Goal: Task Accomplishment & Management: Complete application form

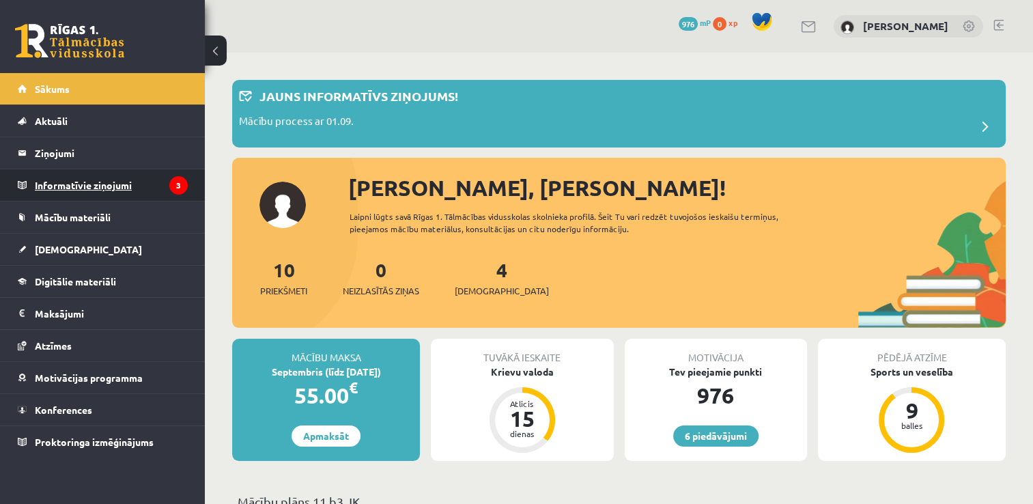
click at [123, 174] on legend "Informatīvie ziņojumi 3" at bounding box center [111, 184] width 153 height 31
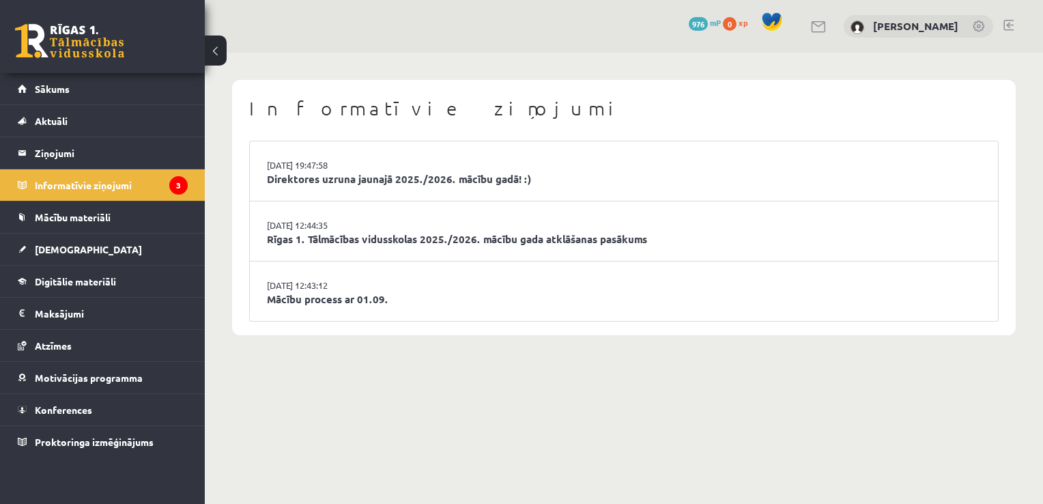
click at [373, 157] on li "29.08.2025 19:47:58 Direktores uzruna jaunajā 2025./2026. mācību gadā! :)" at bounding box center [624, 171] width 748 height 60
click at [367, 166] on link "[DATE] 19:47:58" at bounding box center [318, 165] width 102 height 14
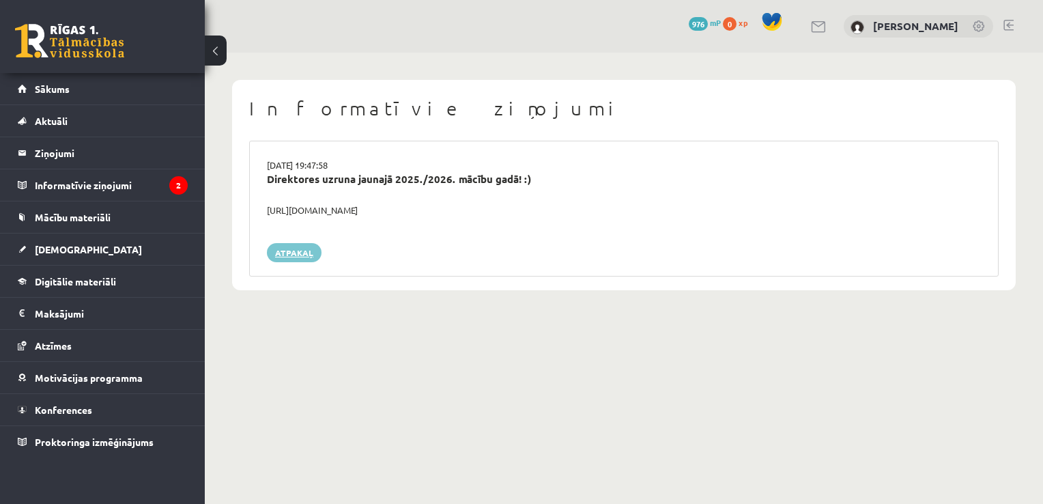
click at [292, 255] on link "Atpakaļ" at bounding box center [294, 252] width 55 height 19
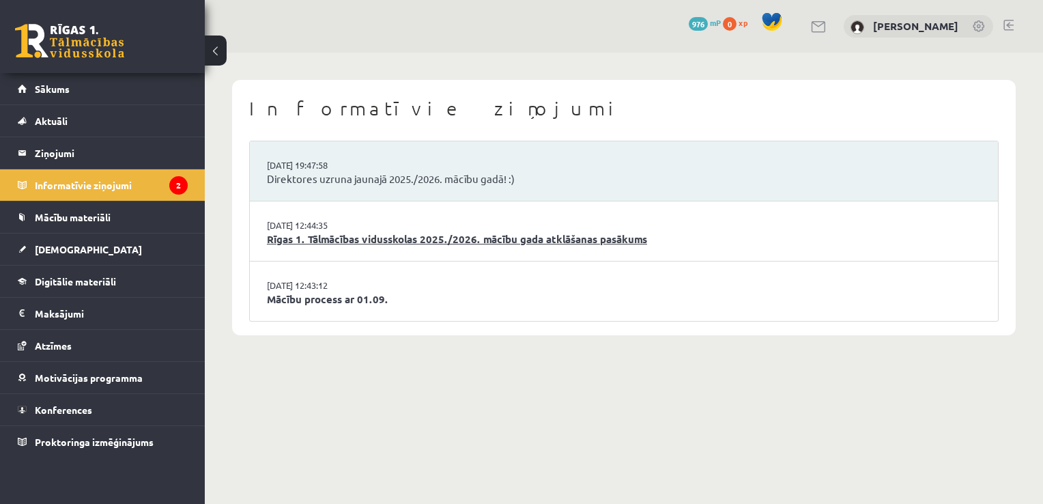
click at [380, 240] on link "Rīgas 1. Tālmācības vidusskolas 2025./2026. mācību gada atklāšanas pasākums" at bounding box center [624, 239] width 714 height 16
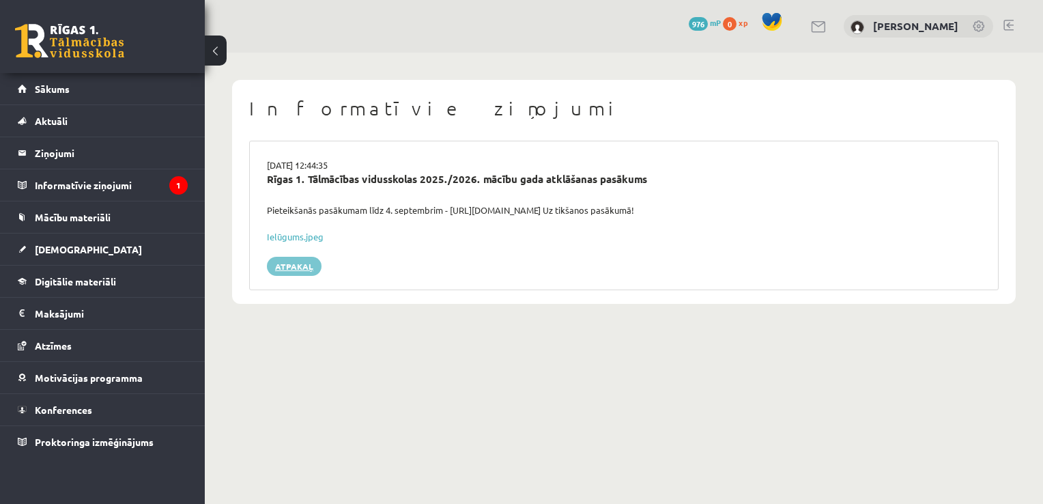
click at [309, 261] on link "Atpakaļ" at bounding box center [294, 266] width 55 height 19
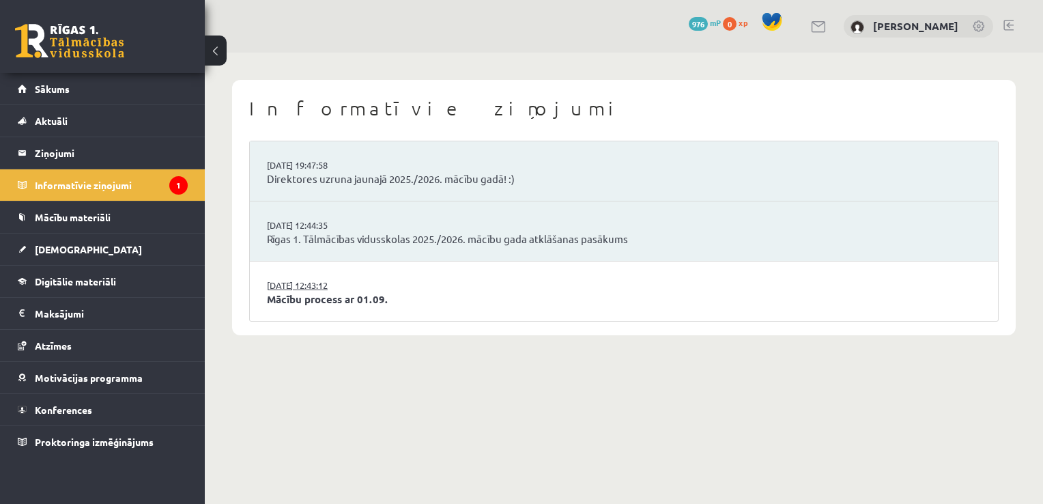
click at [309, 289] on link "[DATE] 12:43:12" at bounding box center [318, 286] width 102 height 14
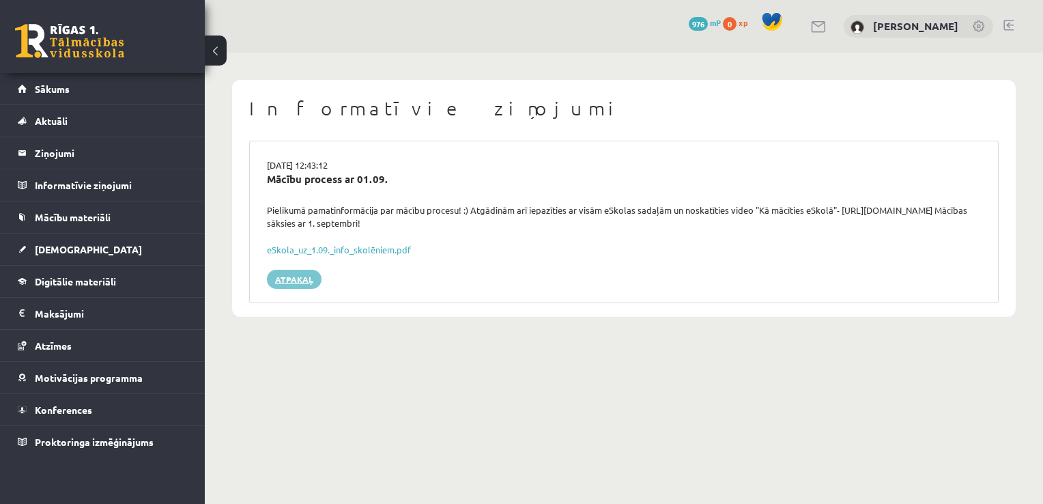
click at [296, 285] on link "Atpakaļ" at bounding box center [294, 279] width 55 height 19
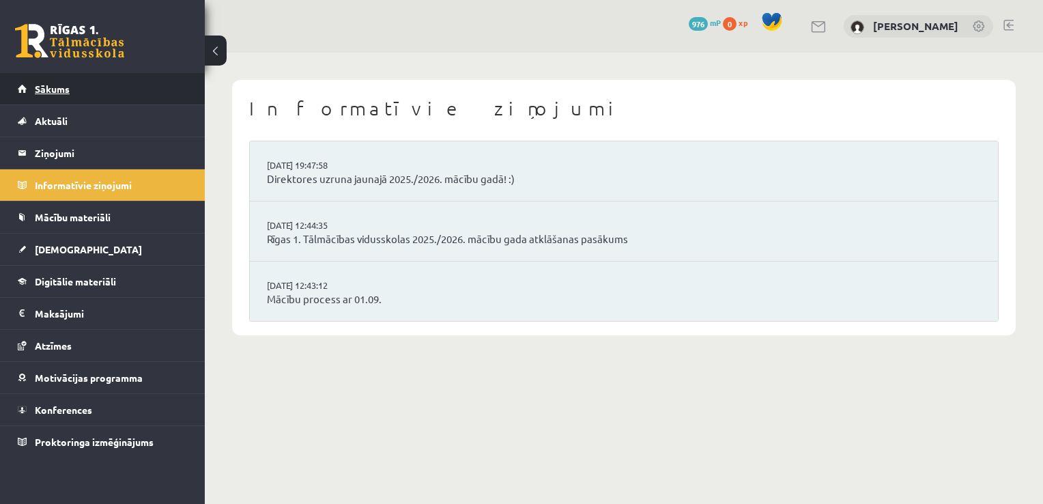
click at [182, 100] on link "Sākums" at bounding box center [103, 88] width 170 height 31
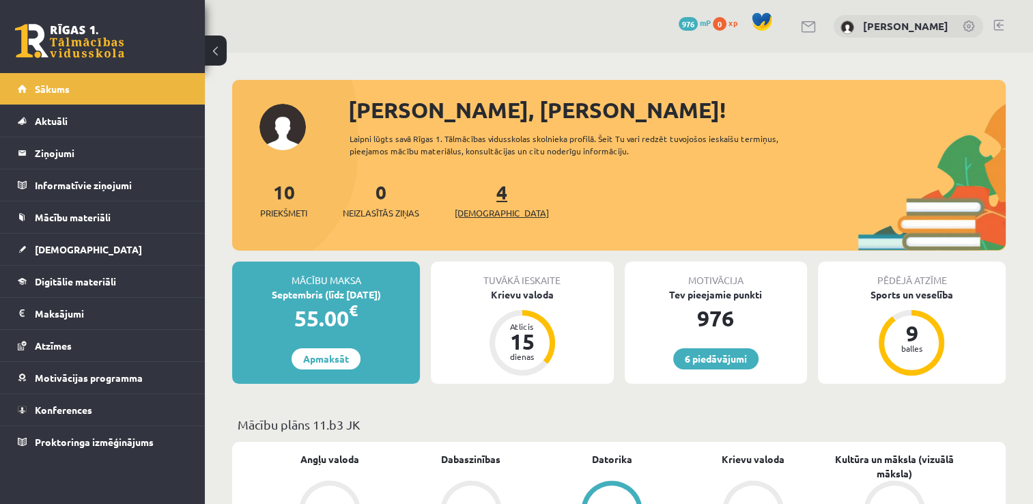
click at [488, 208] on span "[DEMOGRAPHIC_DATA]" at bounding box center [502, 213] width 94 height 14
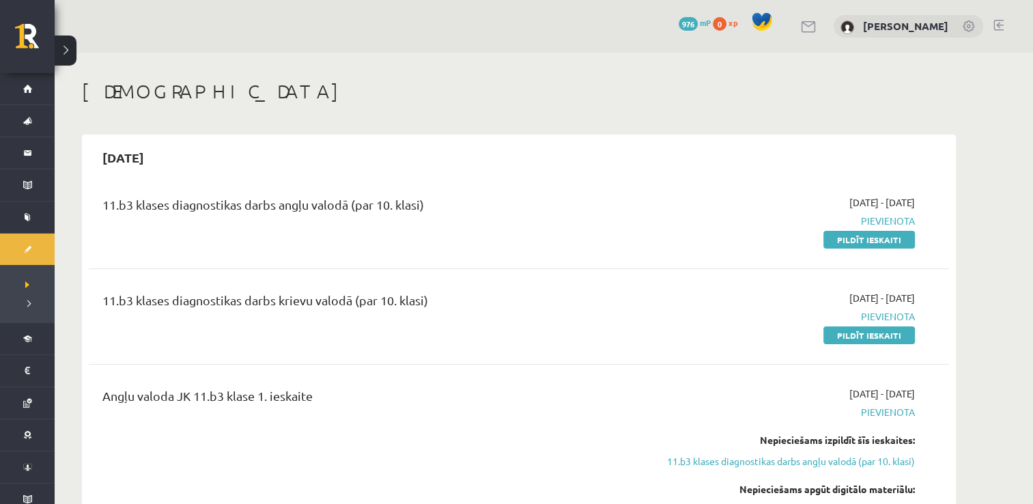
drag, startPoint x: 847, startPoint y: 242, endPoint x: 582, endPoint y: 71, distance: 315.7
click at [847, 242] on link "Pildīt ieskaiti" at bounding box center [868, 240] width 91 height 18
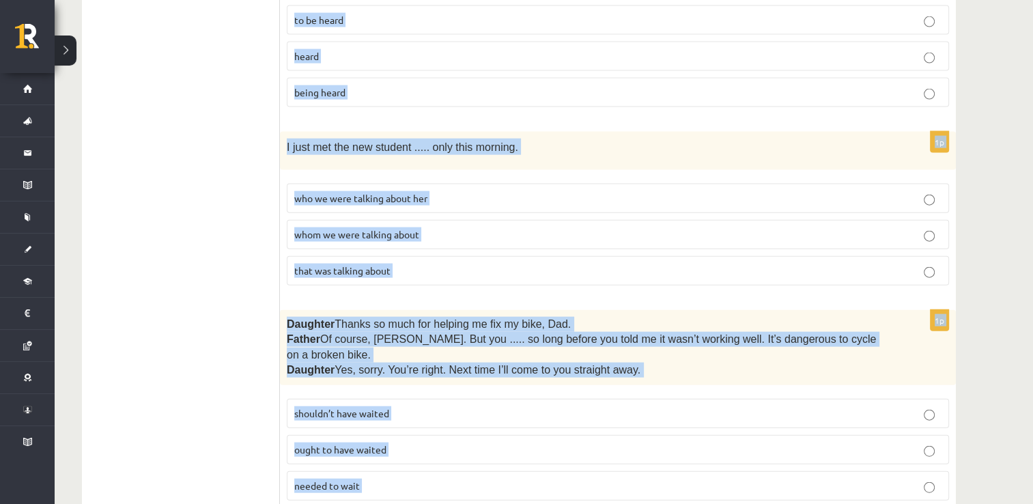
scroll to position [3385, 0]
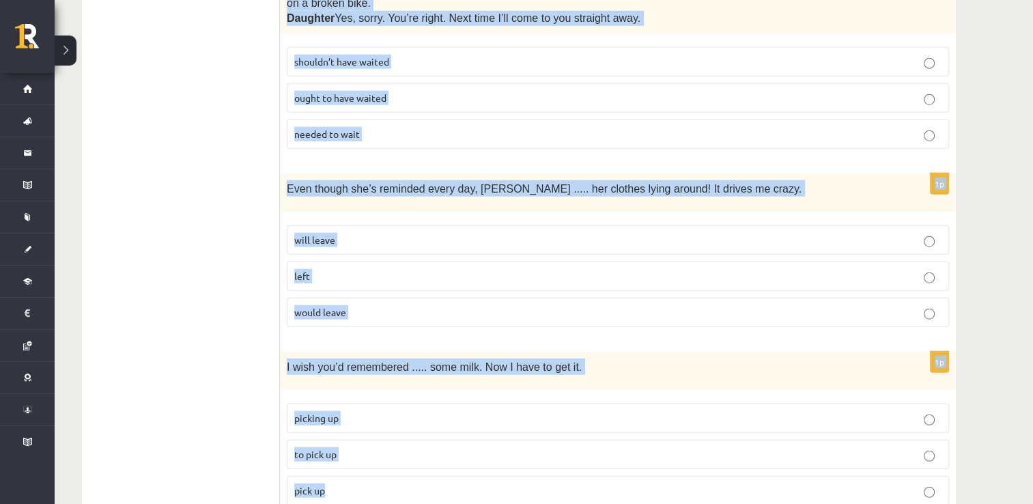
drag, startPoint x: 294, startPoint y: 139, endPoint x: 600, endPoint y: 522, distance: 490.1
copy form "Read the sentence and choose the correct answer. 1p I’m not sure ..... in Paris…"
click at [612, 279] on fieldset "will leave left would leave" at bounding box center [618, 274] width 662 height 113
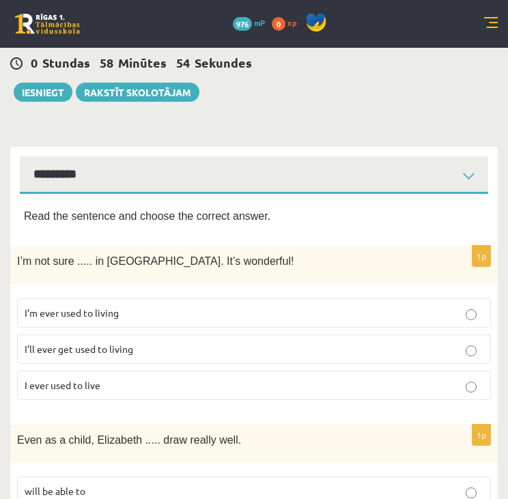
scroll to position [64, 0]
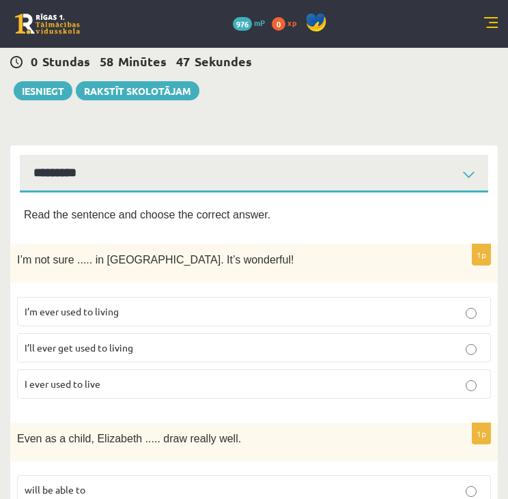
click at [313, 356] on label "I’ll ever get used to living" at bounding box center [254, 347] width 474 height 29
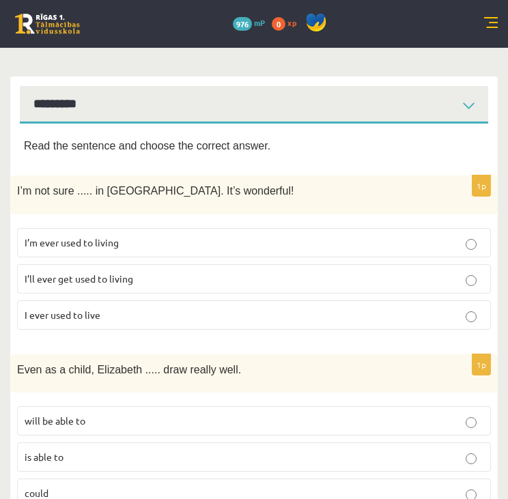
scroll to position [226, 0]
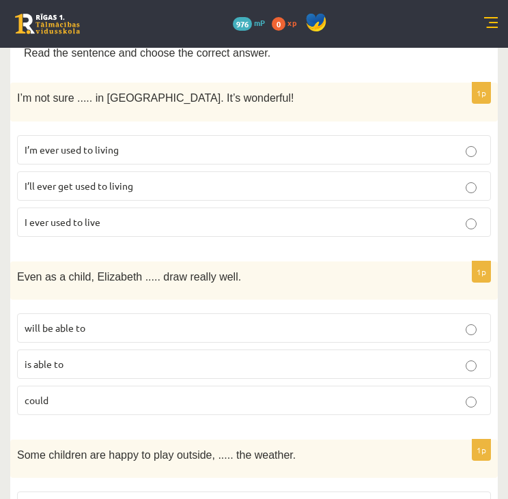
click at [289, 407] on label "could" at bounding box center [254, 400] width 474 height 29
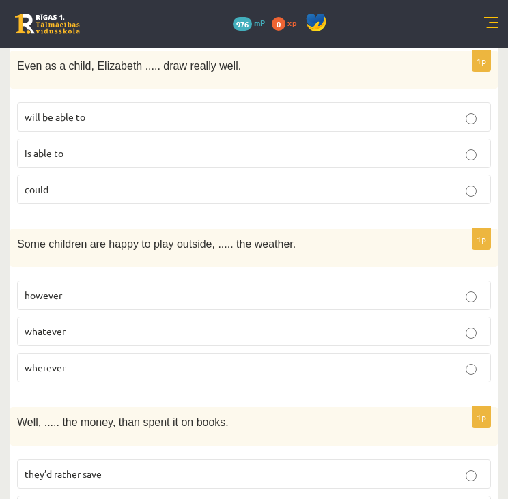
scroll to position [489, 0]
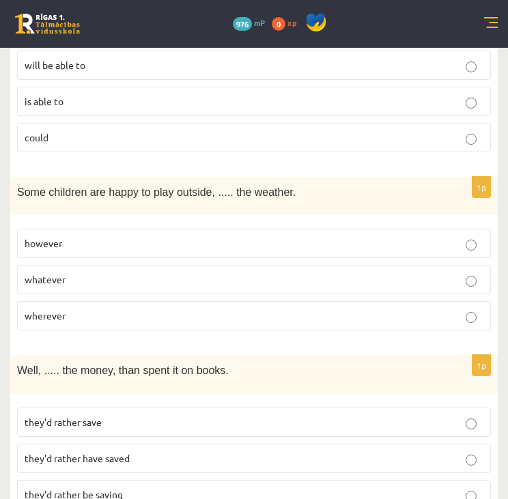
click at [265, 281] on label "whatever" at bounding box center [254, 279] width 474 height 29
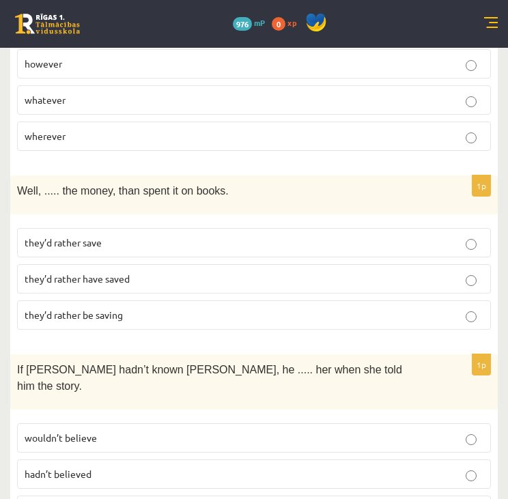
scroll to position [669, 0]
click at [249, 236] on p "they’d rather save" at bounding box center [254, 242] width 459 height 14
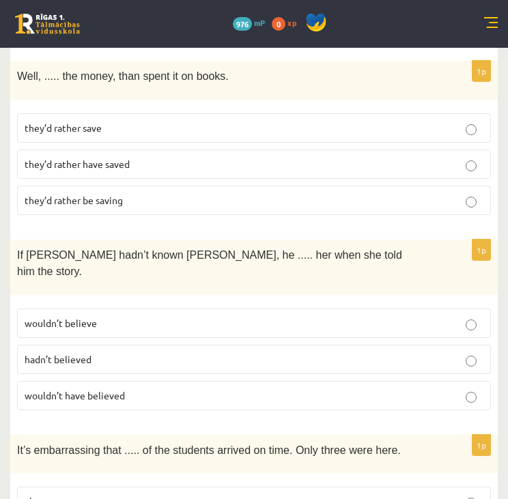
scroll to position [784, 0]
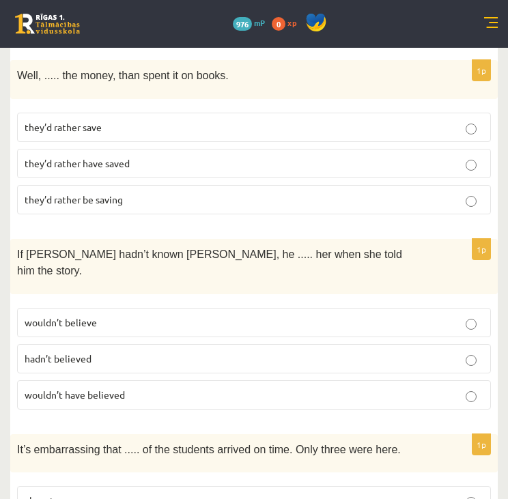
click at [294, 388] on p "wouldn’t have believed" at bounding box center [254, 395] width 459 height 14
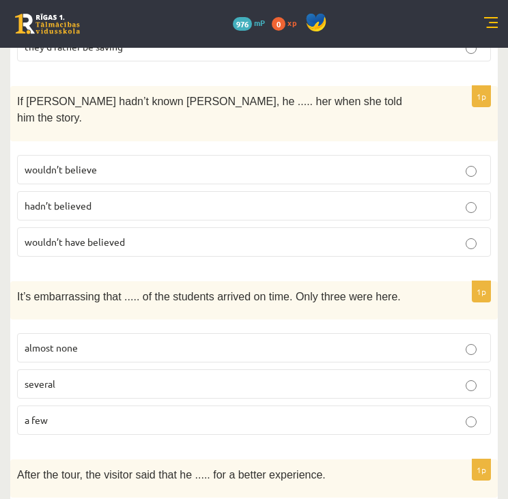
scroll to position [934, 0]
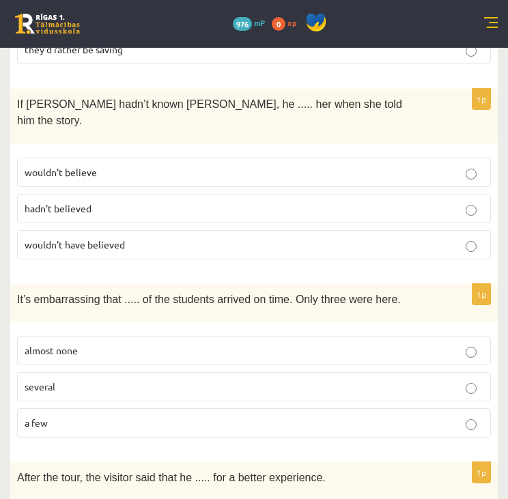
click at [345, 343] on p "almost none" at bounding box center [254, 350] width 459 height 14
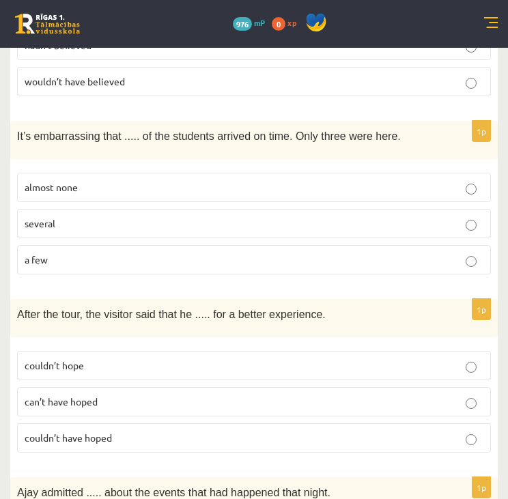
scroll to position [1105, 0]
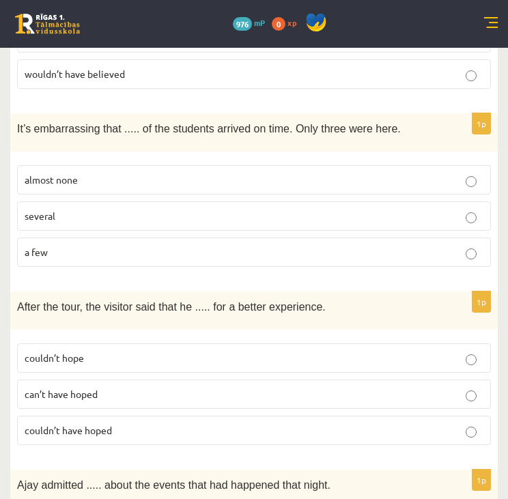
click at [205, 423] on p "couldn’t have hoped" at bounding box center [254, 430] width 459 height 14
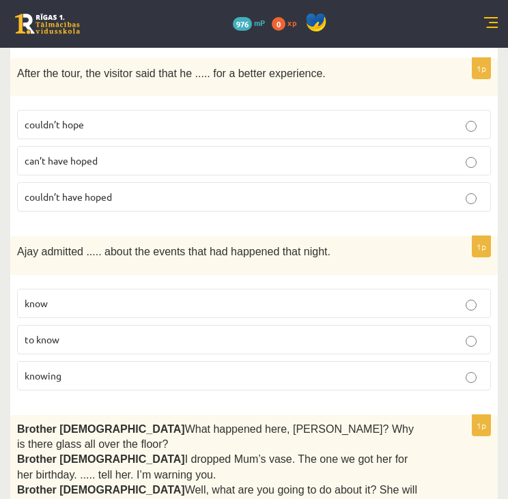
scroll to position [1339, 0]
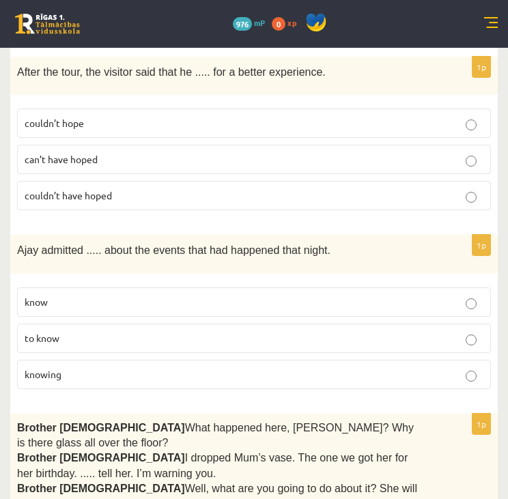
click at [293, 360] on label "knowing" at bounding box center [254, 374] width 474 height 29
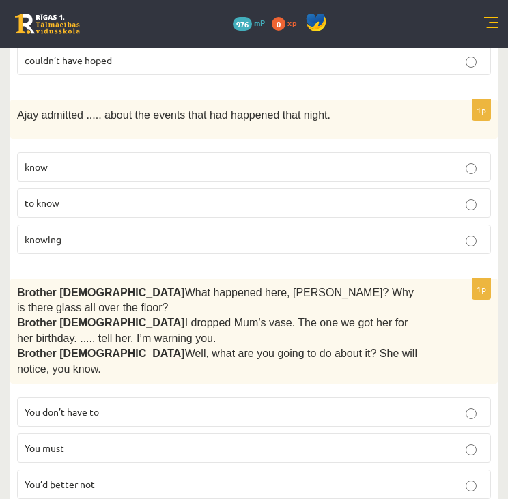
scroll to position [1496, 0]
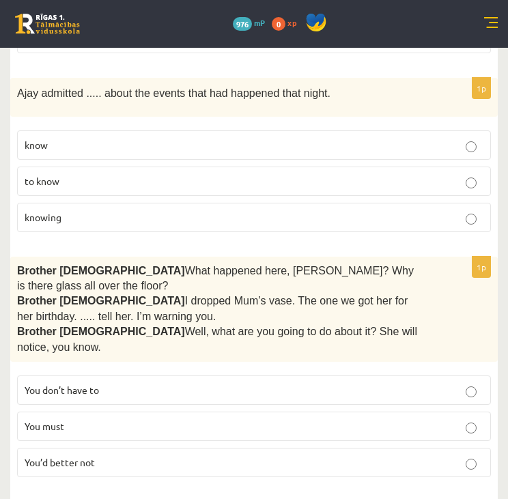
click at [293, 383] on p "You don’t have to" at bounding box center [254, 390] width 459 height 14
click at [248, 448] on label "You’d better not" at bounding box center [254, 462] width 474 height 29
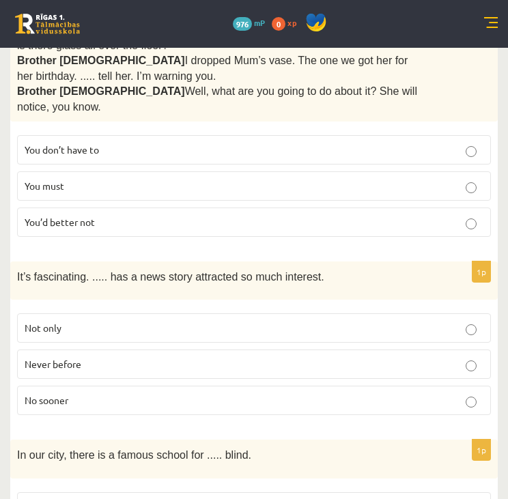
scroll to position [1748, 0]
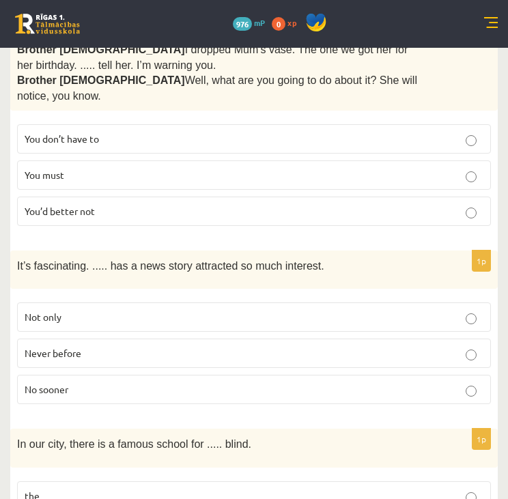
click at [178, 339] on label "Never before" at bounding box center [254, 353] width 474 height 29
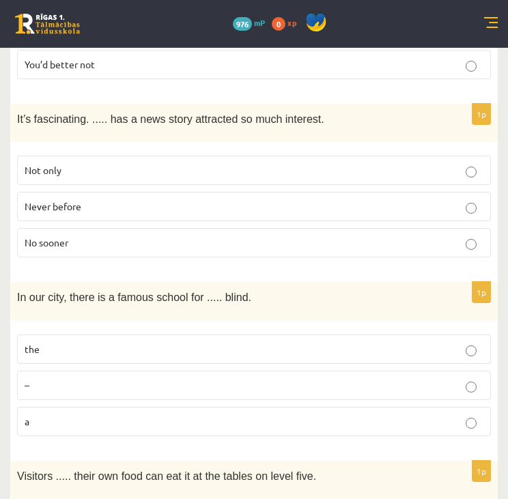
scroll to position [1895, 0]
click at [166, 341] on p "the" at bounding box center [254, 348] width 459 height 14
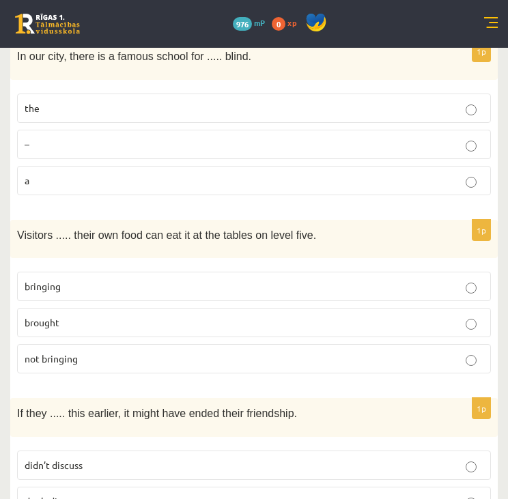
scroll to position [2160, 0]
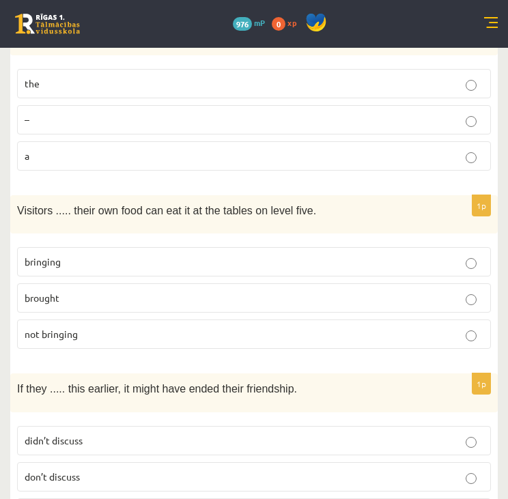
click at [195, 255] on p "bringing" at bounding box center [254, 262] width 459 height 14
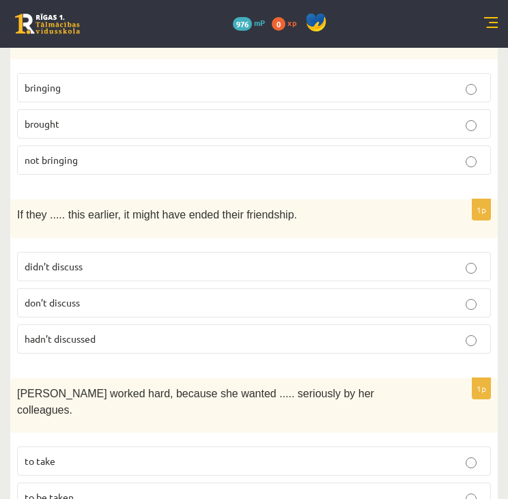
scroll to position [2335, 0]
click at [122, 331] on p "hadn’t discussed" at bounding box center [254, 338] width 459 height 14
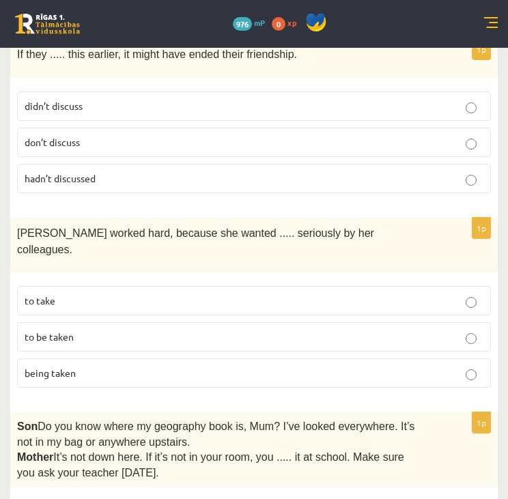
scroll to position [2493, 0]
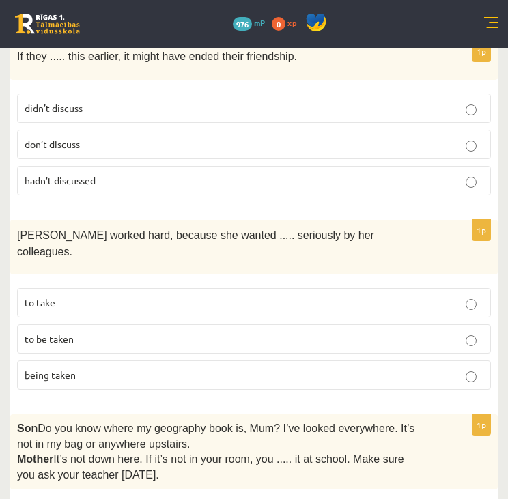
click at [249, 332] on p "to be taken" at bounding box center [254, 339] width 459 height 14
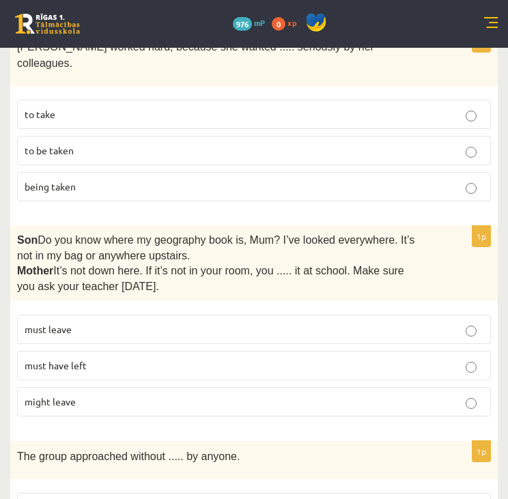
scroll to position [2689, 0]
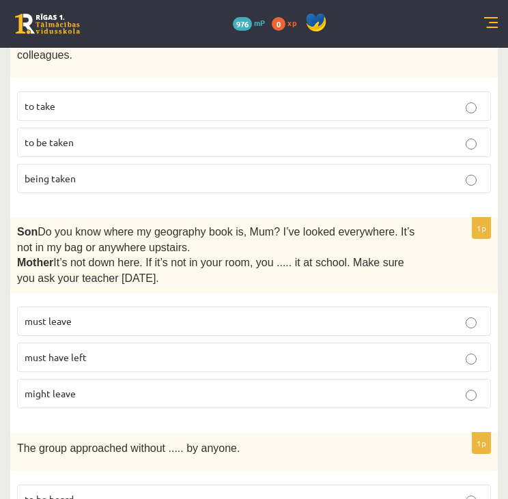
click at [130, 350] on p "must have left" at bounding box center [254, 357] width 459 height 14
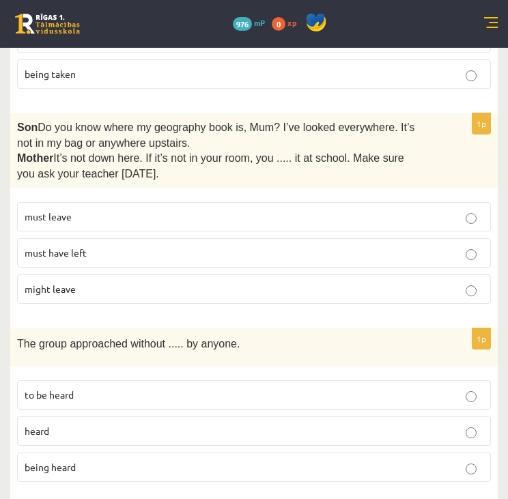
scroll to position [2796, 0]
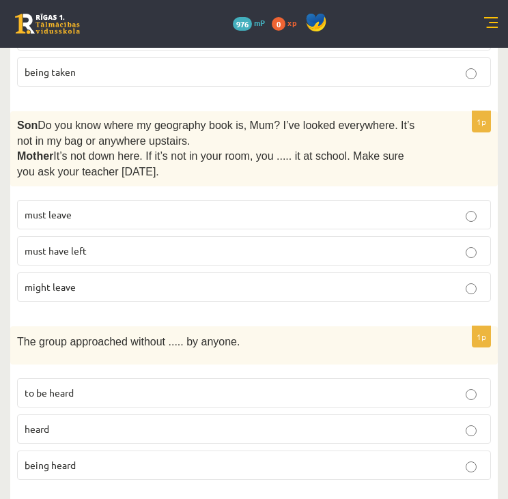
click at [128, 458] on p "being heard" at bounding box center [254, 465] width 459 height 14
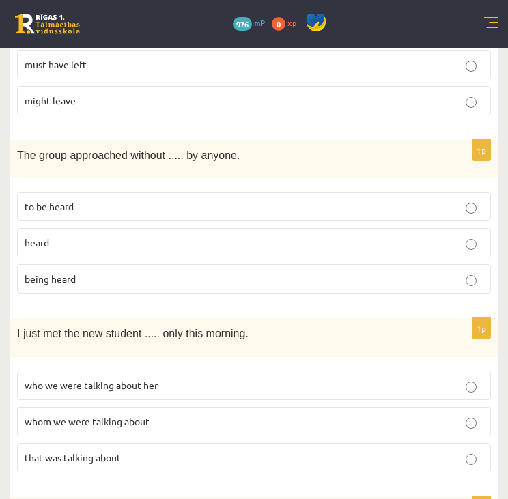
scroll to position [3045, 0]
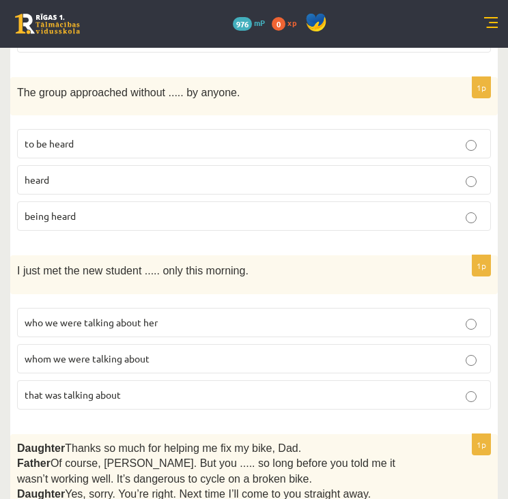
click at [228, 352] on p "whom we were talking about" at bounding box center [254, 359] width 459 height 14
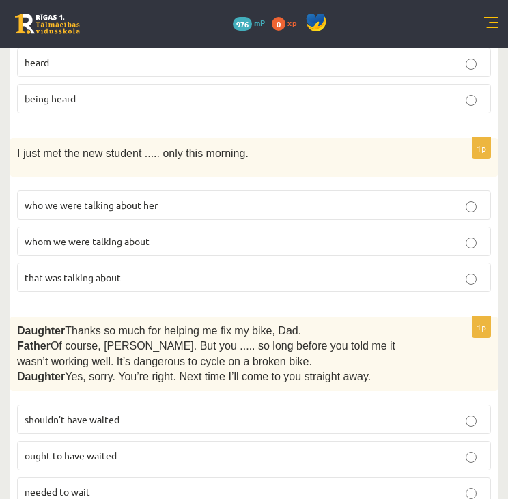
scroll to position [3164, 0]
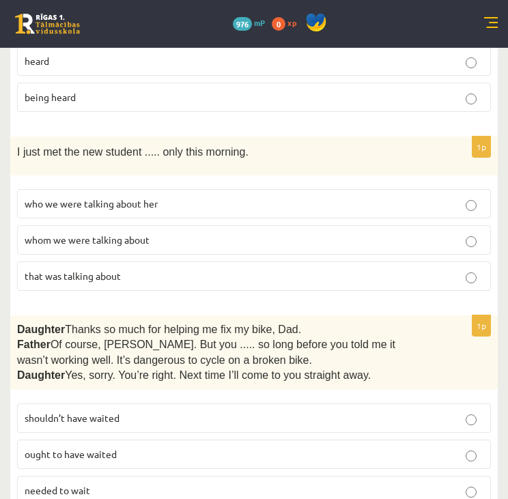
click at [272, 411] on p "shouldn’t have waited" at bounding box center [254, 418] width 459 height 14
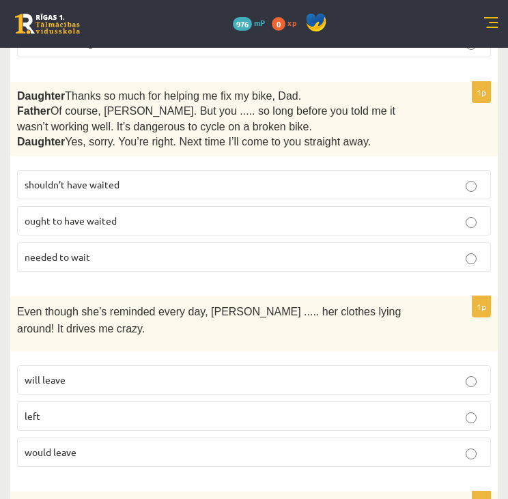
scroll to position [3397, 0]
click at [249, 373] on p "will leave" at bounding box center [254, 380] width 459 height 14
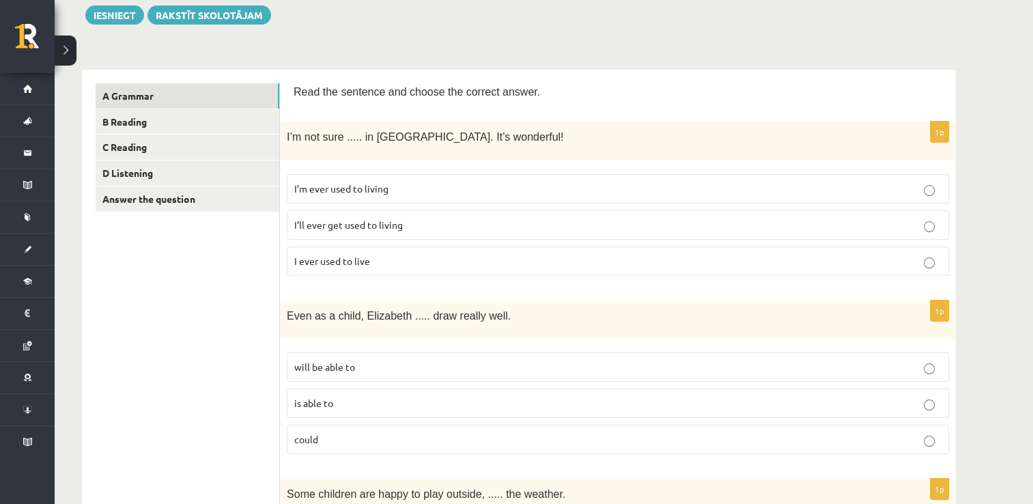
scroll to position [0, 0]
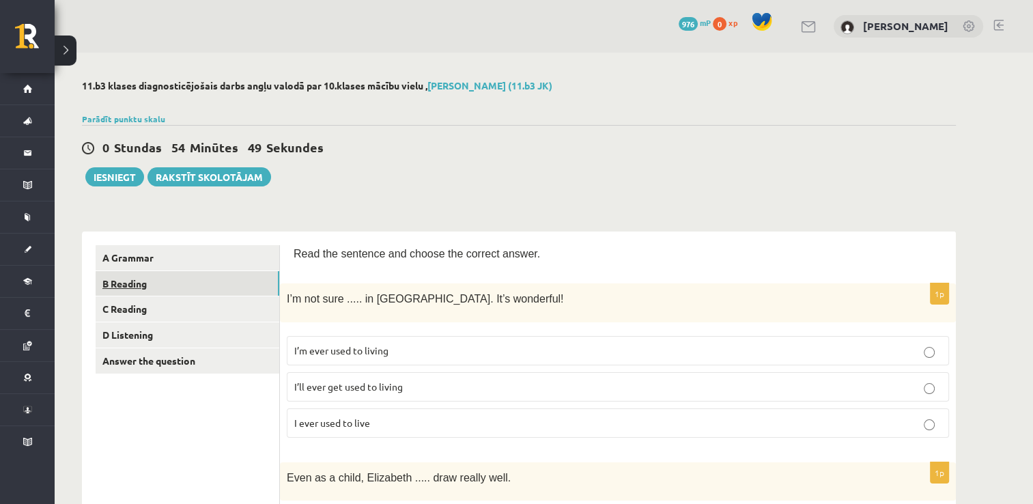
click at [227, 285] on link "B Reading" at bounding box center [188, 283] width 184 height 25
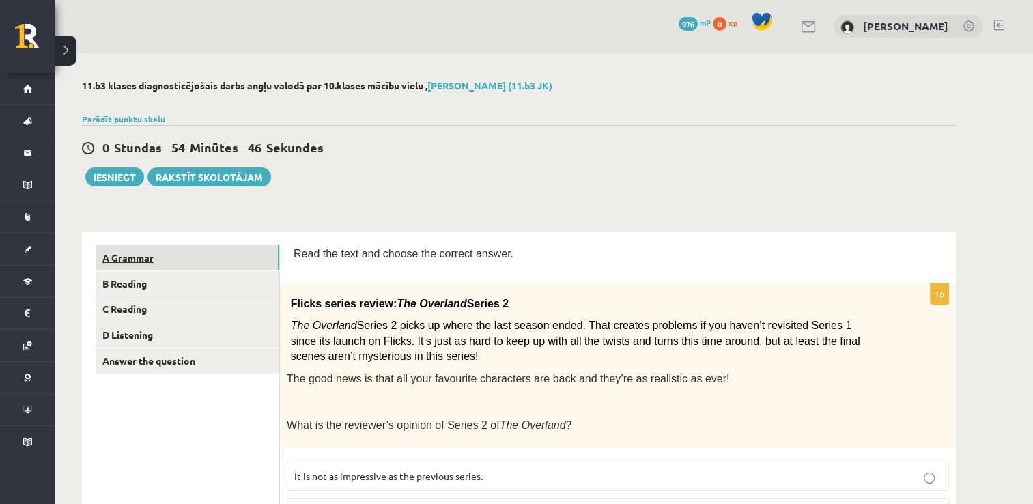
click at [216, 266] on link "A Grammar" at bounding box center [188, 257] width 184 height 25
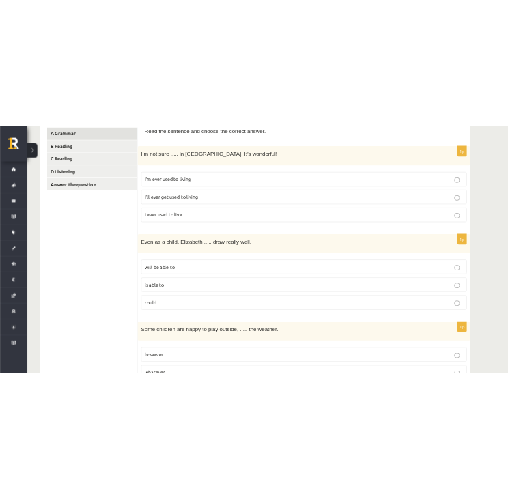
scroll to position [240, 0]
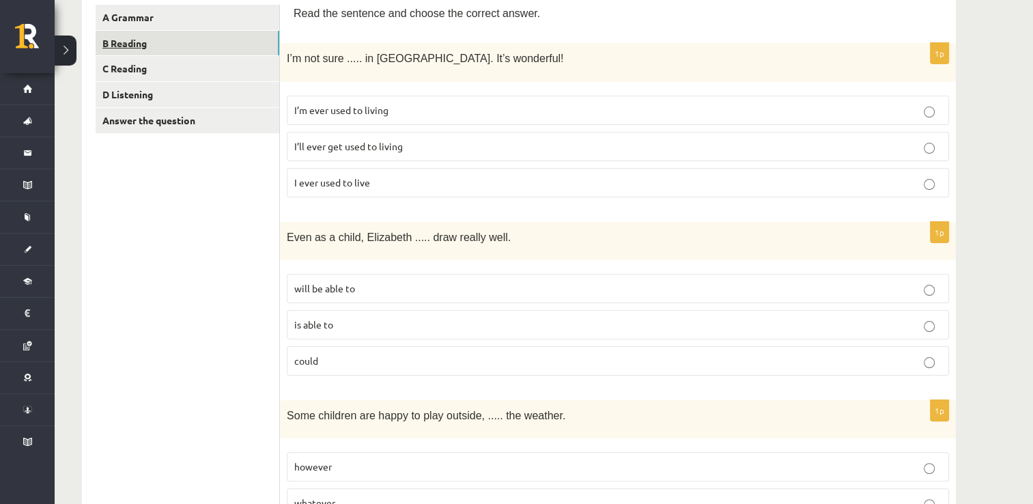
click at [221, 51] on link "B Reading" at bounding box center [188, 43] width 184 height 25
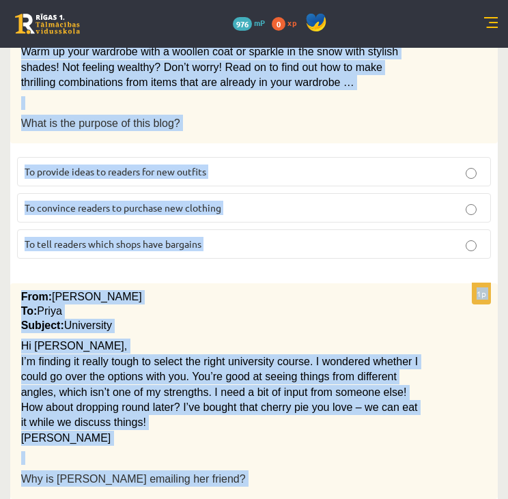
scroll to position [1674, 0]
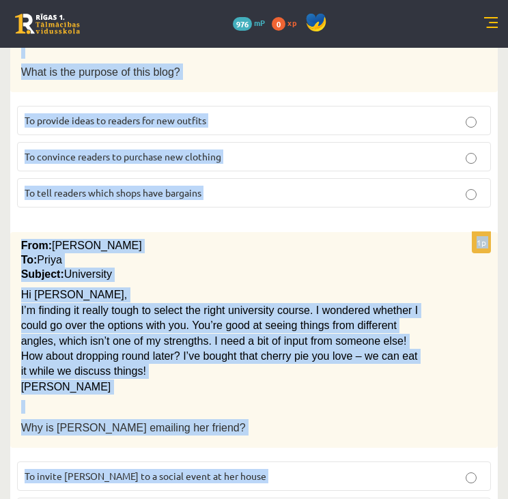
drag, startPoint x: 18, startPoint y: 197, endPoint x: 280, endPoint y: 479, distance: 384.5
copy form "Flicks series review: The Overland Series 2 The Overland Series 2 picks up wher…"
click at [274, 239] on p "From: Emily" at bounding box center [220, 246] width 398 height 14
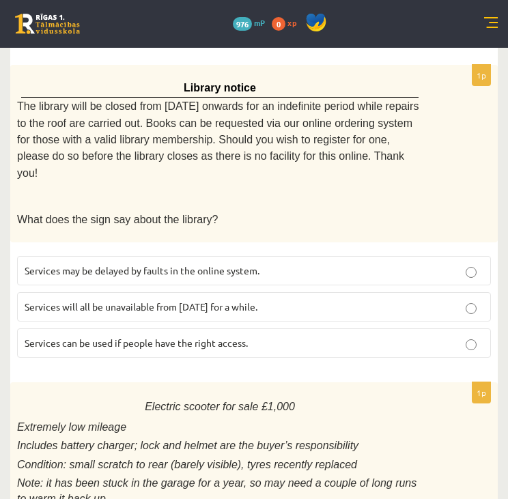
scroll to position [862, 0]
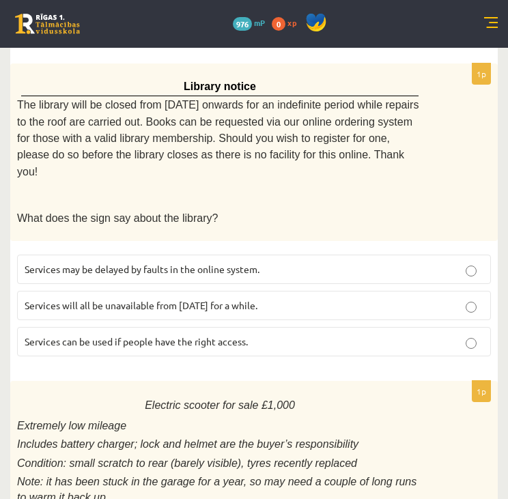
click at [238, 335] on span "Services can be used if people have the right access." at bounding box center [136, 341] width 223 height 12
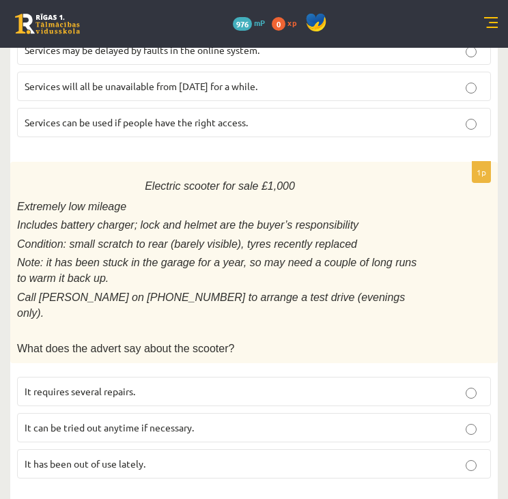
scroll to position [1086, 0]
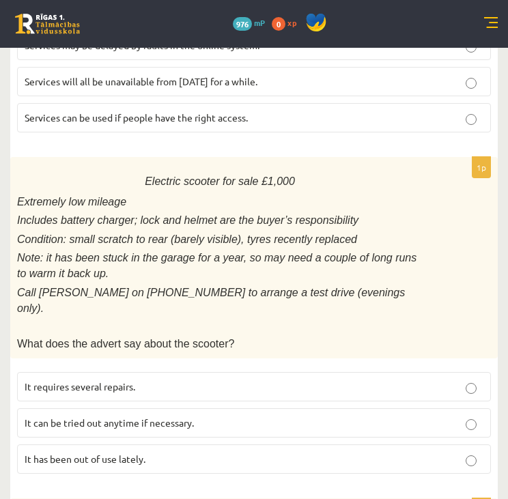
click at [130, 444] on label "It has been out of use lately." at bounding box center [254, 458] width 474 height 29
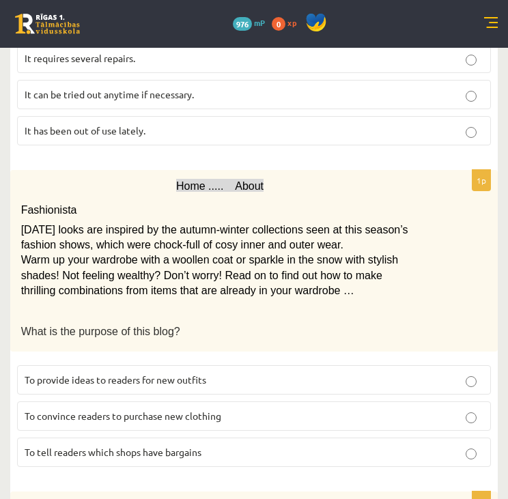
scroll to position [1415, 0]
click at [142, 365] on label "To provide ideas to readers for new outfits" at bounding box center [254, 379] width 474 height 29
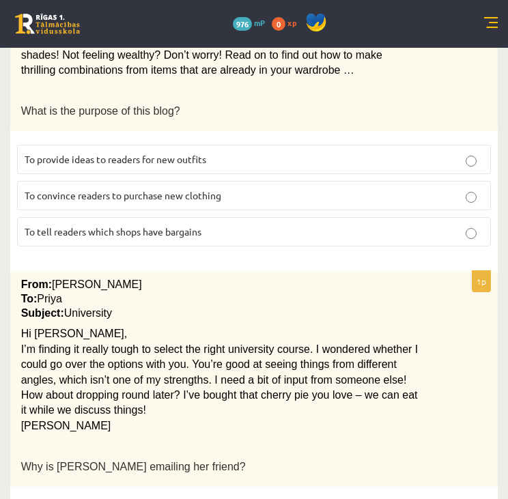
scroll to position [1674, 0]
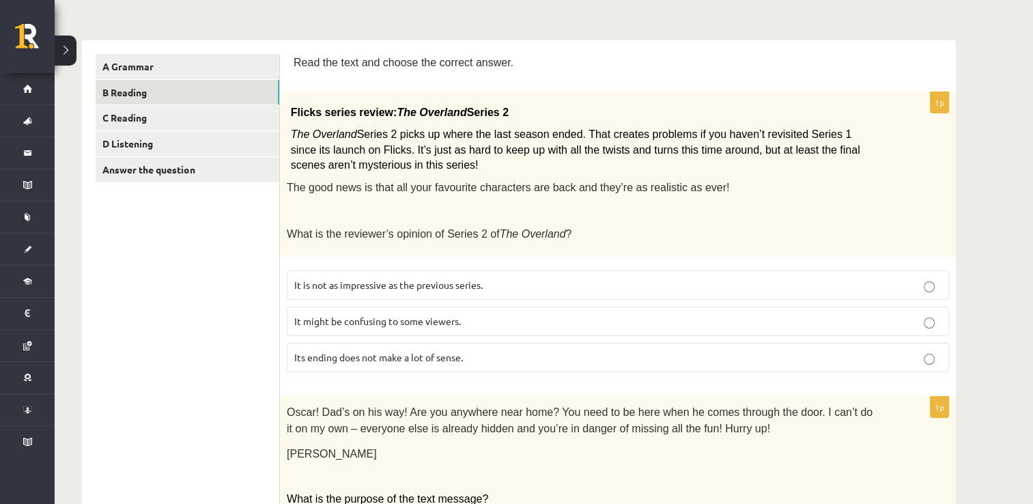
scroll to position [0, 0]
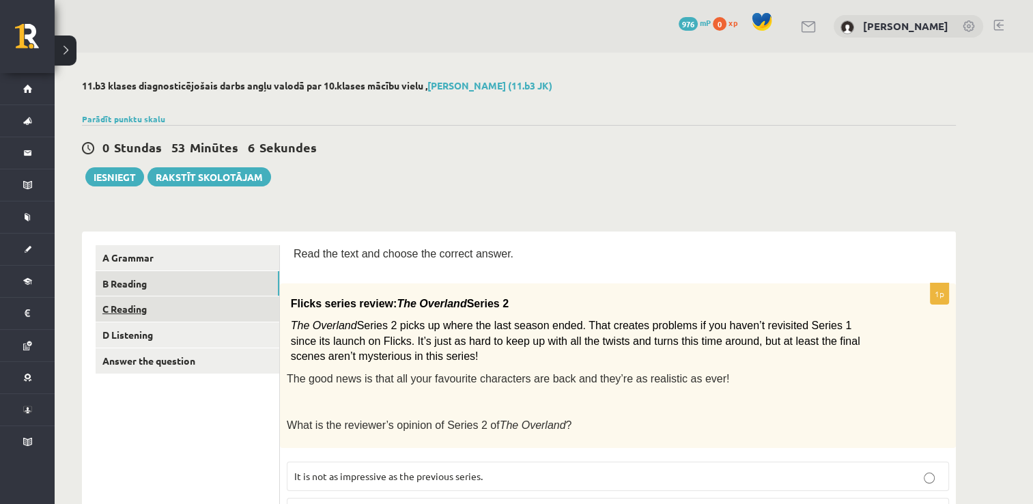
click at [208, 308] on link "C Reading" at bounding box center [188, 308] width 184 height 25
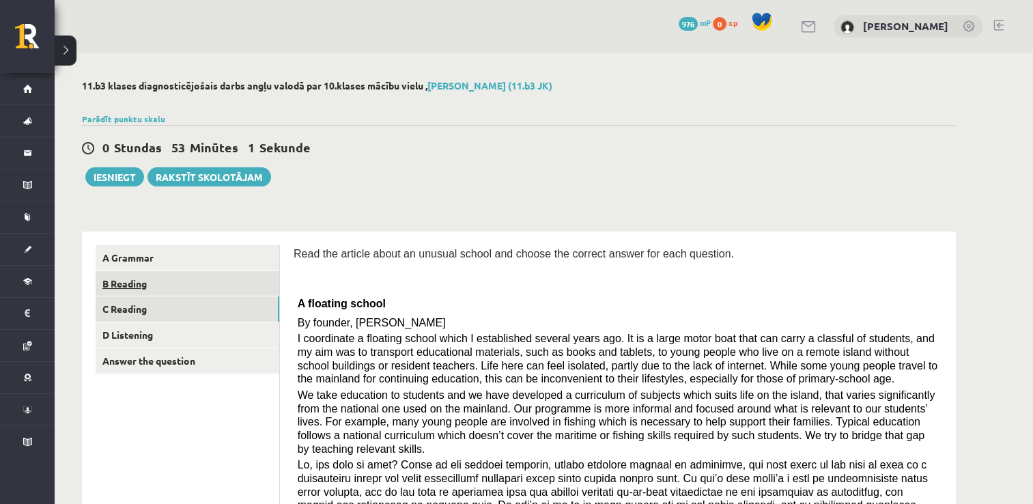
click at [210, 292] on link "B Reading" at bounding box center [188, 283] width 184 height 25
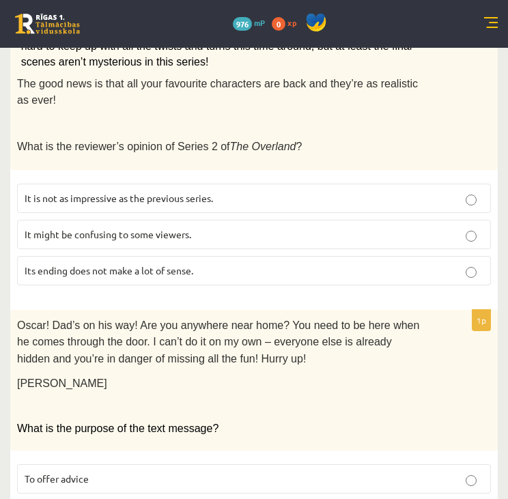
scroll to position [333, 0]
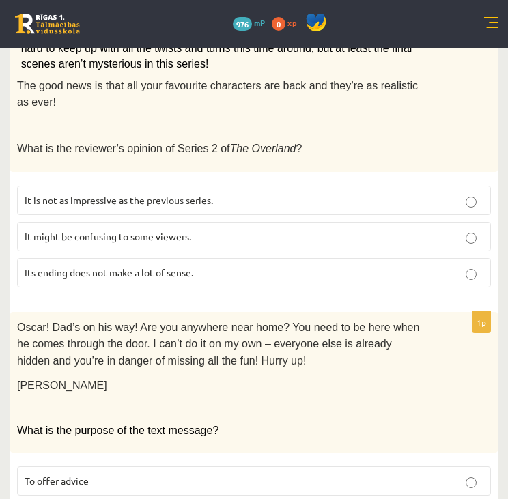
click at [221, 229] on p "It might be confusing to some viewers." at bounding box center [254, 236] width 459 height 14
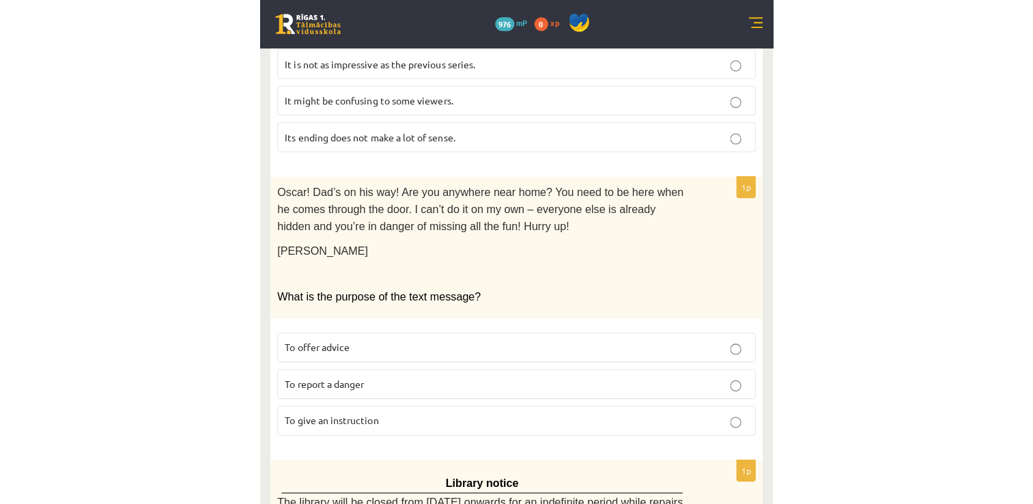
scroll to position [470, 0]
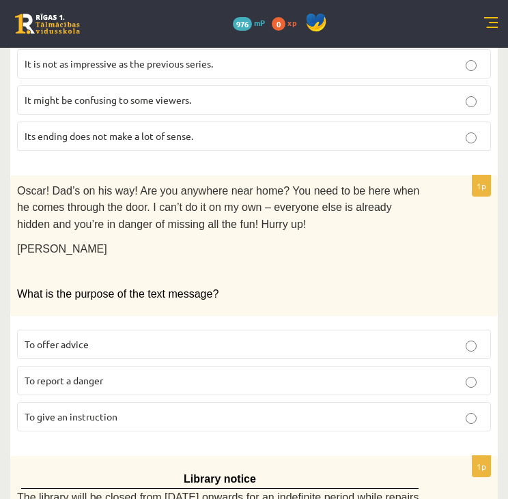
click at [148, 402] on label "To give an instruction" at bounding box center [254, 416] width 474 height 29
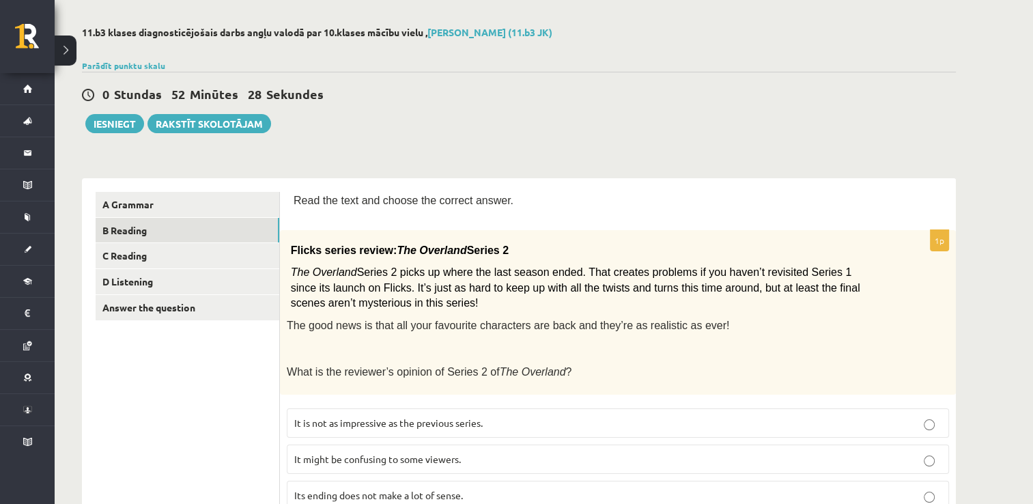
scroll to position [0, 0]
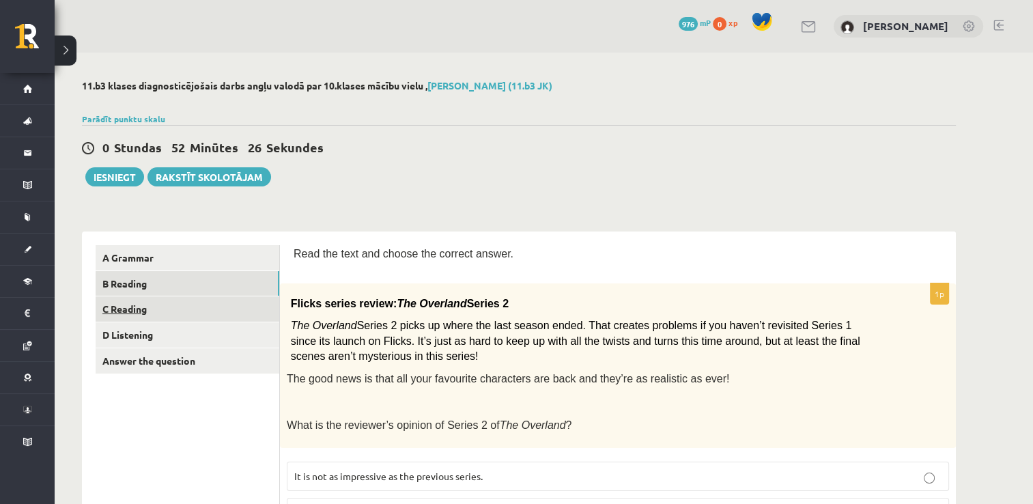
click at [201, 308] on link "C Reading" at bounding box center [188, 308] width 184 height 25
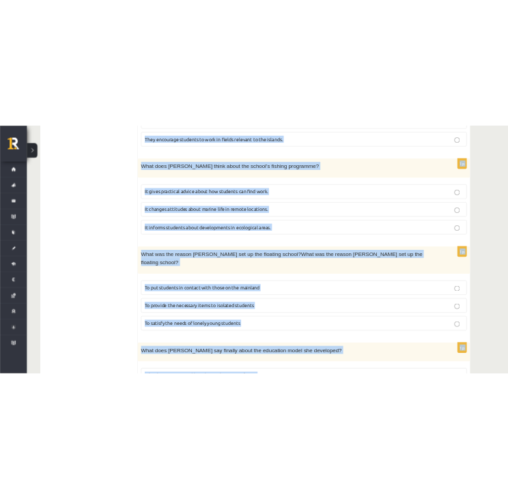
scroll to position [1270, 0]
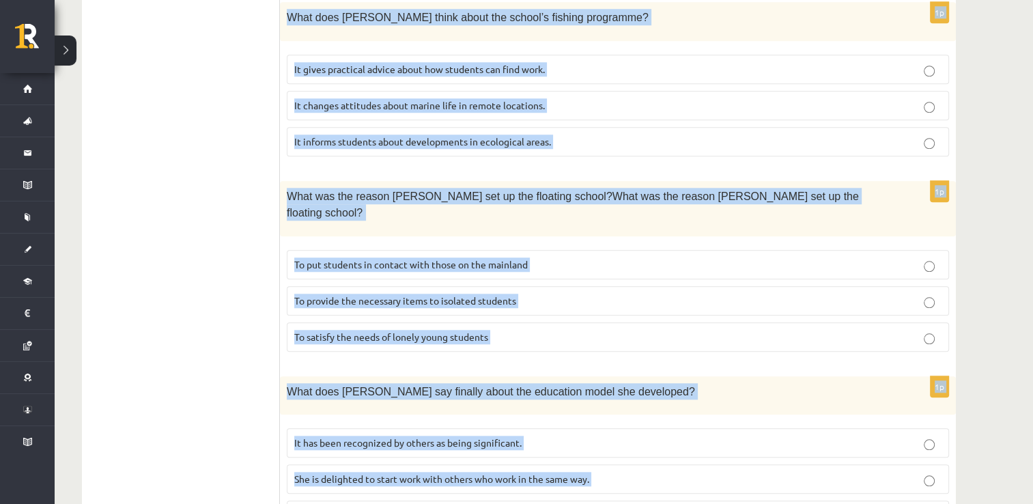
drag, startPoint x: 294, startPoint y: 72, endPoint x: 741, endPoint y: 480, distance: 605.5
copy form "Read the article about an unusual school and choose the correct answer for each…"
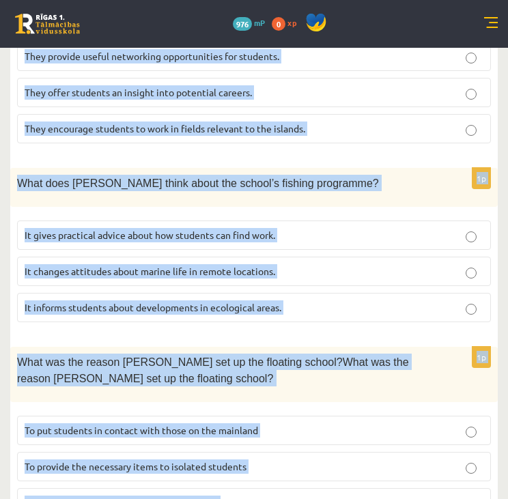
click at [391, 168] on div "What does Anna think about the school’s fishing programme?" at bounding box center [253, 187] width 487 height 38
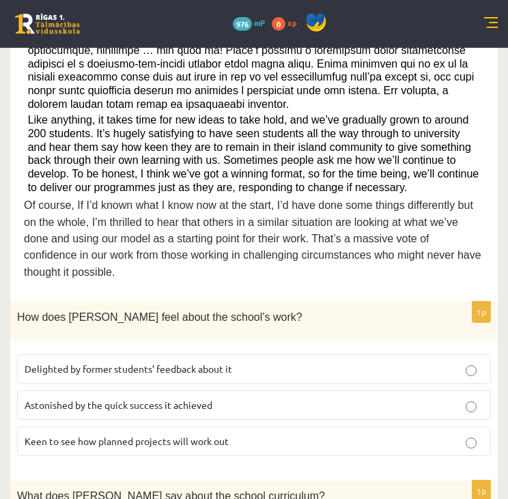
scroll to position [603, 0]
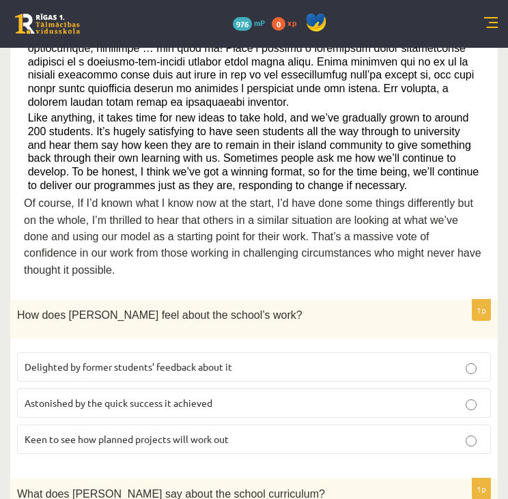
click at [199, 360] on span "Delighted by former students’ feedback about it" at bounding box center [129, 366] width 208 height 12
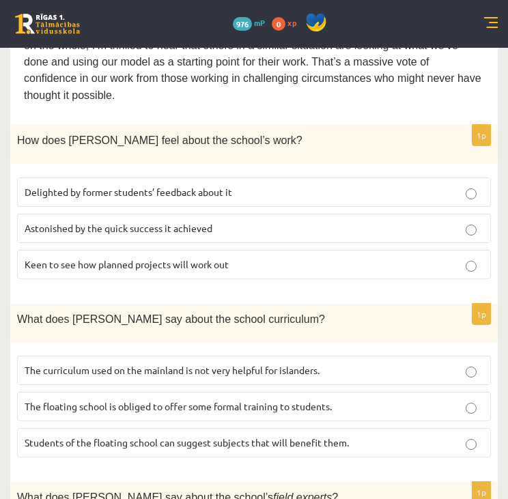
scroll to position [778, 0]
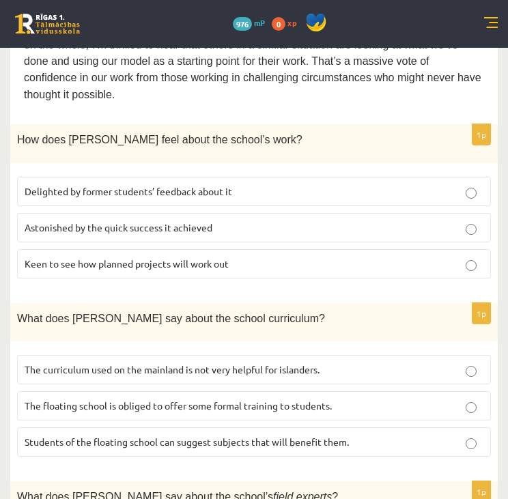
click at [171, 363] on span "The curriculum used on the mainland is not very helpful for islanders." at bounding box center [172, 369] width 295 height 12
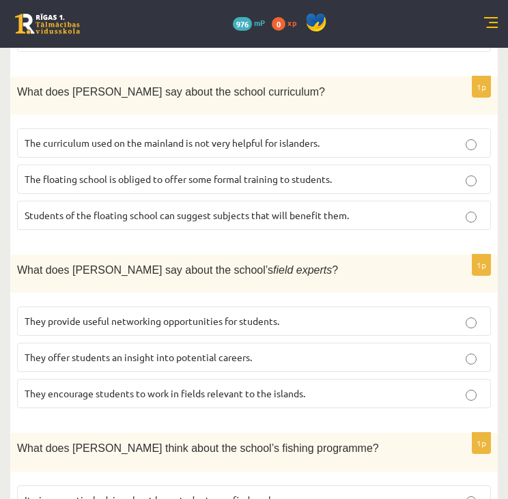
scroll to position [1005, 0]
click at [130, 343] on label "They offer students an insight into potential careers." at bounding box center [254, 357] width 474 height 29
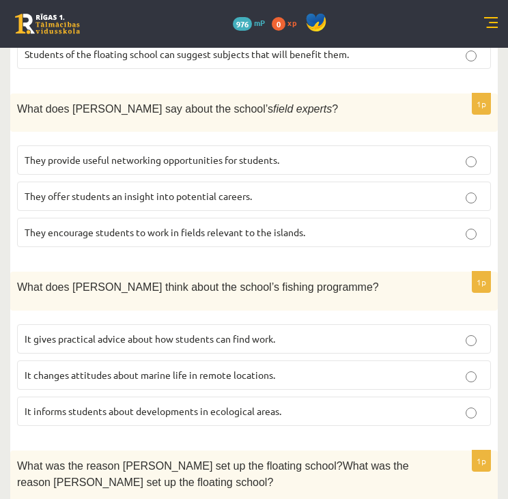
scroll to position [1166, 0]
click at [130, 405] on span "It informs students about developments in ecological areas." at bounding box center [153, 411] width 257 height 12
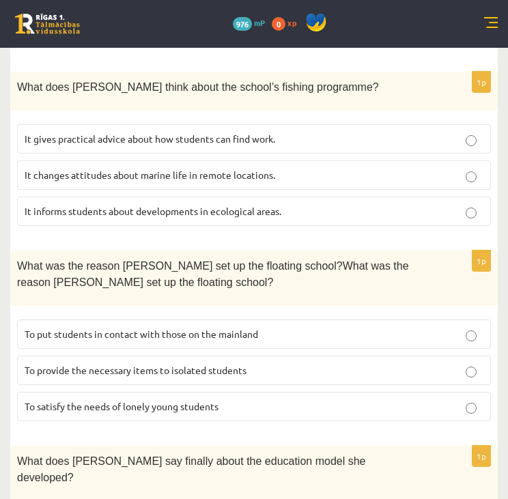
scroll to position [1378, 0]
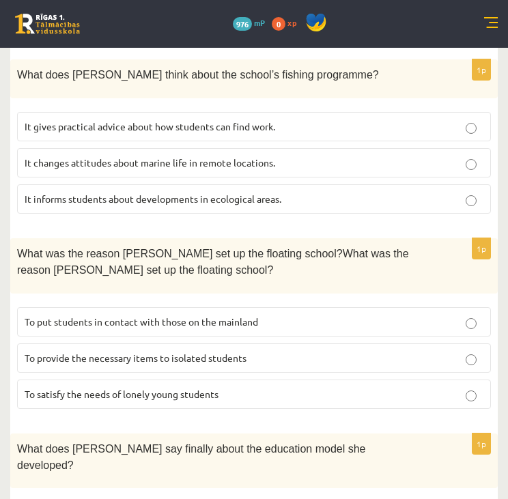
click at [134, 343] on label "To provide the necessary items to isolated students" at bounding box center [254, 357] width 474 height 29
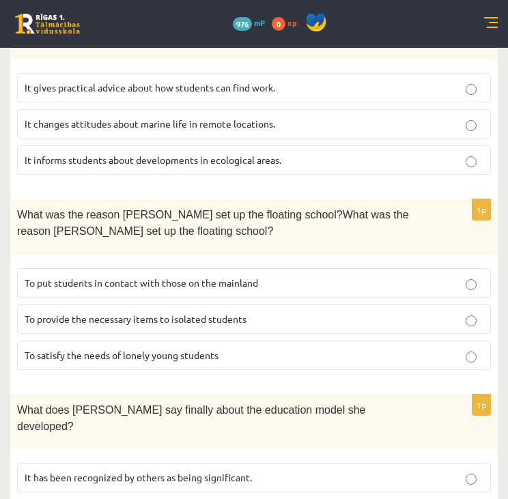
scroll to position [1447, 0]
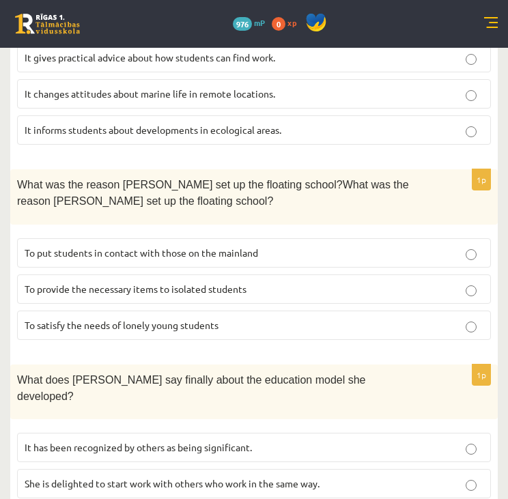
click at [115, 441] on span "It has been recognized by others as being significant." at bounding box center [138, 447] width 227 height 12
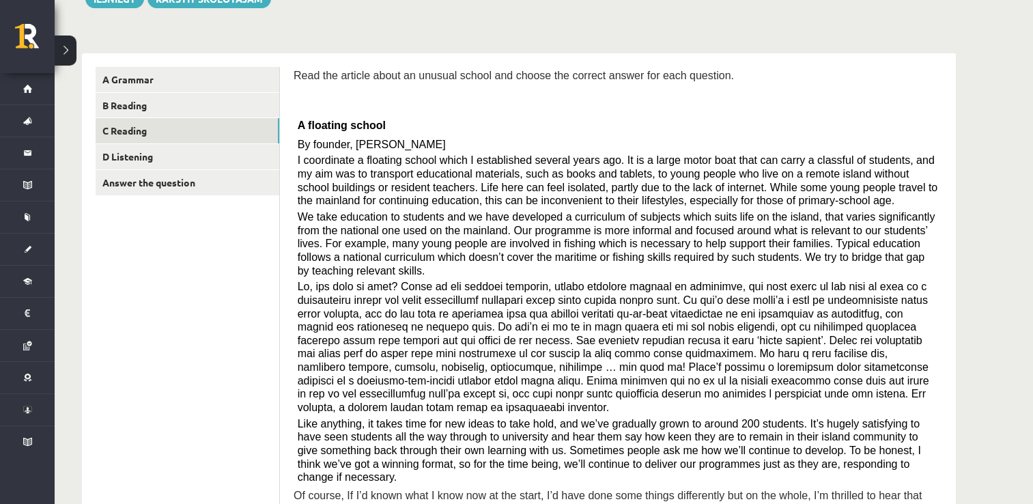
scroll to position [0, 0]
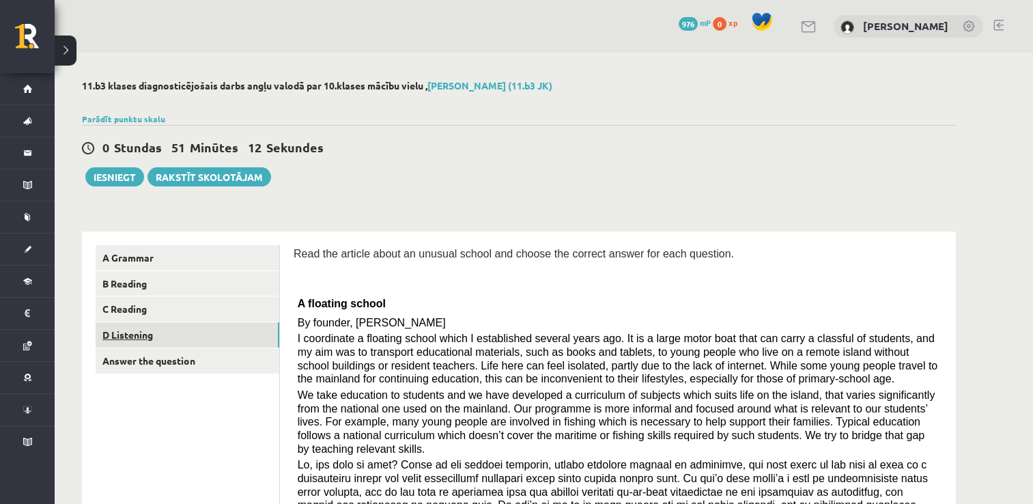
click at [219, 329] on link "D Listening" at bounding box center [188, 334] width 184 height 25
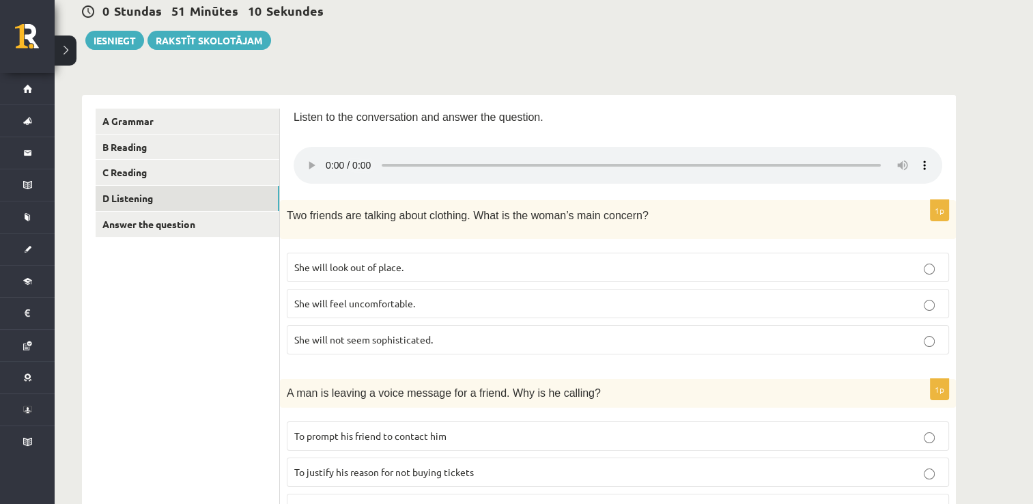
scroll to position [139, 0]
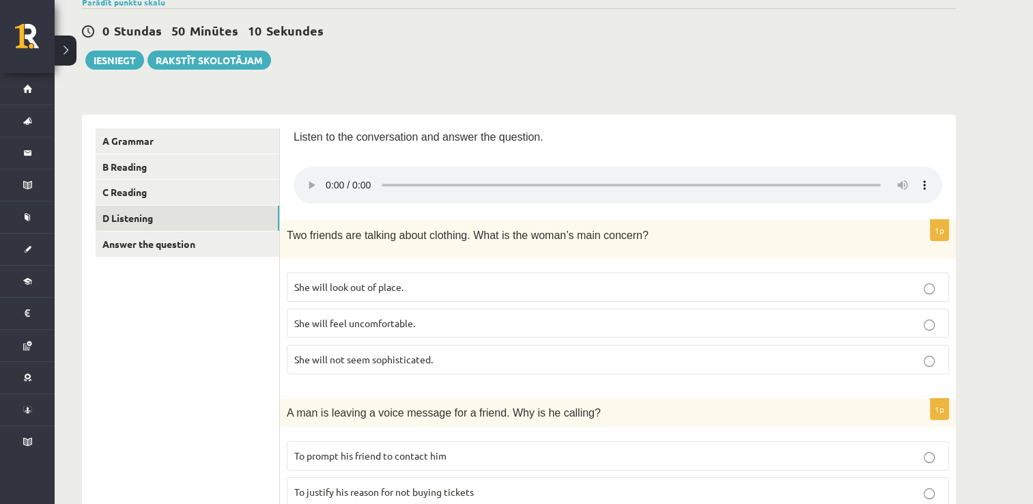
scroll to position [117, 0]
drag, startPoint x: 297, startPoint y: 131, endPoint x: 304, endPoint y: 134, distance: 8.2
click at [304, 134] on span "Listen to the conversation and answer the question." at bounding box center [419, 136] width 250 height 12
click at [303, 134] on span "Listen to the conversation and answer the question." at bounding box center [419, 136] width 250 height 12
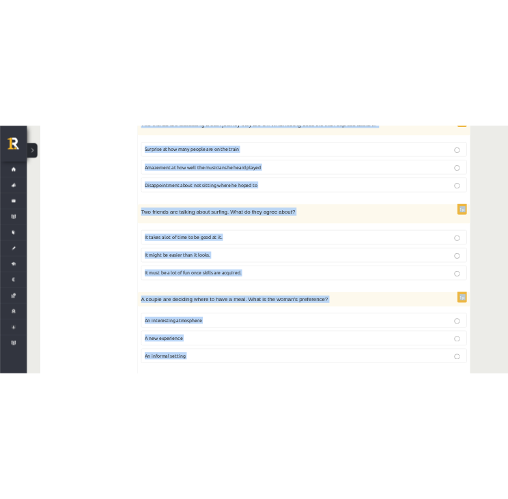
scroll to position [901, 0]
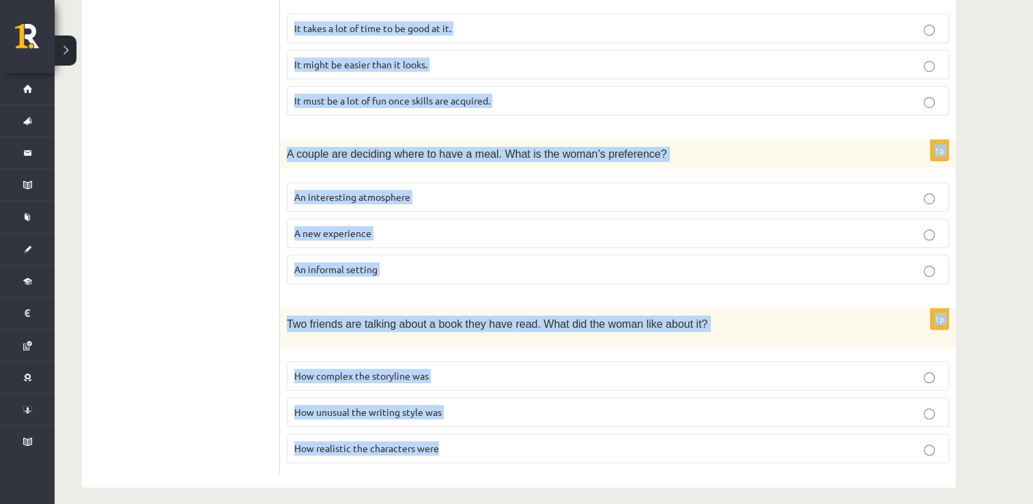
drag, startPoint x: 294, startPoint y: 133, endPoint x: 627, endPoint y: 462, distance: 468.3
copy form "Listen to the conversation and answer the question. 1p Two friends are talking …"
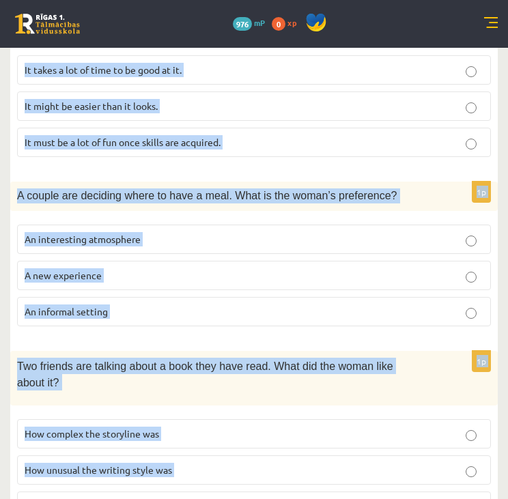
click at [373, 155] on div "1p Two friends are talking about surfing. What do they agree about? It takes a …" at bounding box center [253, 85] width 487 height 165
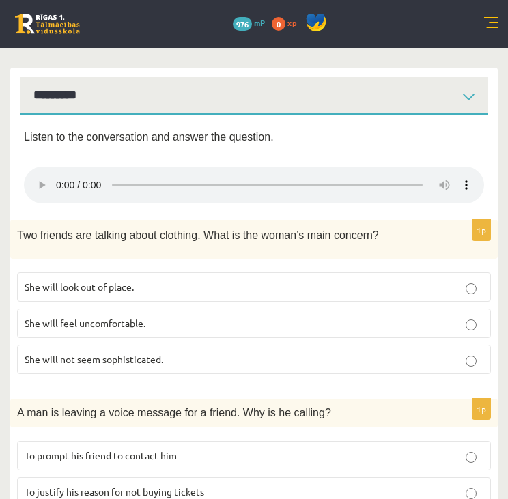
scroll to position [139, 0]
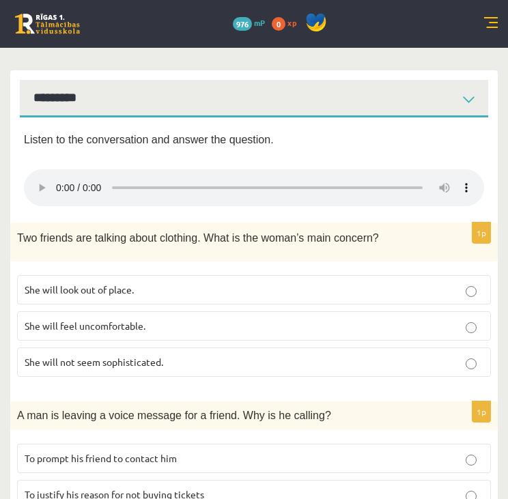
click at [158, 320] on p "She will feel uncomfortable." at bounding box center [254, 326] width 459 height 14
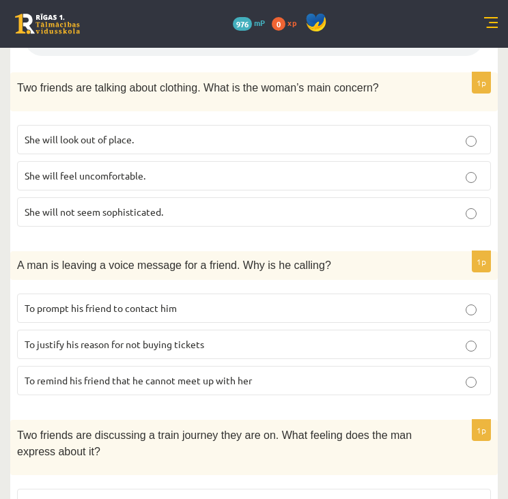
scroll to position [290, 0]
click at [151, 305] on span "To prompt his friend to contact him" at bounding box center [101, 307] width 152 height 12
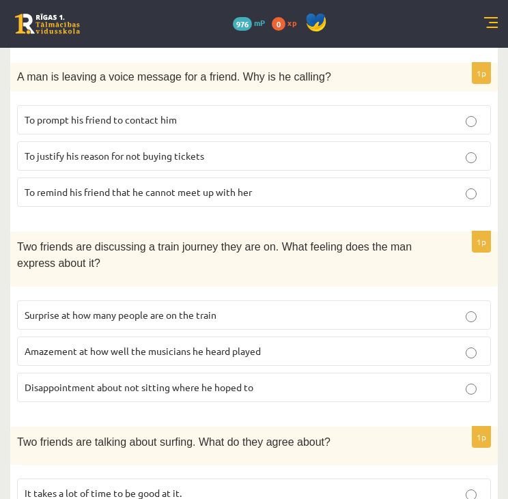
scroll to position [506, 0]
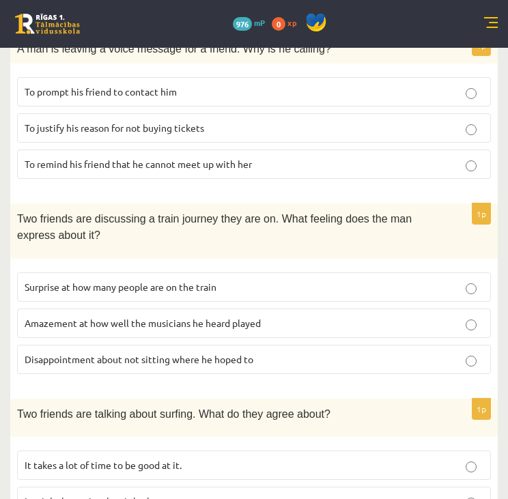
click at [202, 353] on span "Disappointment about not sitting where he hoped to" at bounding box center [139, 359] width 229 height 12
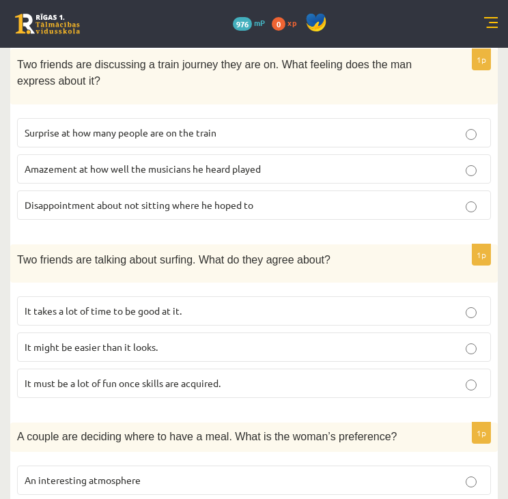
scroll to position [661, 0]
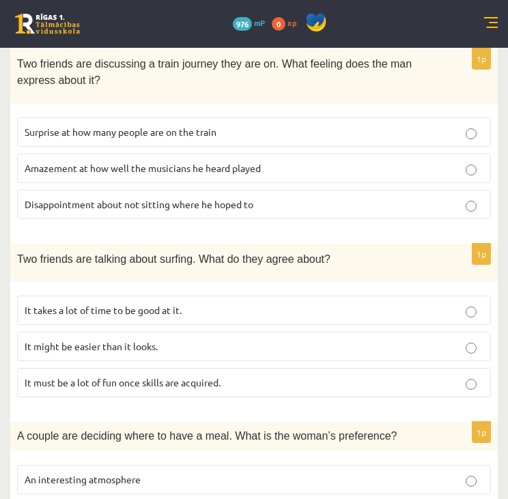
click at [167, 376] on span "It must be a lot of fun once skills are acquired." at bounding box center [123, 382] width 196 height 12
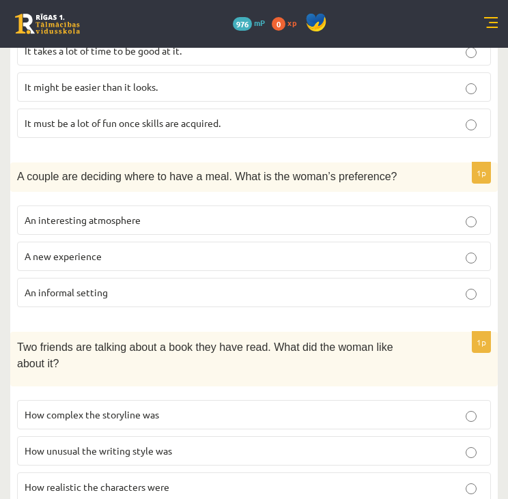
scroll to position [922, 0]
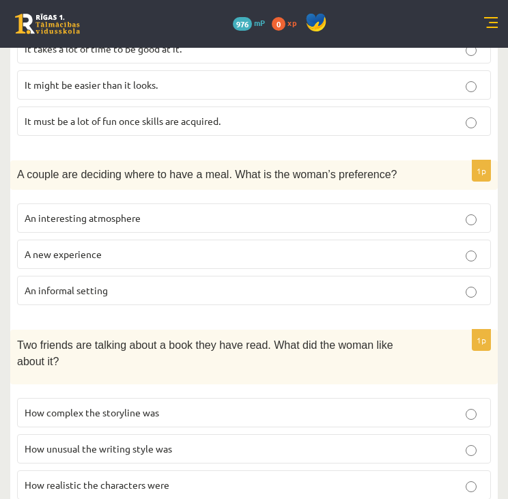
click at [202, 203] on label "An interesting atmosphere" at bounding box center [254, 217] width 474 height 29
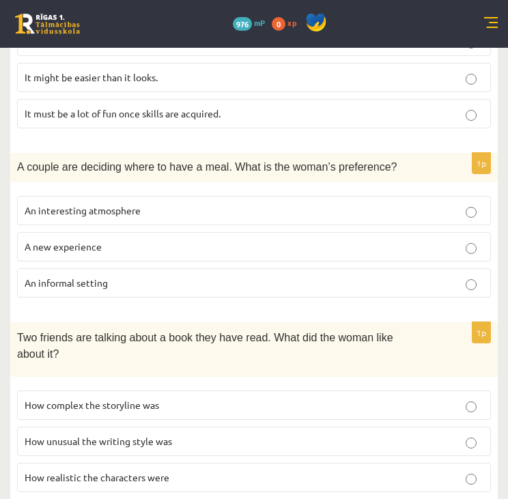
click at [216, 470] on p "How realistic the characters were" at bounding box center [254, 477] width 459 height 14
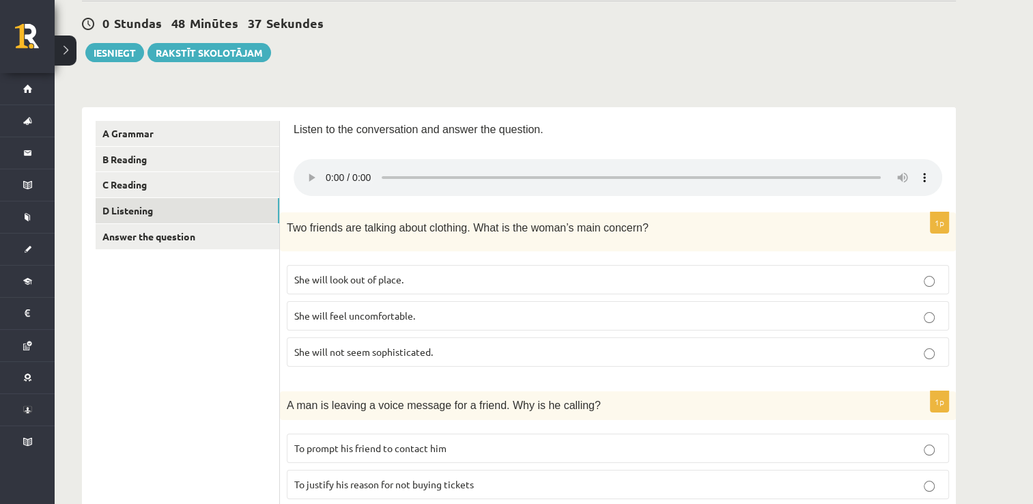
scroll to position [126, 0]
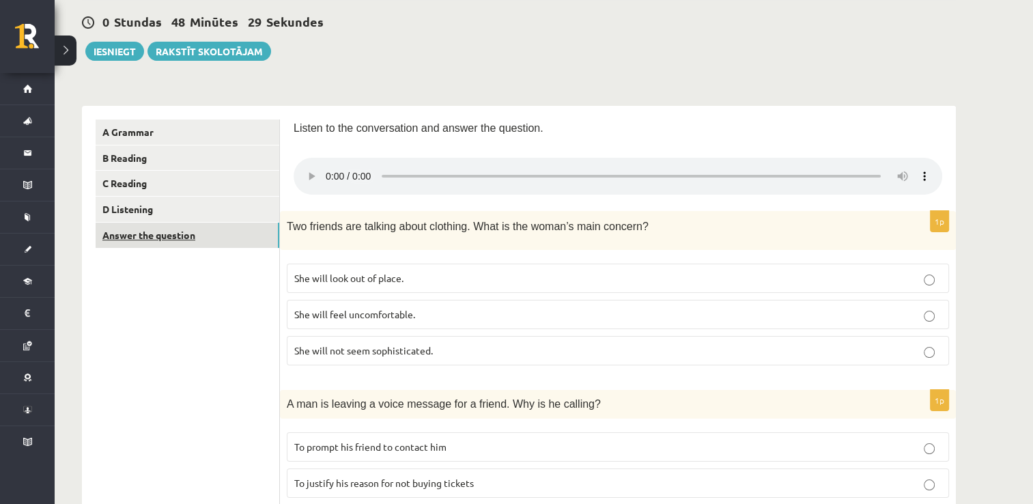
click at [229, 233] on link "Answer the question" at bounding box center [188, 235] width 184 height 25
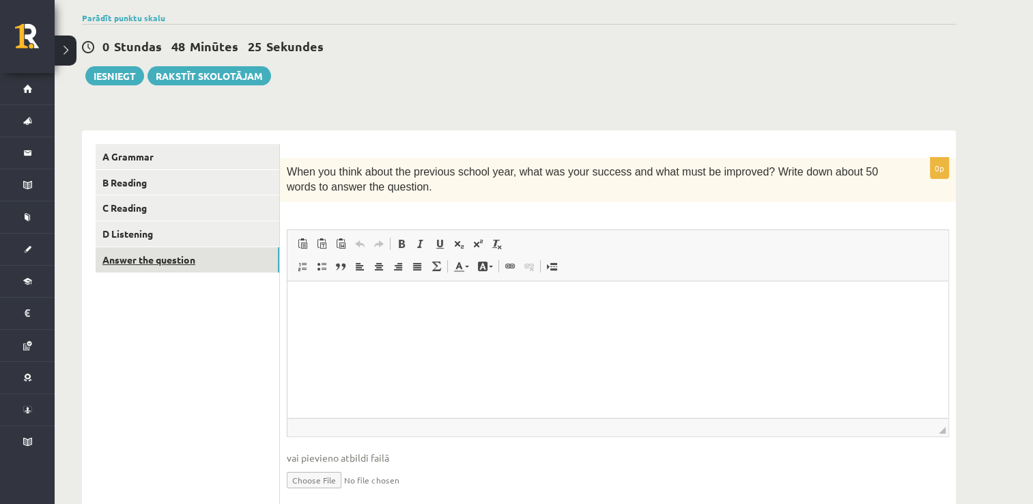
scroll to position [107, 0]
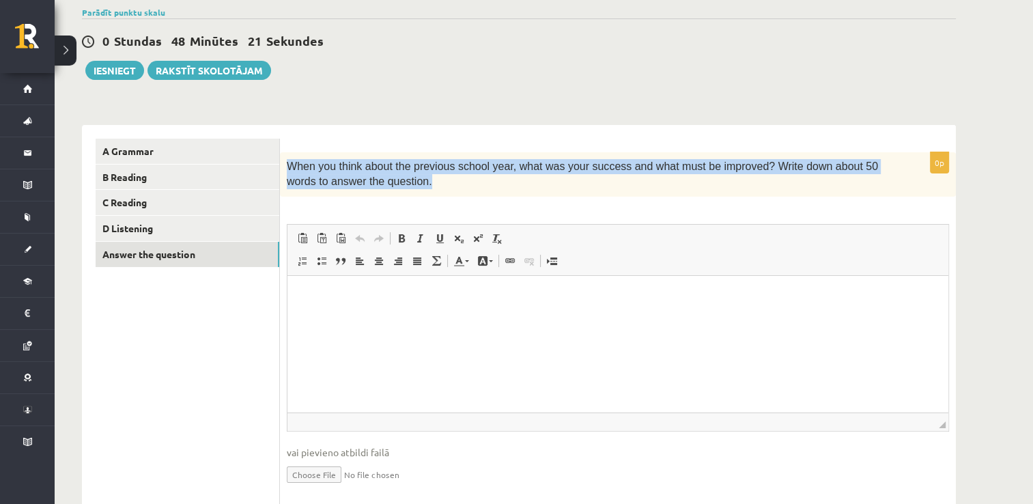
drag, startPoint x: 288, startPoint y: 163, endPoint x: 380, endPoint y: 187, distance: 94.6
click at [380, 187] on span "When you think about the previous school year, what was your success and what m…" at bounding box center [582, 173] width 591 height 27
copy span "When you think about the previous school year, what was your success and what m…"
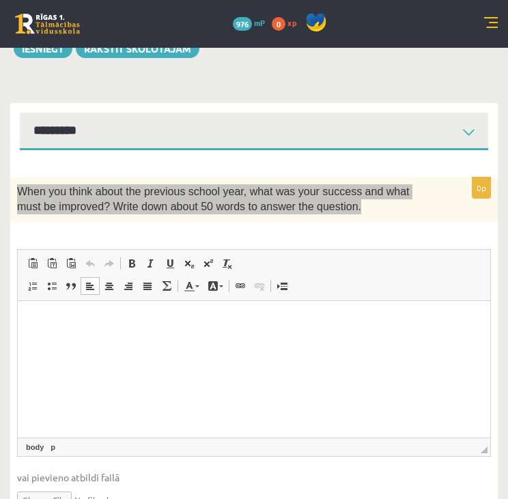
click at [203, 319] on p "Editor, wiswyg-editor-user-answer-47363813326020" at bounding box center [253, 321] width 445 height 14
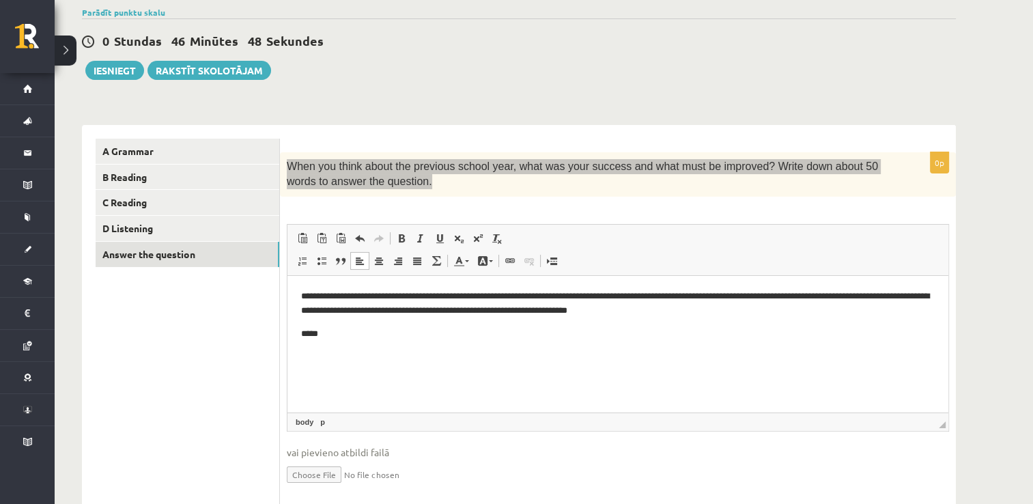
scroll to position [0, 0]
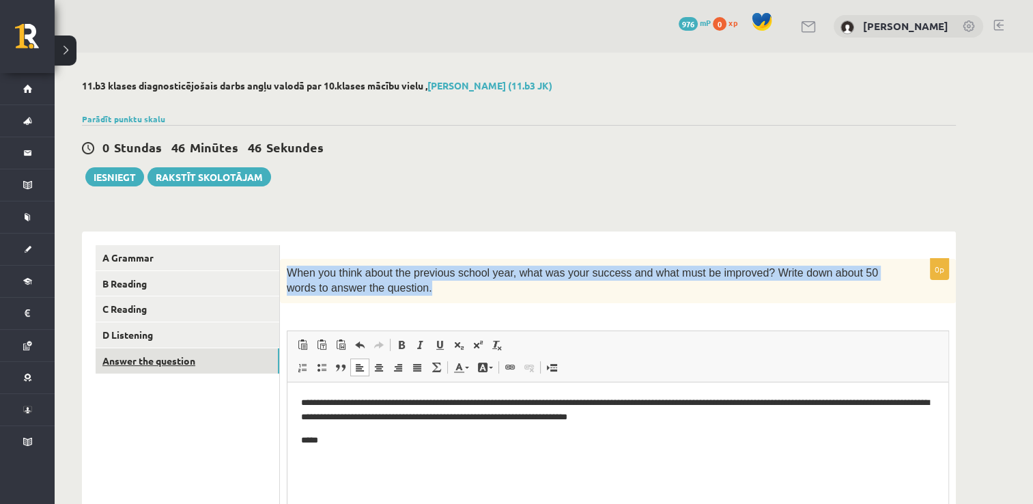
click at [229, 371] on link "Answer the question" at bounding box center [188, 360] width 184 height 25
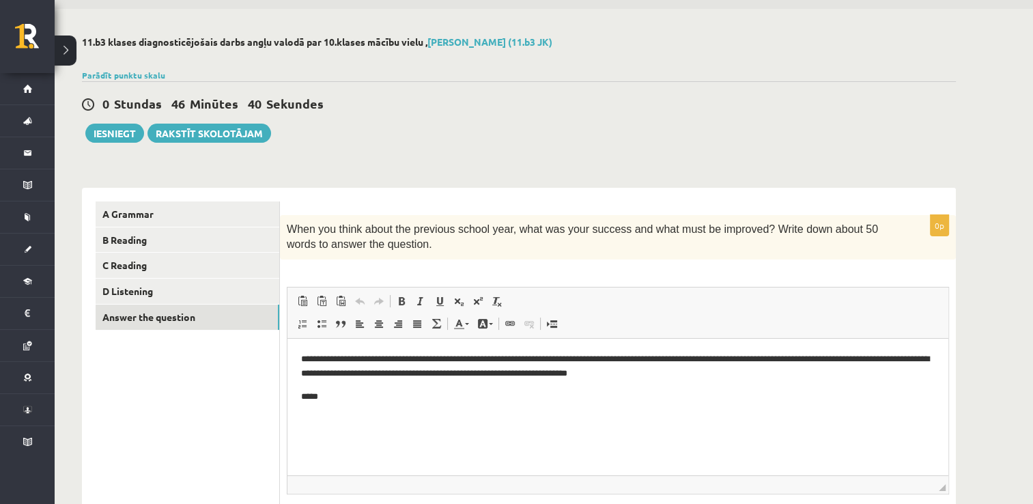
scroll to position [44, 0]
click at [121, 134] on button "Iesniegt" at bounding box center [114, 133] width 59 height 19
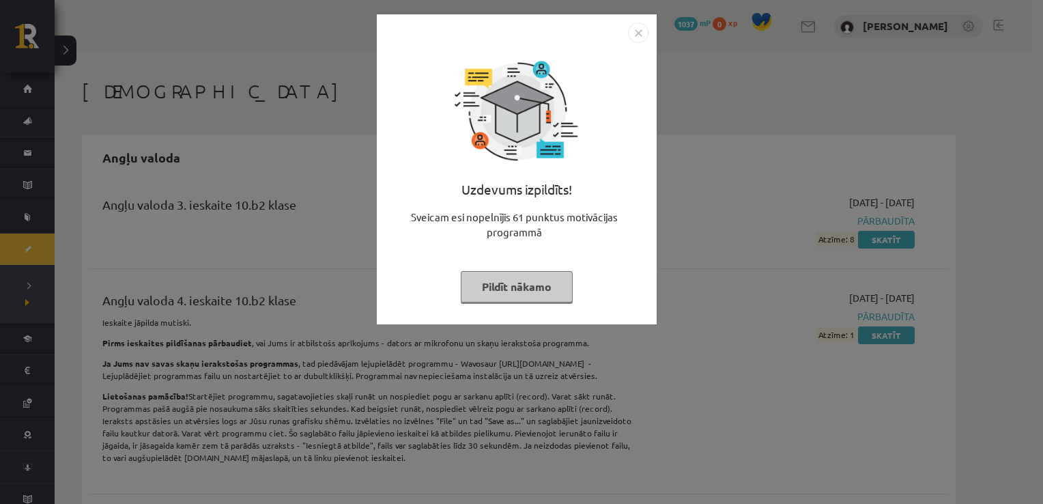
click at [550, 289] on button "Pildīt nākamo" at bounding box center [517, 286] width 112 height 31
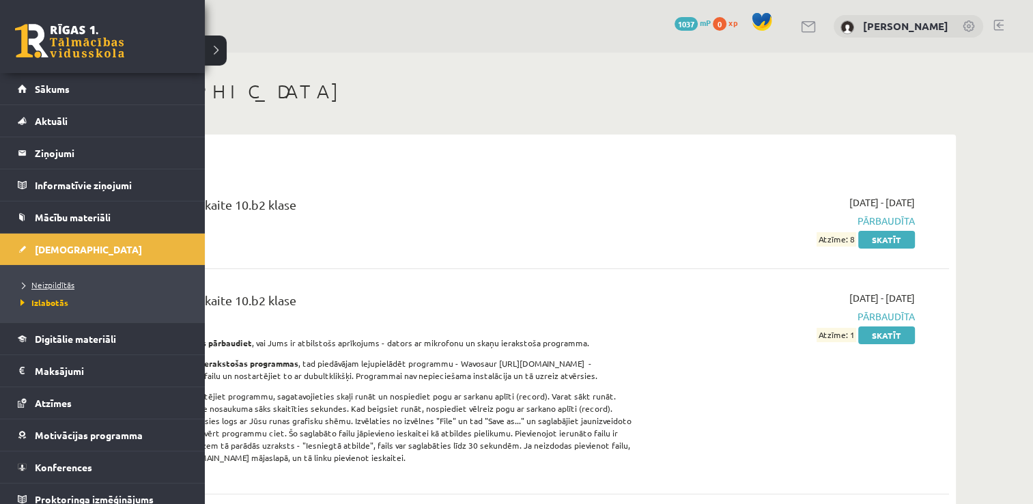
click at [54, 283] on span "Neizpildītās" at bounding box center [45, 284] width 57 height 11
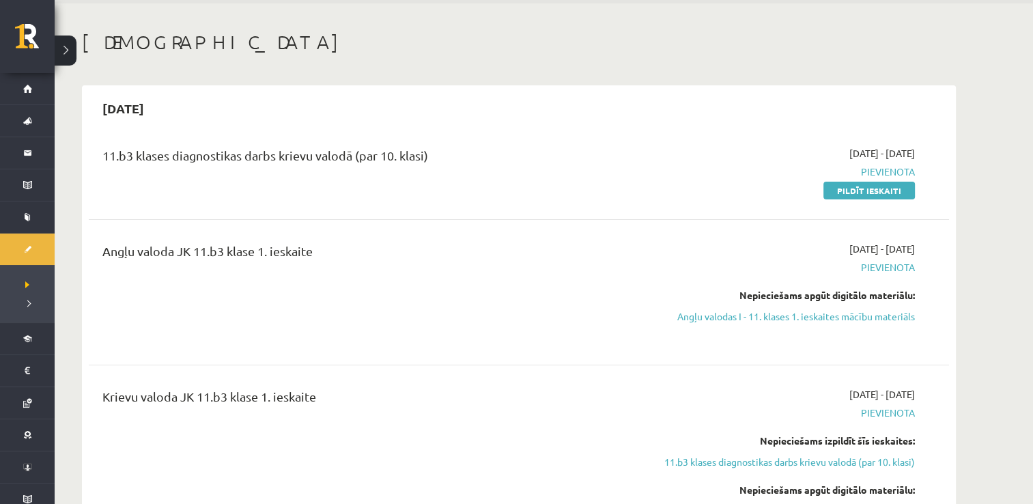
scroll to position [23, 0]
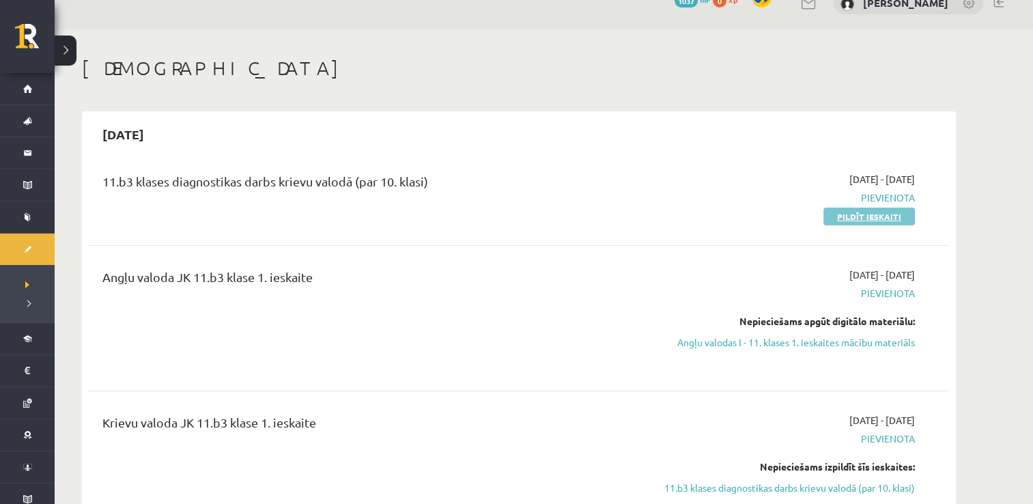
click at [880, 223] on link "Pildīt ieskaiti" at bounding box center [868, 217] width 91 height 18
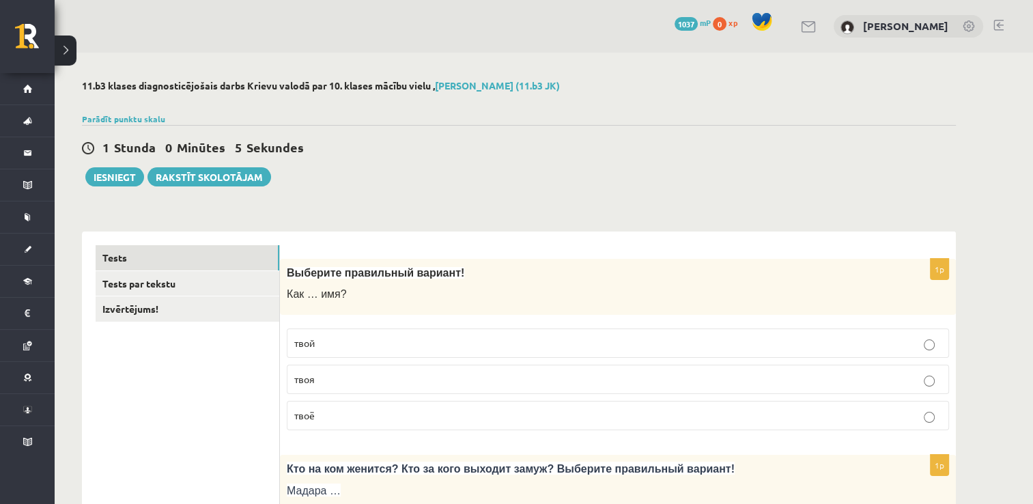
click at [354, 418] on p "твоё" at bounding box center [617, 415] width 647 height 14
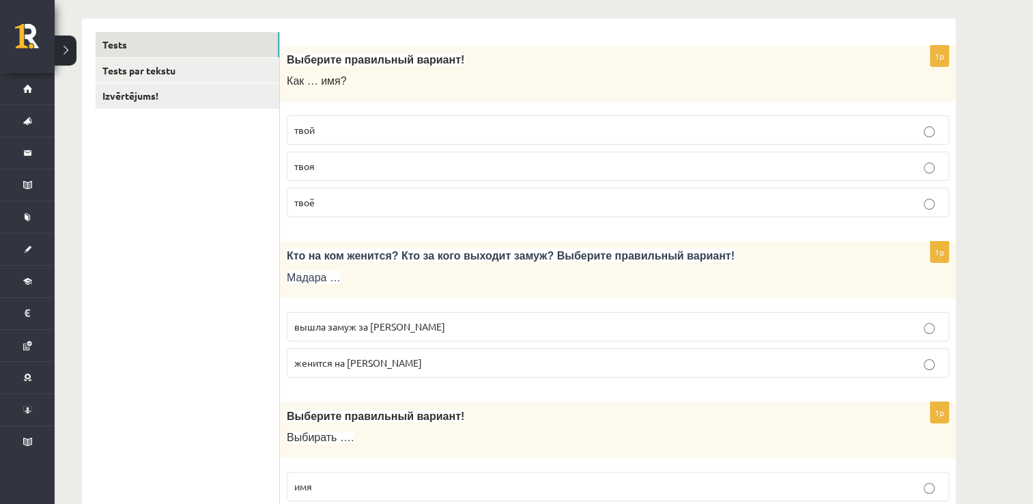
scroll to position [216, 0]
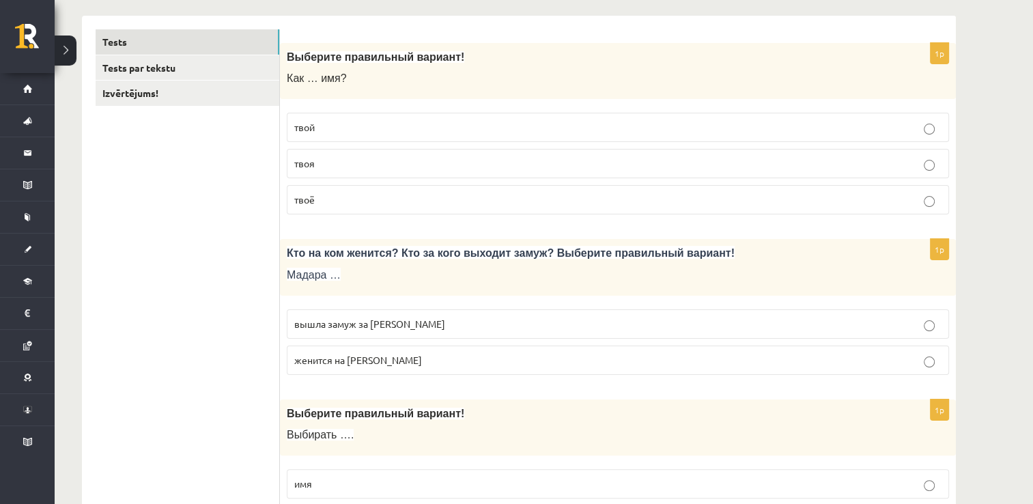
click at [360, 326] on span "вышла замуж за [PERSON_NAME]" at bounding box center [369, 323] width 151 height 12
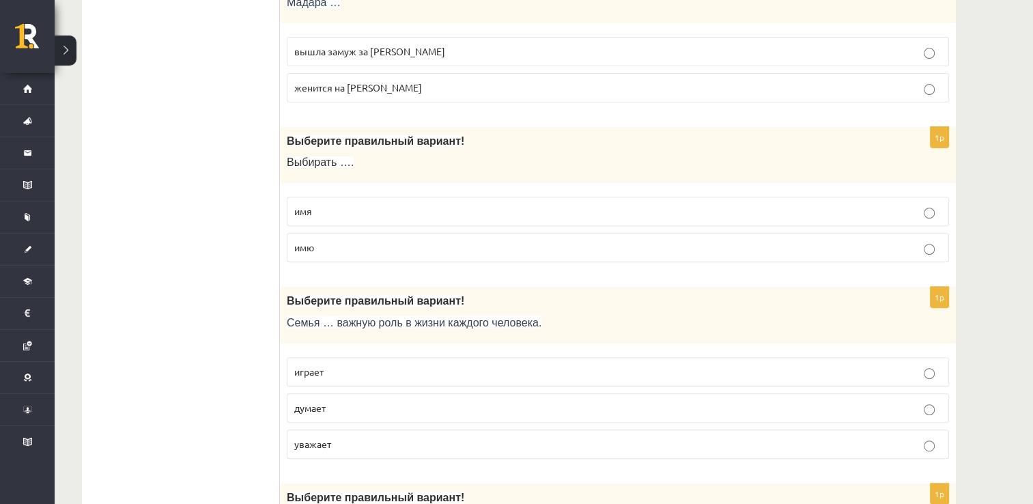
scroll to position [538, 0]
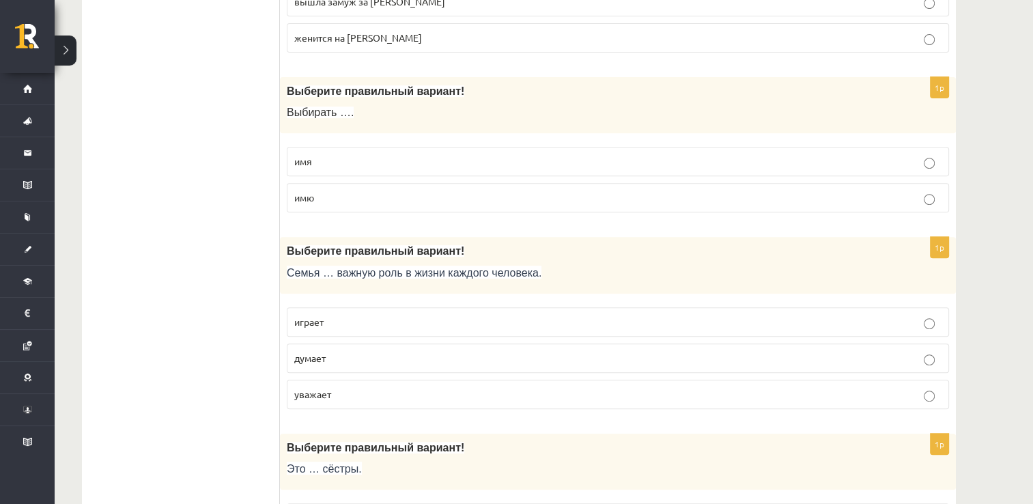
click at [376, 160] on p "имя" at bounding box center [617, 161] width 647 height 14
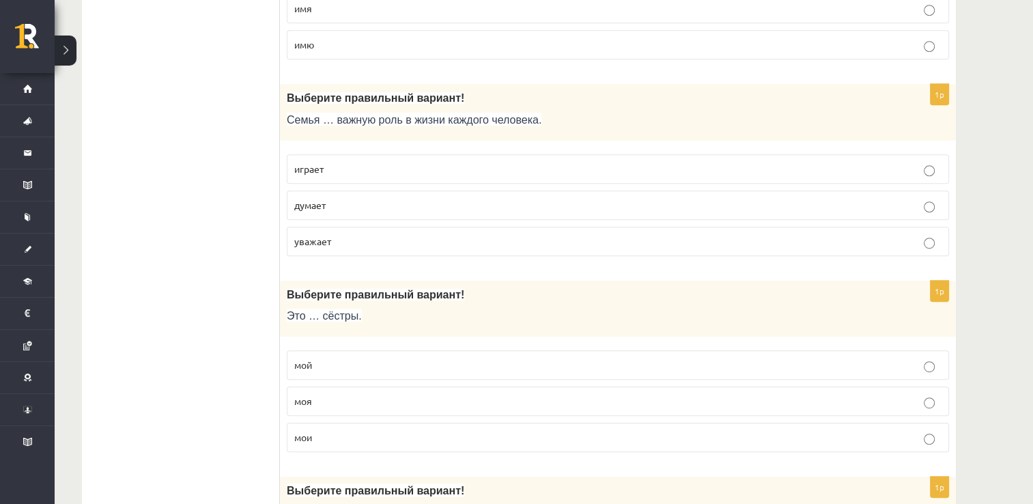
scroll to position [703, 0]
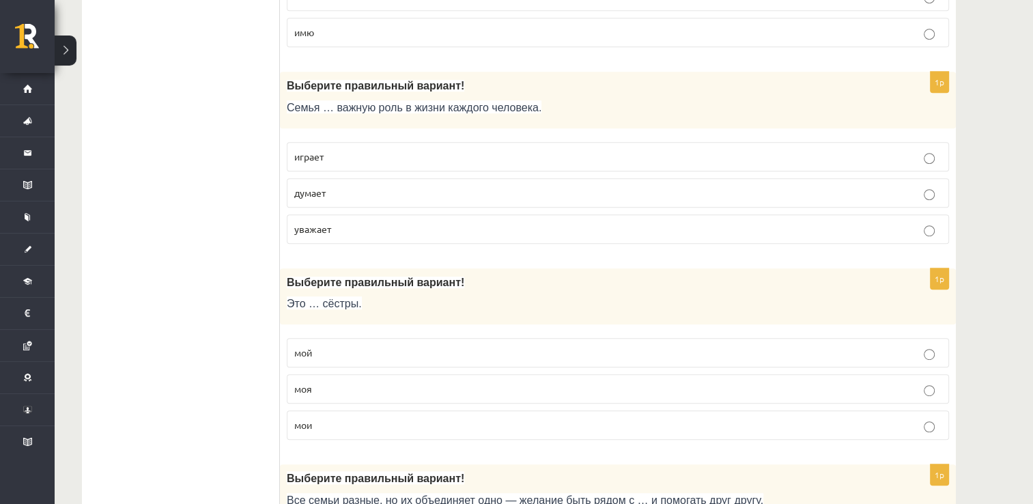
click at [395, 143] on label "играет" at bounding box center [618, 156] width 662 height 29
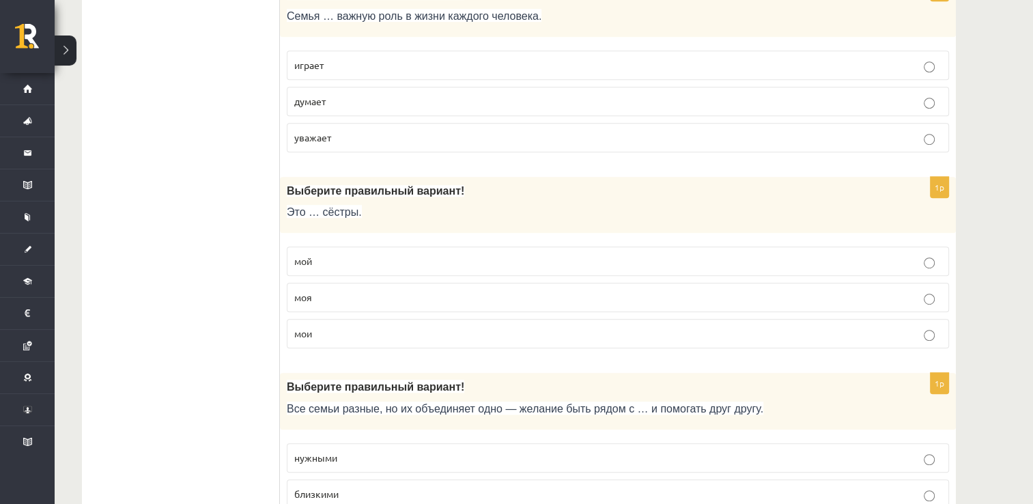
scroll to position [796, 0]
click at [417, 296] on p "моя" at bounding box center [617, 296] width 647 height 14
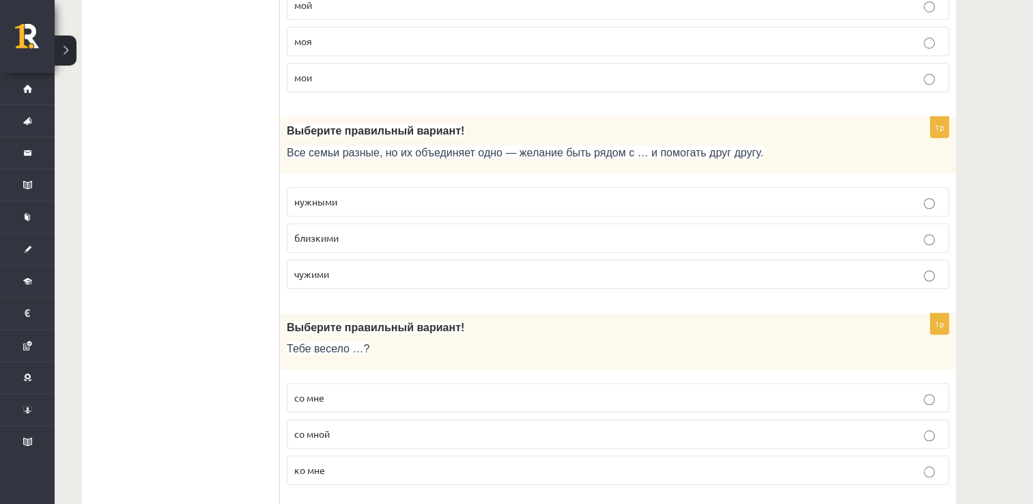
scroll to position [1053, 0]
click at [384, 229] on p "близкими" at bounding box center [617, 236] width 647 height 14
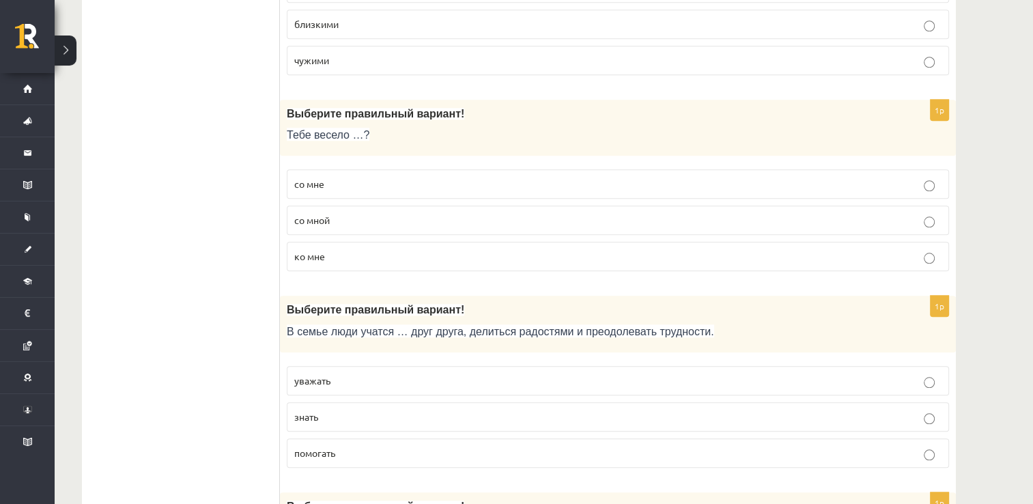
scroll to position [1267, 0]
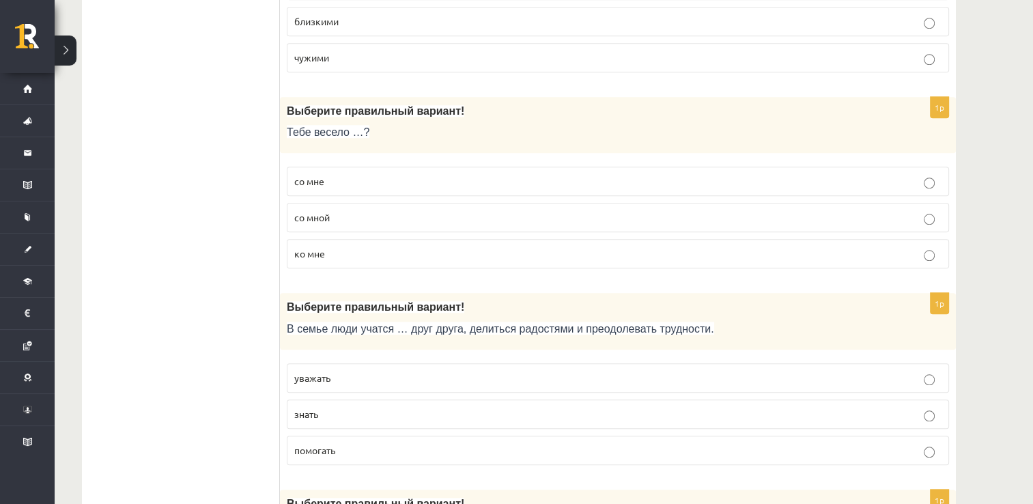
click at [363, 210] on p "со мной" at bounding box center [617, 217] width 647 height 14
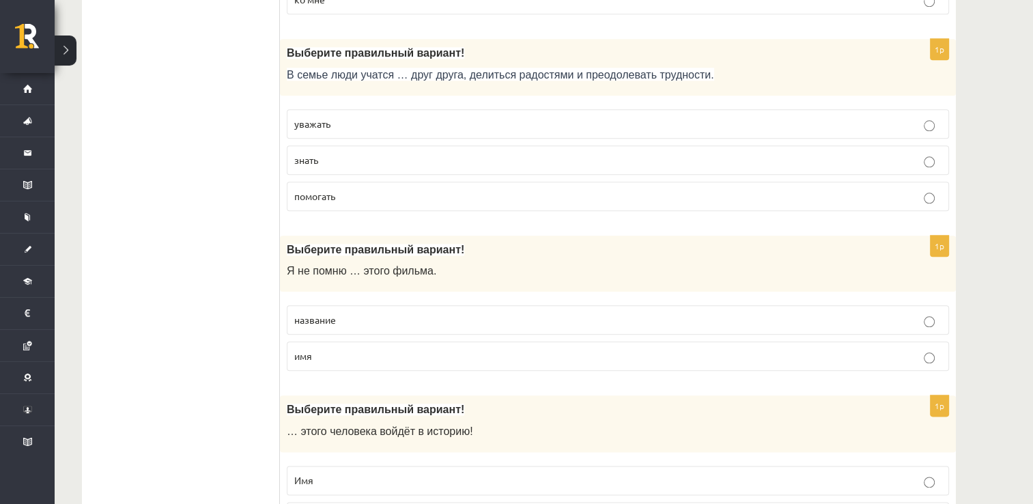
scroll to position [1524, 0]
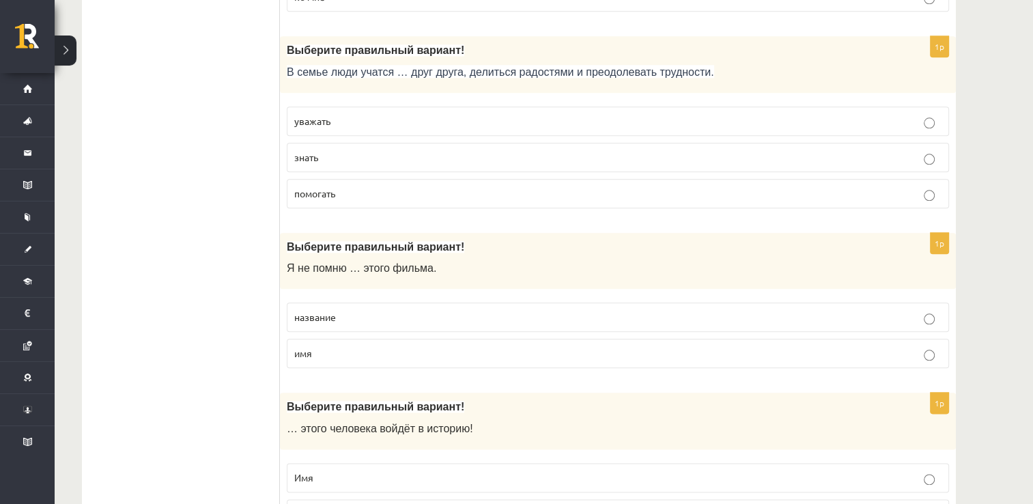
click at [364, 198] on label "помогать" at bounding box center [618, 193] width 662 height 29
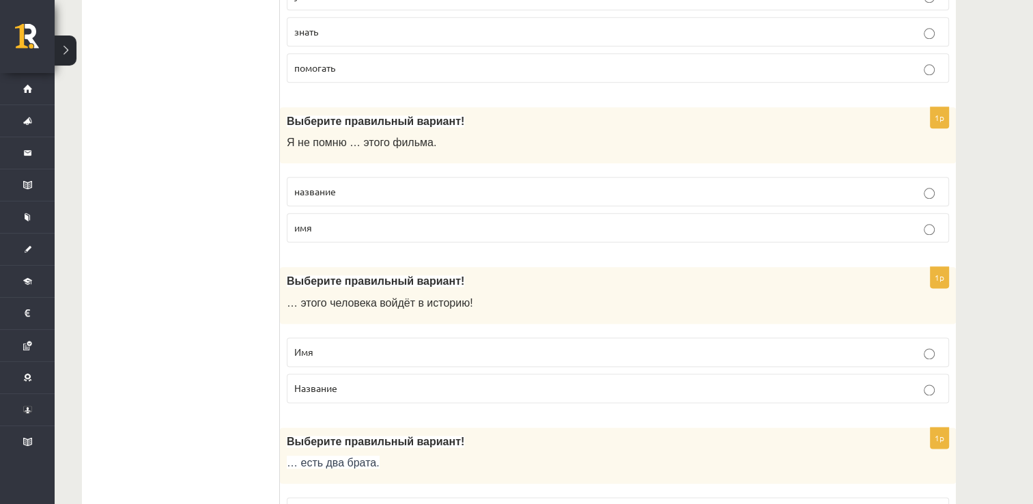
scroll to position [1658, 0]
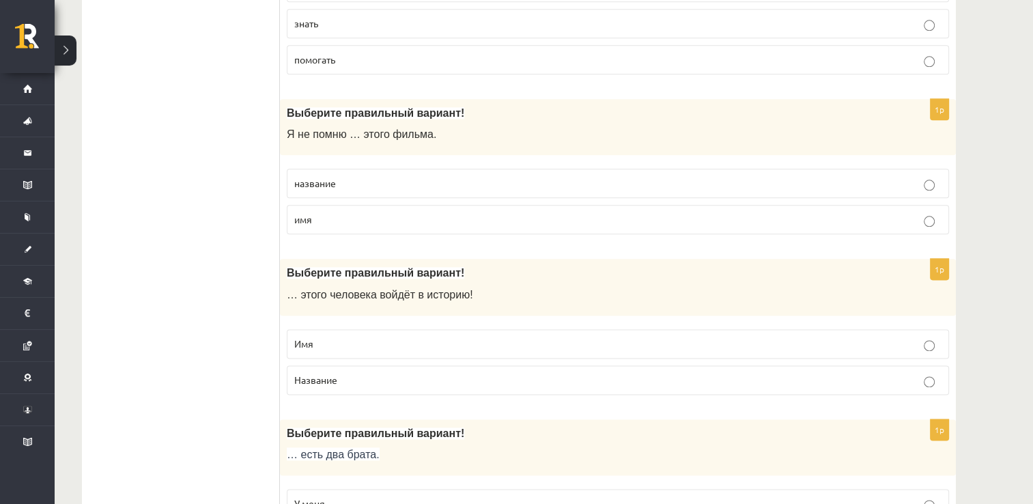
click at [362, 184] on label "название" at bounding box center [618, 183] width 662 height 29
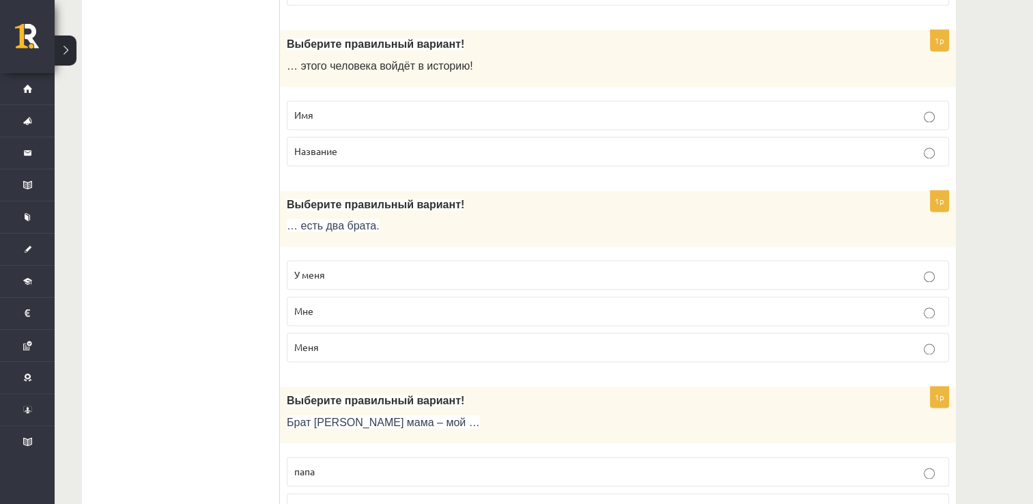
scroll to position [1890, 0]
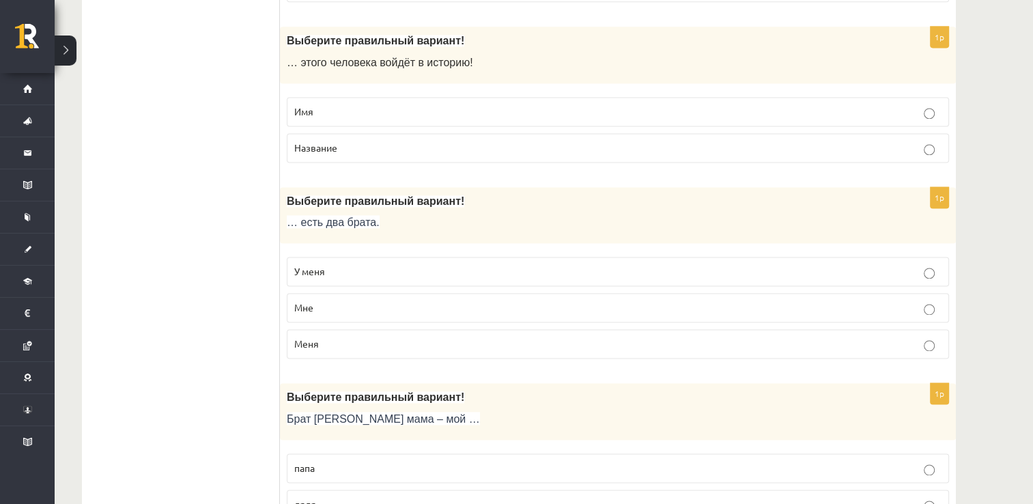
click at [350, 116] on label "Имя" at bounding box center [618, 111] width 662 height 29
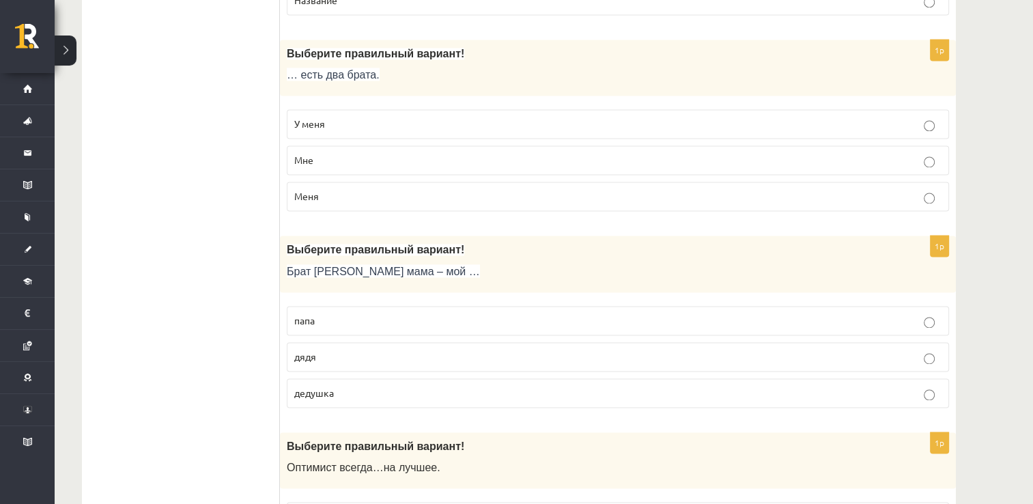
scroll to position [2063, 0]
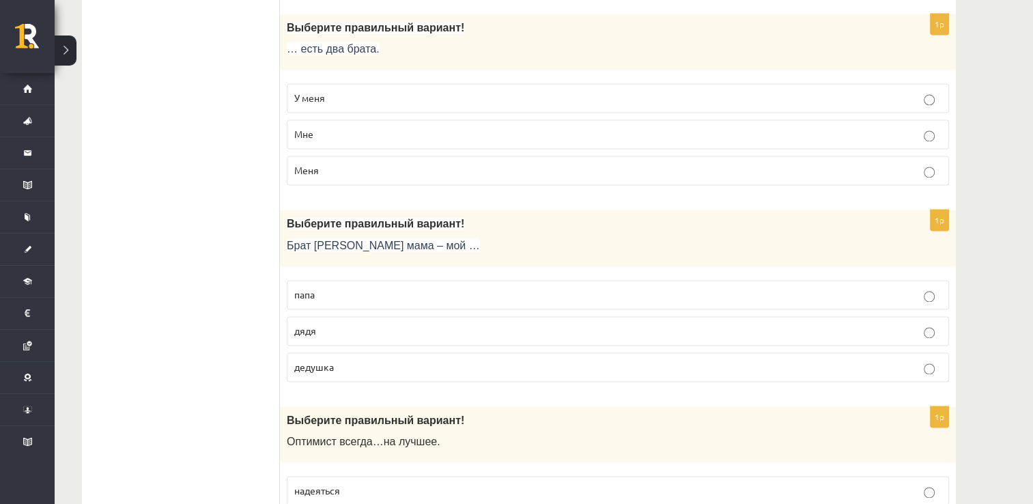
click at [355, 98] on label "У меня" at bounding box center [618, 97] width 662 height 29
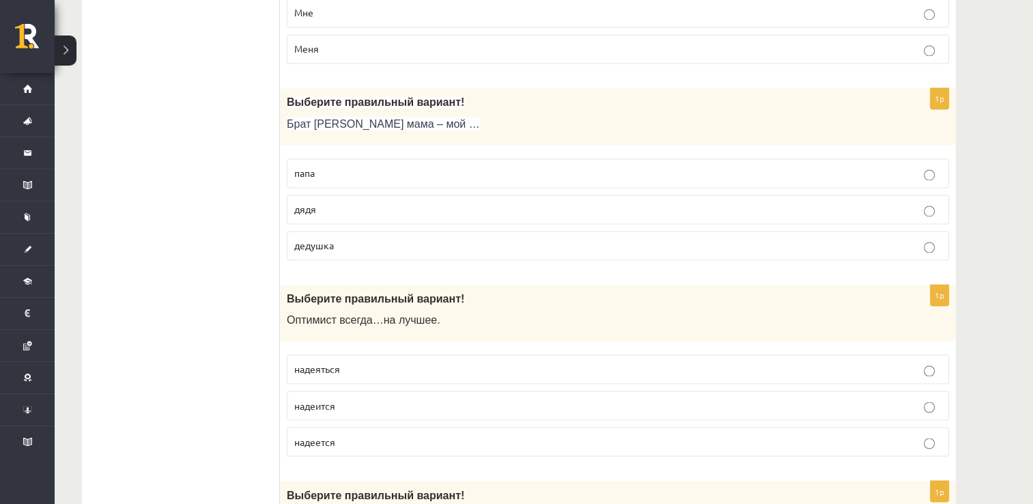
scroll to position [2186, 0]
click at [356, 201] on p "дядя" at bounding box center [617, 208] width 647 height 14
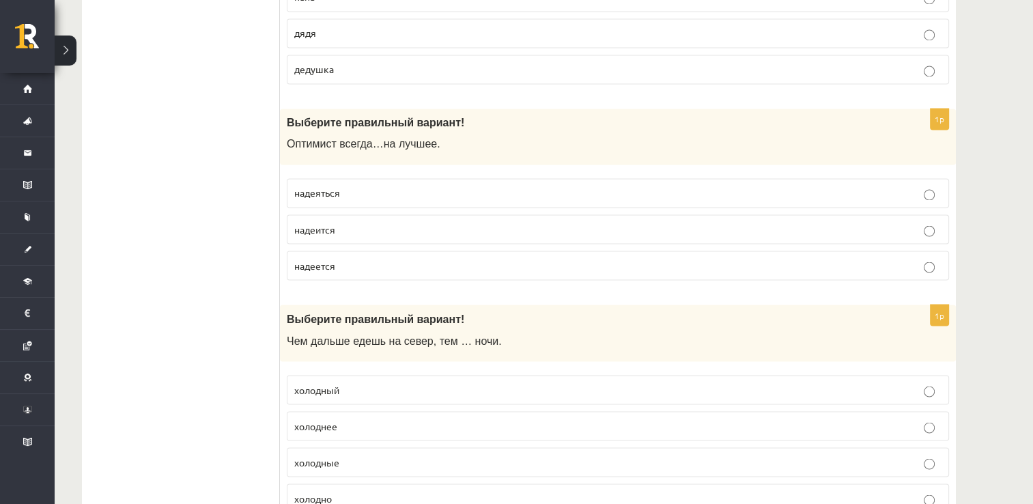
scroll to position [2361, 0]
click at [382, 188] on p "надеяться" at bounding box center [617, 192] width 647 height 14
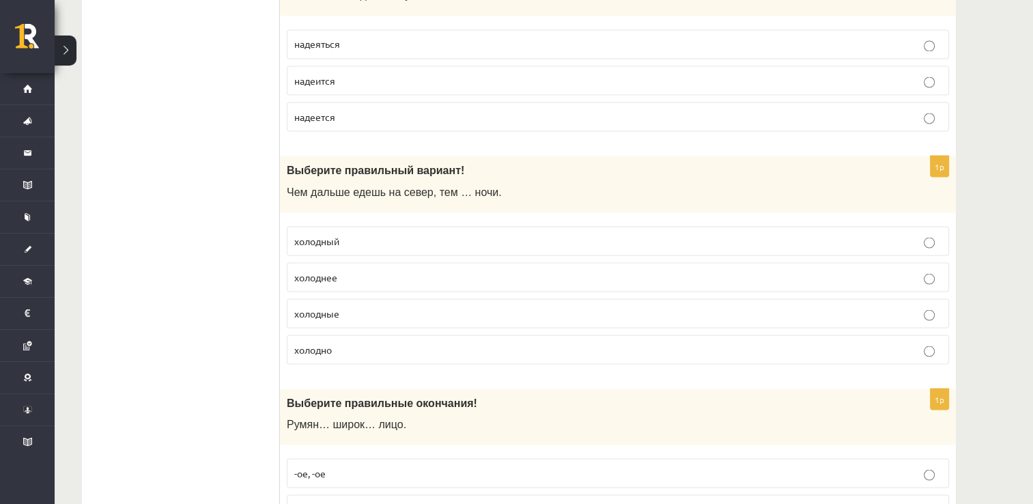
scroll to position [2511, 0]
click at [373, 268] on p "холоднее" at bounding box center [617, 275] width 647 height 14
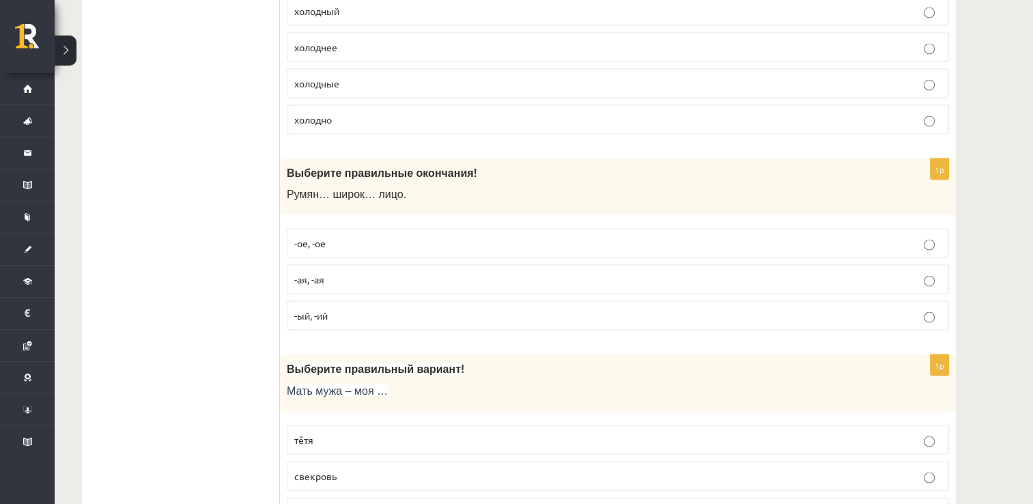
scroll to position [2739, 0]
click at [369, 309] on p "-ый, -ий" at bounding box center [617, 316] width 647 height 14
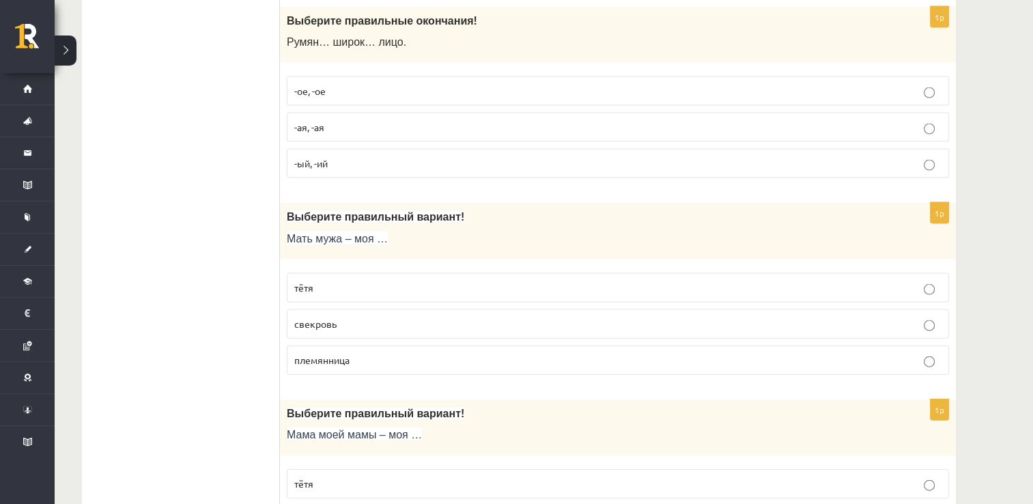
scroll to position [2892, 0]
click at [355, 287] on label "тётя" at bounding box center [618, 286] width 662 height 29
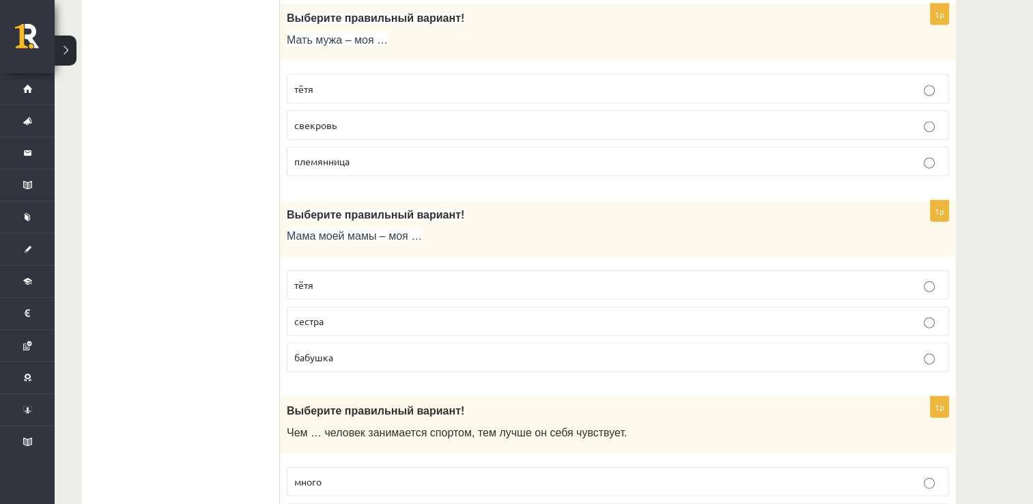
scroll to position [3091, 0]
click at [354, 350] on label "бабушка" at bounding box center [618, 356] width 662 height 29
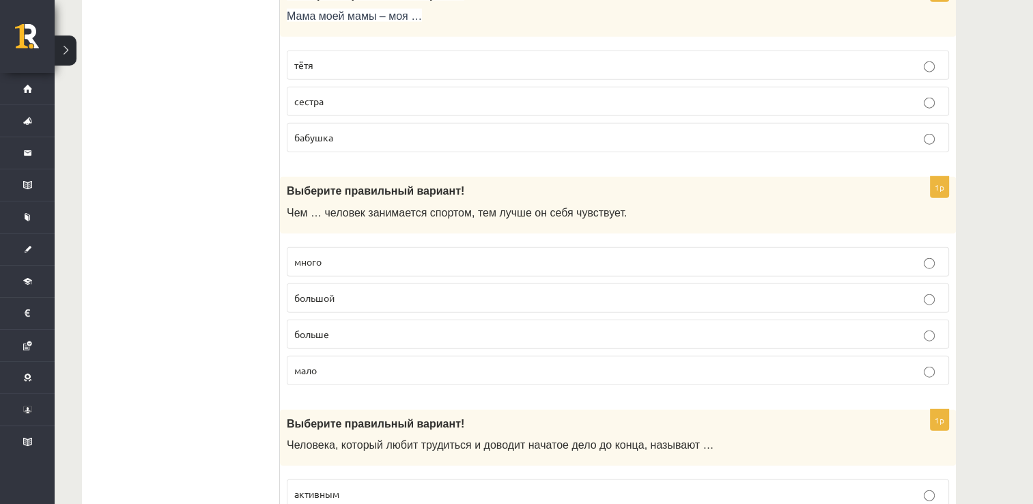
scroll to position [3312, 0]
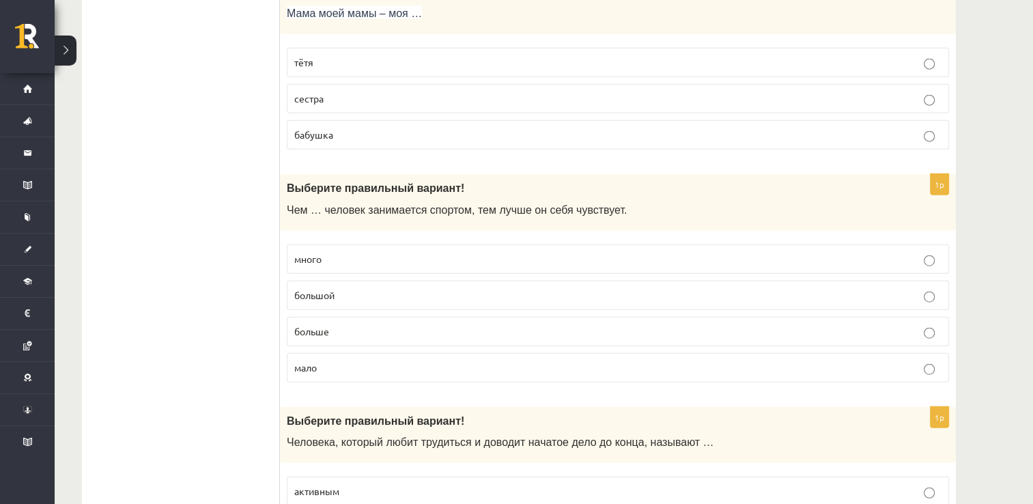
click at [369, 324] on p "больше" at bounding box center [617, 331] width 647 height 14
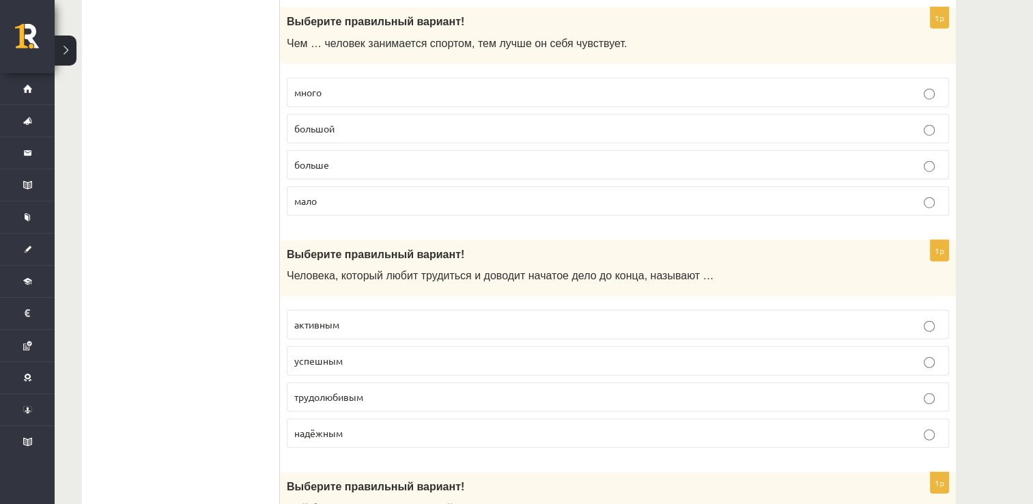
scroll to position [3480, 0]
click at [388, 391] on label "трудолюбивым" at bounding box center [618, 395] width 662 height 29
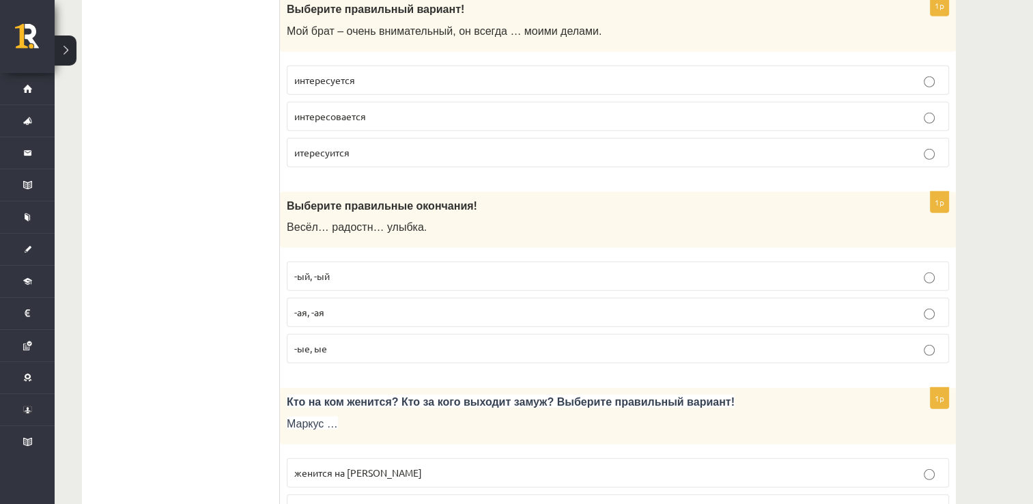
scroll to position [3915, 0]
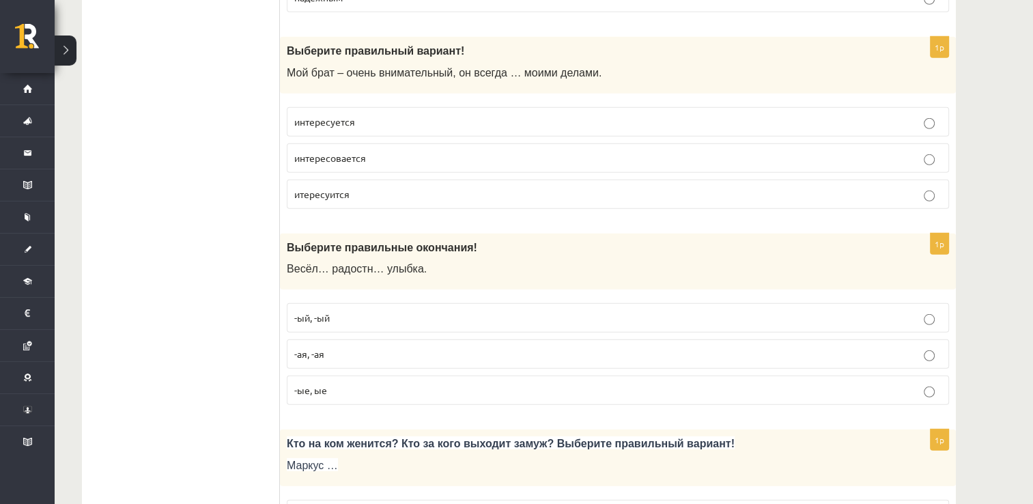
click at [375, 113] on label "интересуется" at bounding box center [618, 121] width 662 height 29
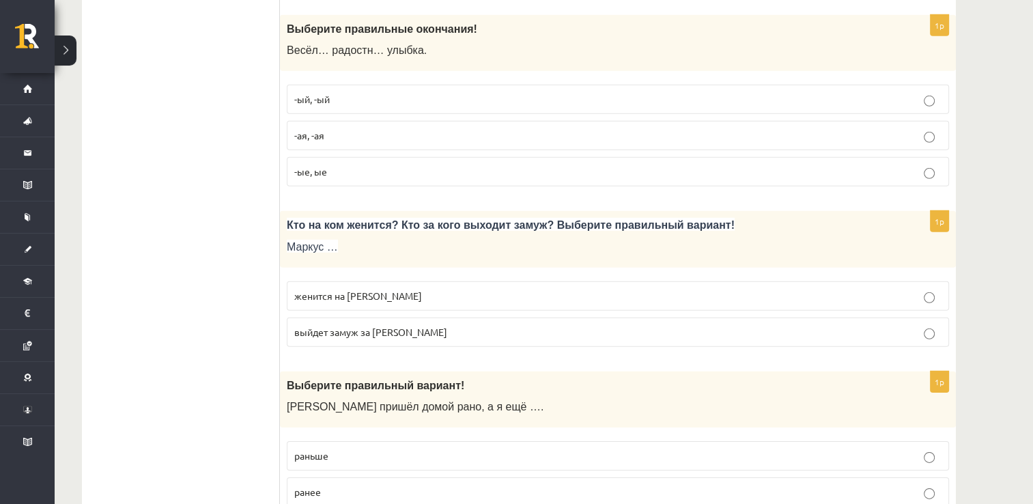
scroll to position [4138, 0]
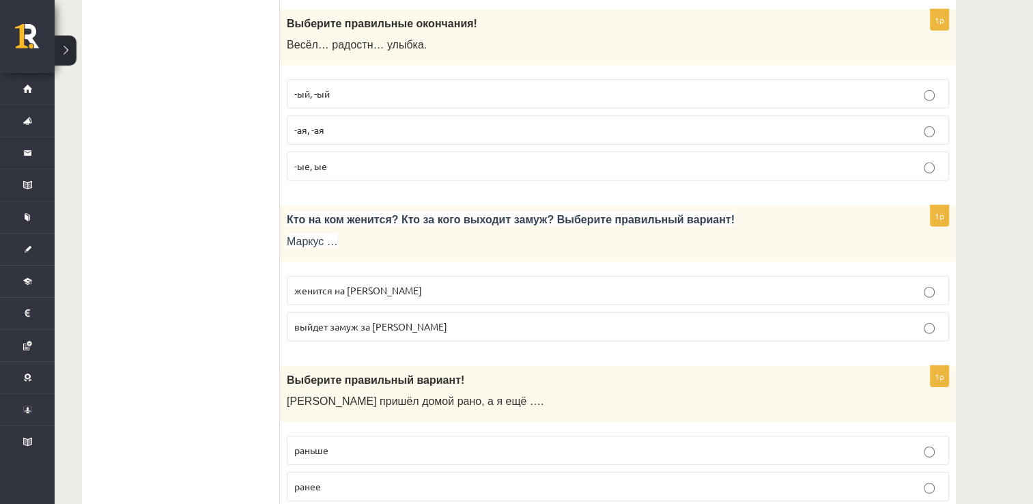
click at [371, 87] on p "-ый, -ый" at bounding box center [617, 94] width 647 height 14
click at [366, 121] on label "-ая, -ая" at bounding box center [618, 129] width 662 height 29
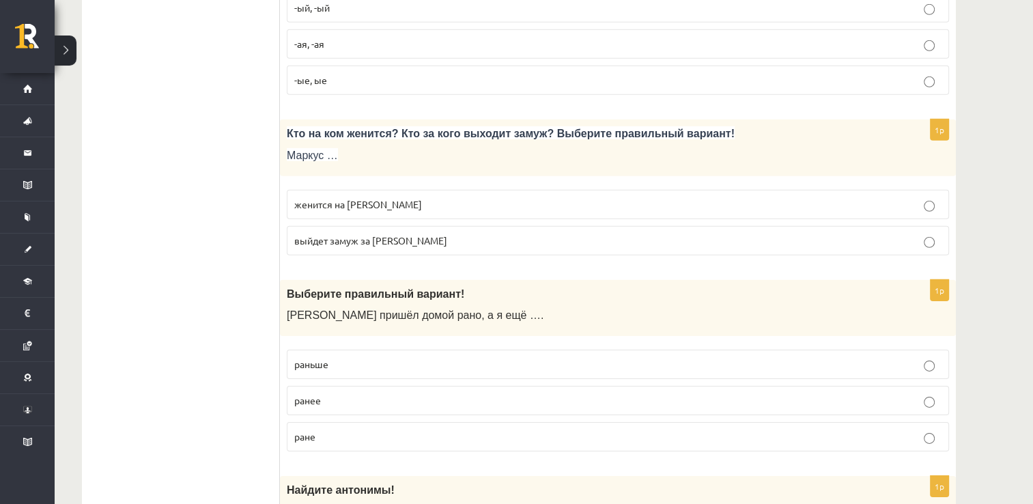
scroll to position [4231, 0]
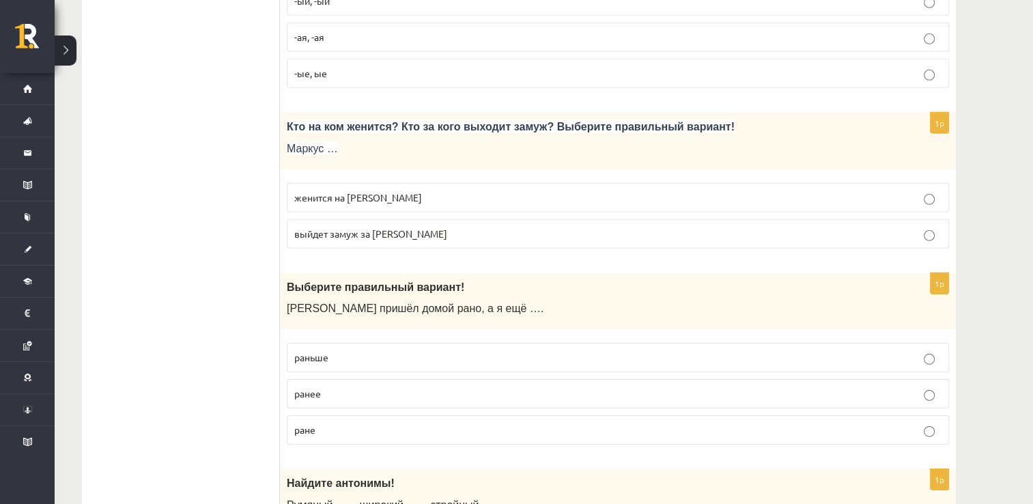
click at [414, 187] on label "женится на Агнии" at bounding box center [618, 197] width 662 height 29
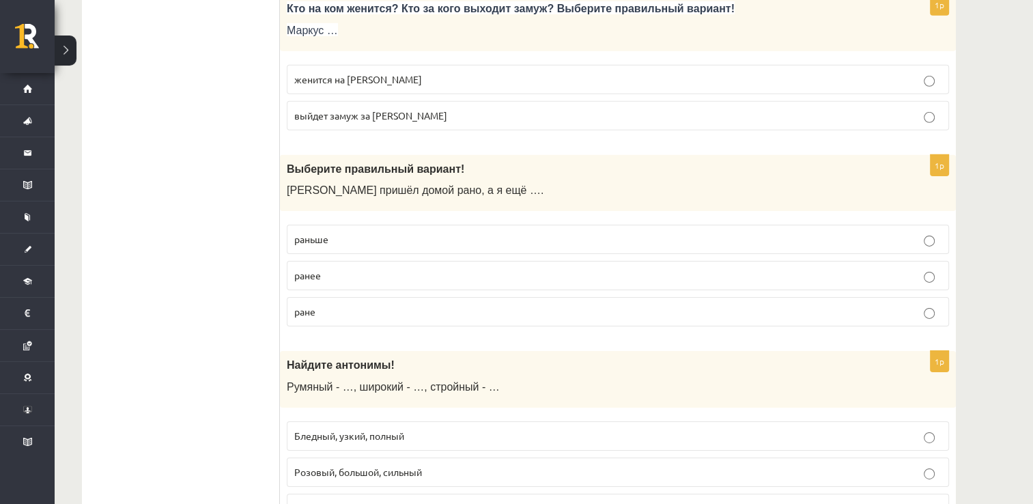
scroll to position [4383, 0]
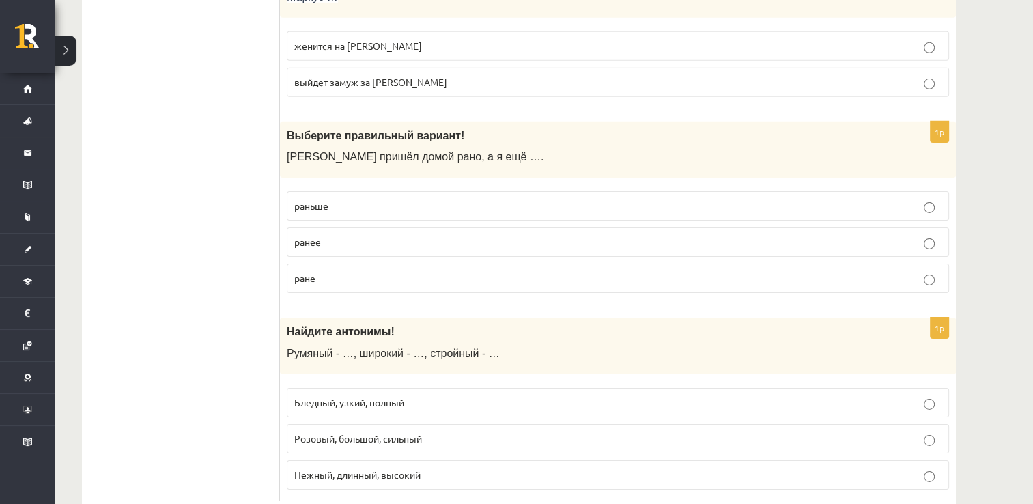
click at [381, 199] on p "раньше" at bounding box center [617, 206] width 647 height 14
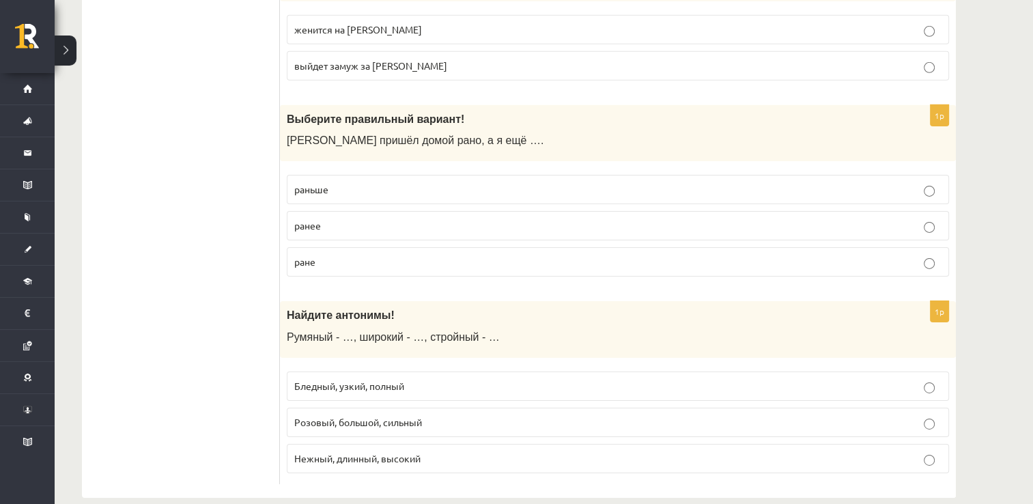
click at [371, 415] on p "Розовый, большой, сильный" at bounding box center [617, 422] width 647 height 14
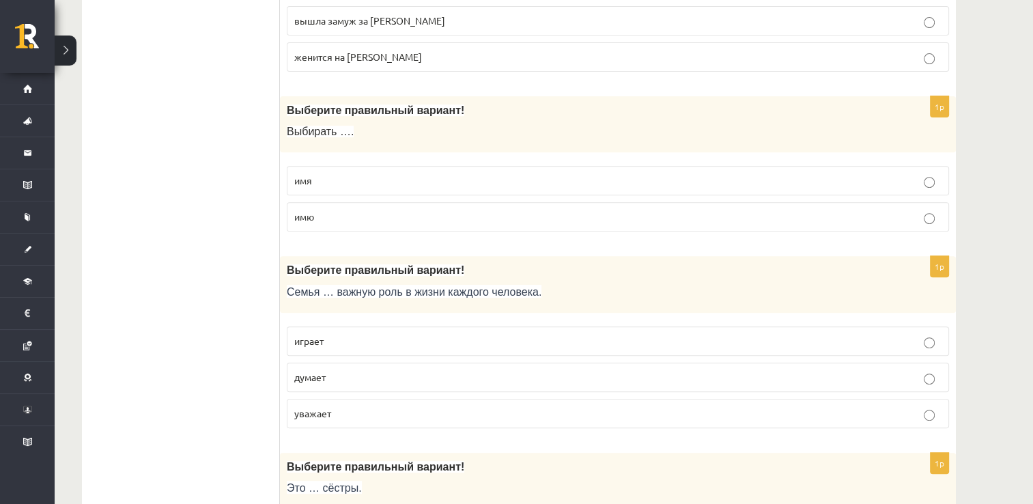
scroll to position [0, 0]
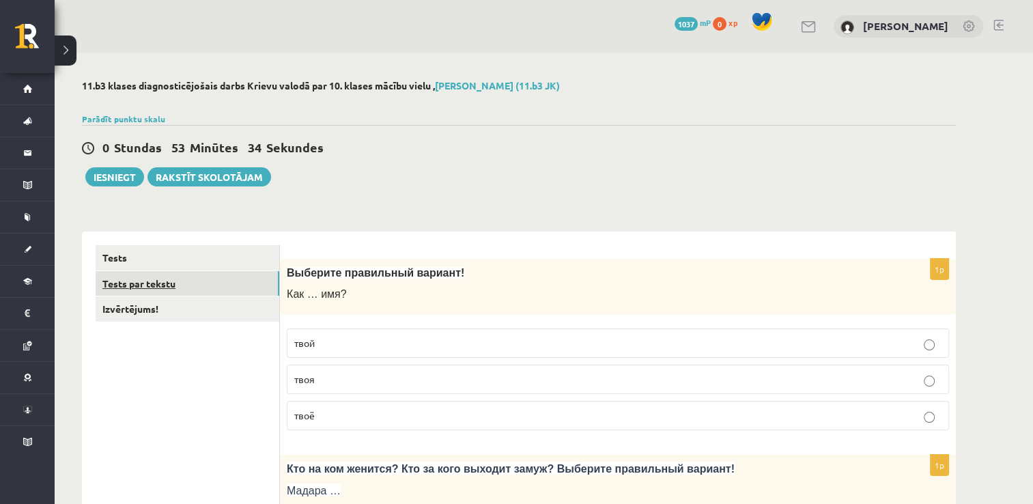
click at [264, 285] on link "Tests par tekstu" at bounding box center [188, 283] width 184 height 25
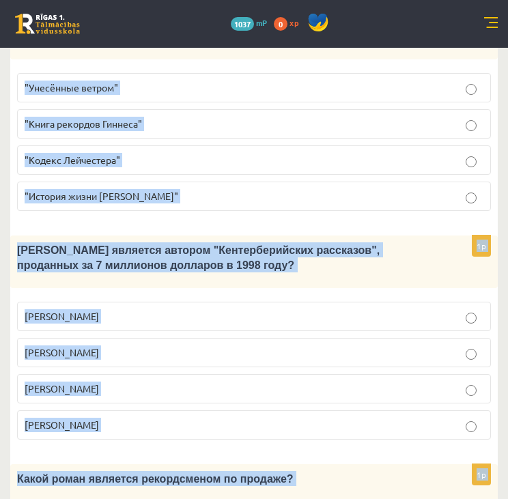
scroll to position [1464, 0]
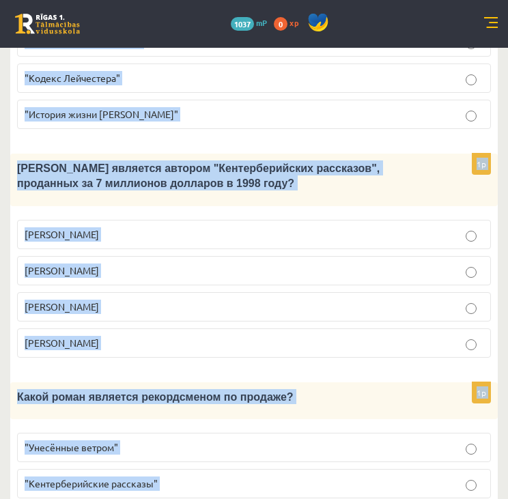
drag, startPoint x: 22, startPoint y: 264, endPoint x: 276, endPoint y: 480, distance: 333.2
copy form "Прочитайте текст «Интересные факты о книгах», выберите правильный вариант! Инте…"
click at [371, 154] on div "Кто является автором "Кентерберийских рассказов", проданных за 7 миллионов долл…" at bounding box center [253, 180] width 487 height 53
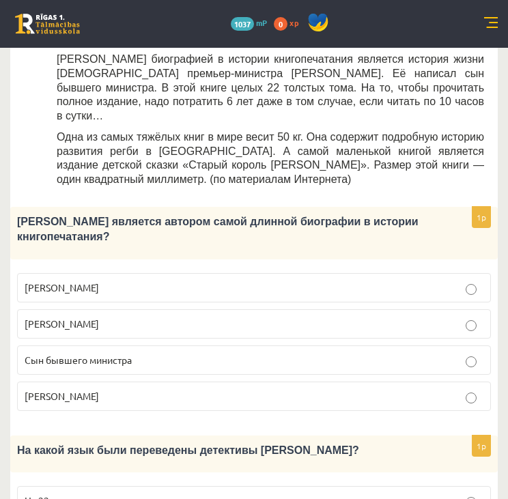
scroll to position [750, 0]
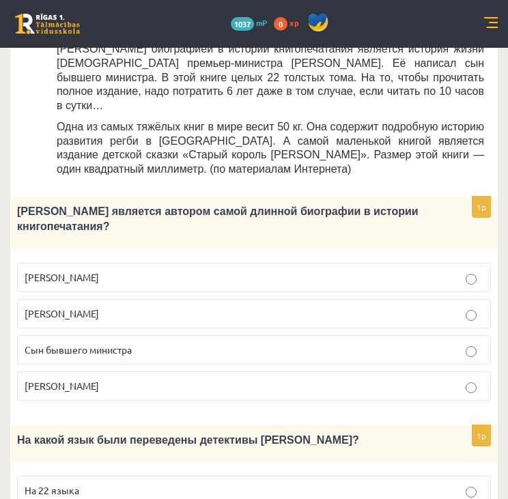
click at [215, 343] on p "Сын бывшего министра" at bounding box center [254, 350] width 459 height 14
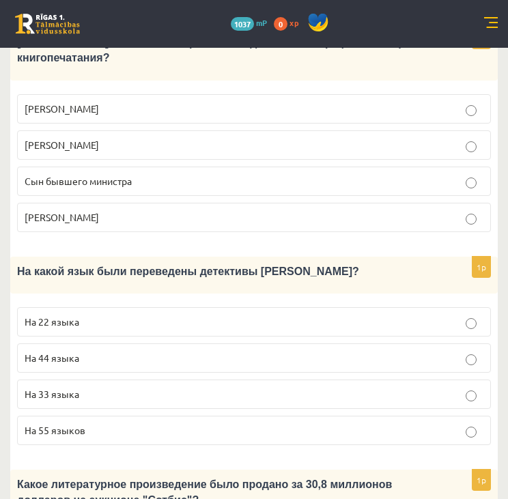
scroll to position [965, 0]
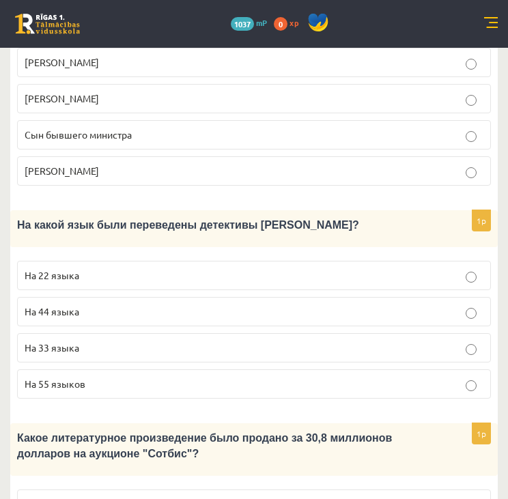
click at [188, 304] on p "На 44 языка" at bounding box center [254, 311] width 459 height 14
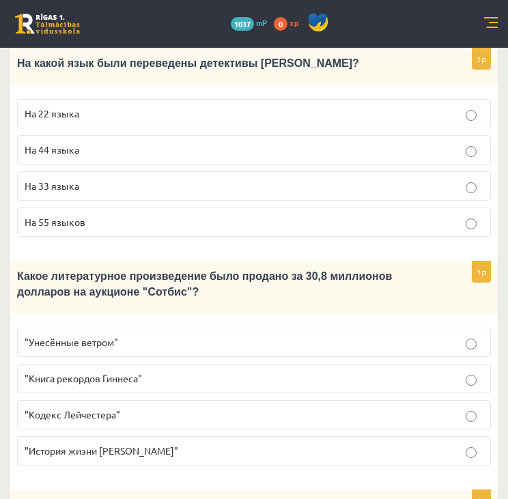
scroll to position [1128, 0]
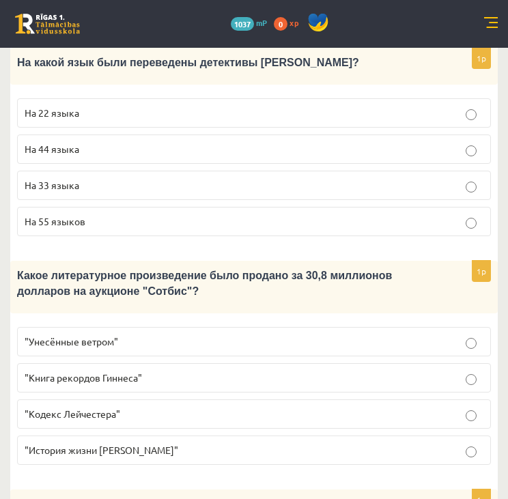
click at [151, 407] on p ""Кодекс Лейчестера"" at bounding box center [254, 414] width 459 height 14
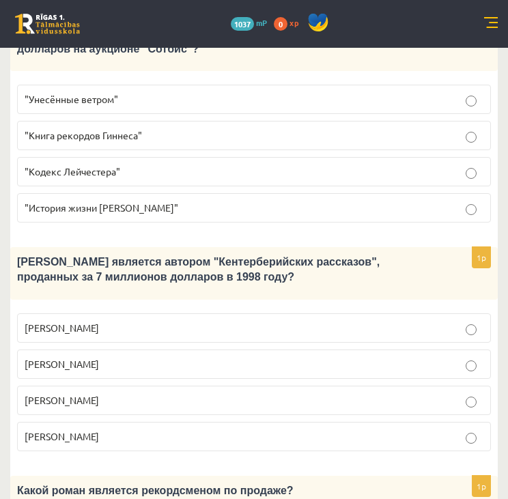
scroll to position [1374, 0]
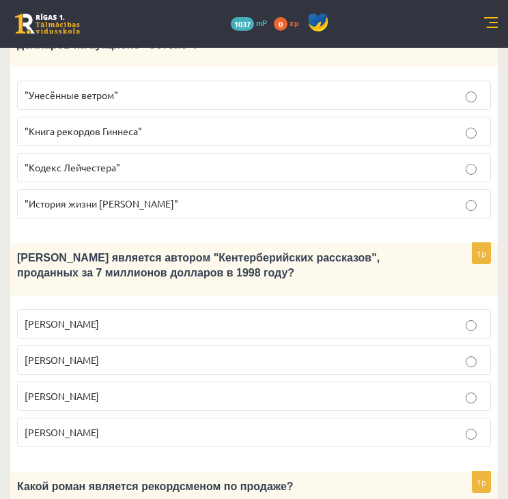
click at [122, 389] on p "Джефри Чосер" at bounding box center [254, 396] width 459 height 14
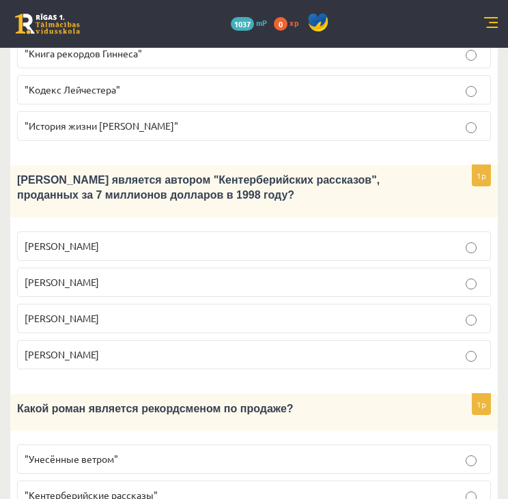
scroll to position [1464, 0]
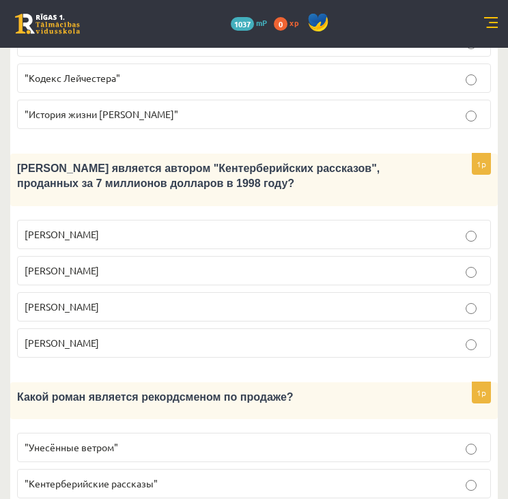
click at [148, 433] on label ""Унесённые ветром"" at bounding box center [254, 447] width 474 height 29
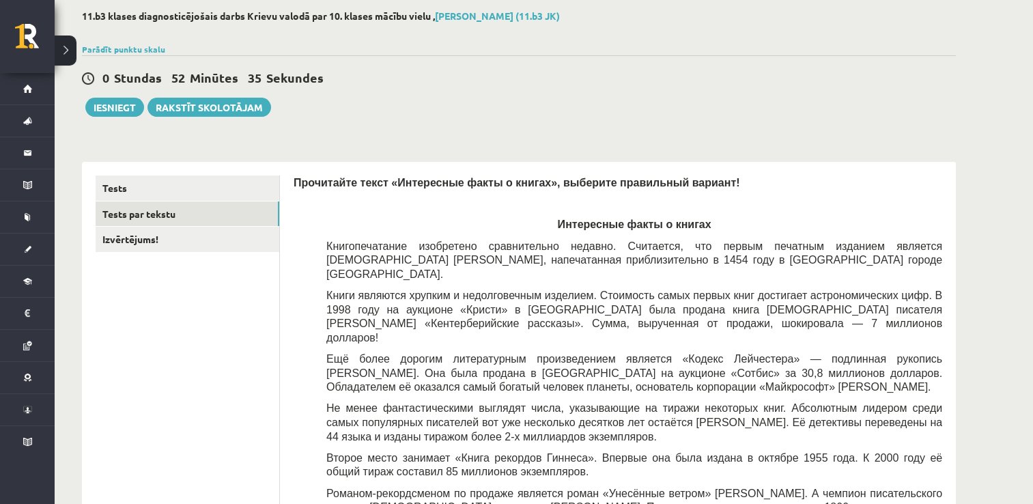
scroll to position [0, 0]
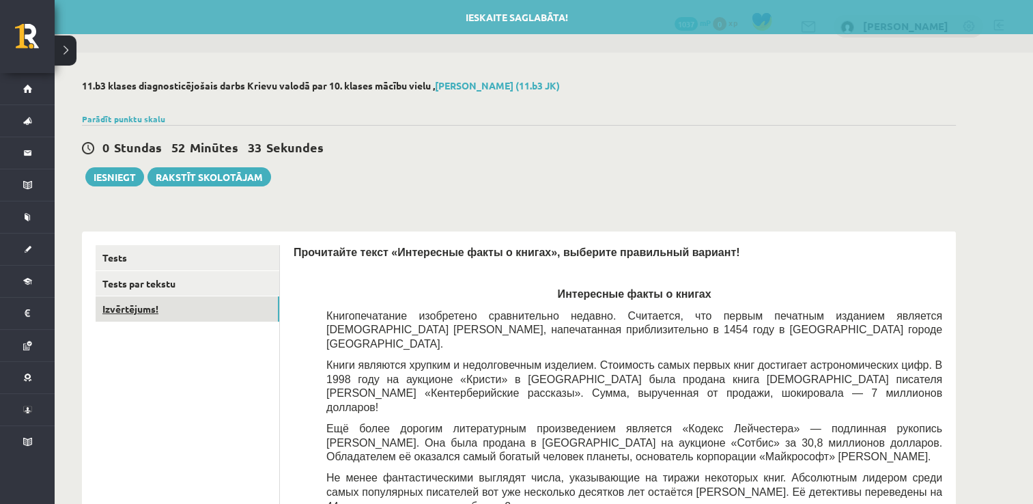
click at [227, 313] on link "Izvērtējums!" at bounding box center [188, 308] width 184 height 25
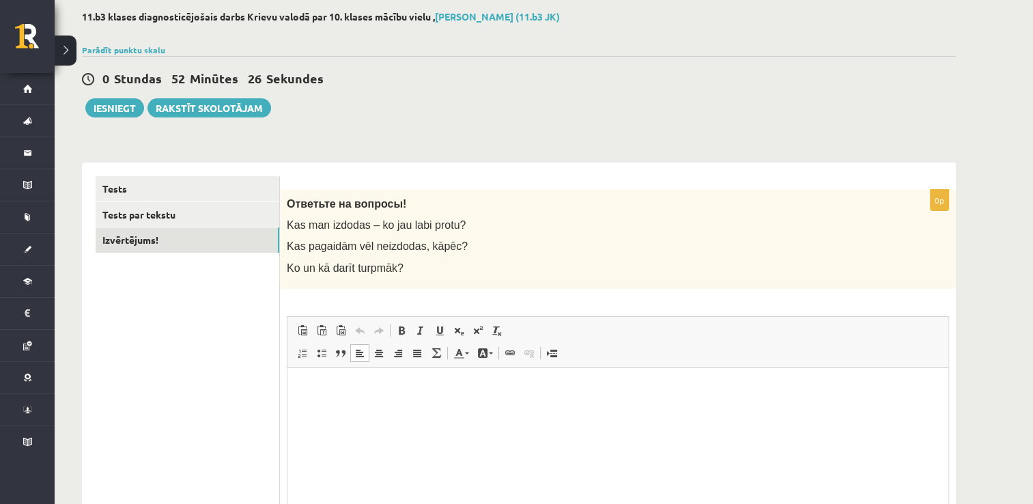
click at [347, 393] on p "Editor, wiswyg-editor-user-answer-47363723367780" at bounding box center [618, 388] width 634 height 14
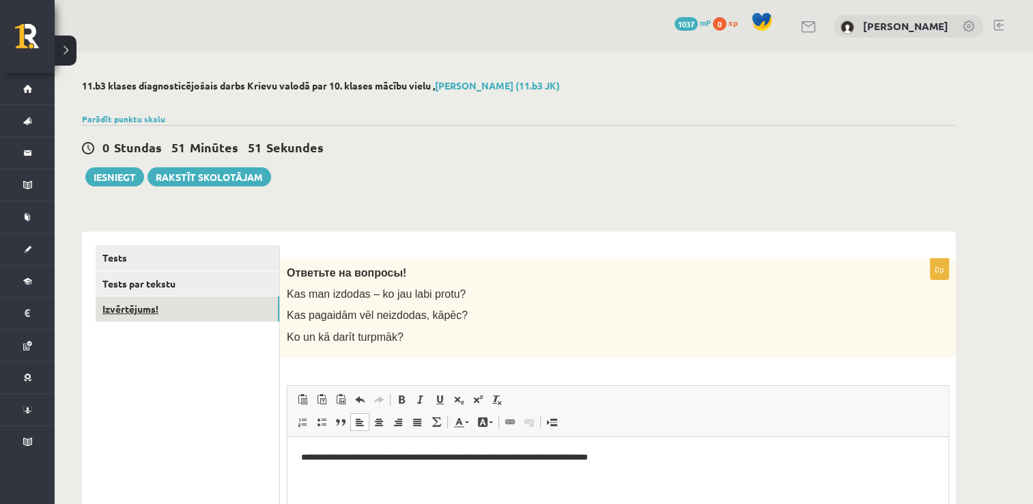
click at [202, 306] on link "Izvērtējums!" at bounding box center [188, 308] width 184 height 25
click at [121, 180] on button "Iesniegt" at bounding box center [114, 176] width 59 height 19
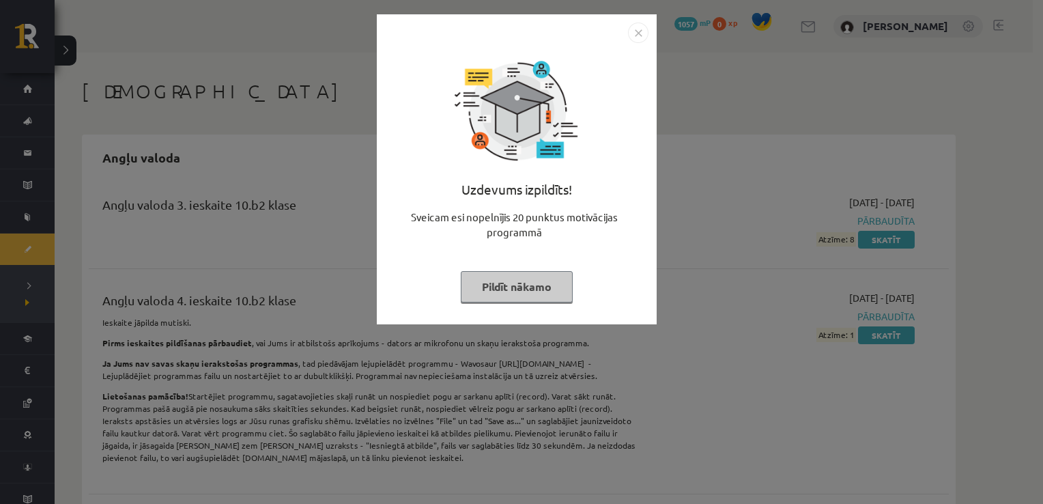
click at [515, 296] on button "Pildīt nākamo" at bounding box center [517, 286] width 112 height 31
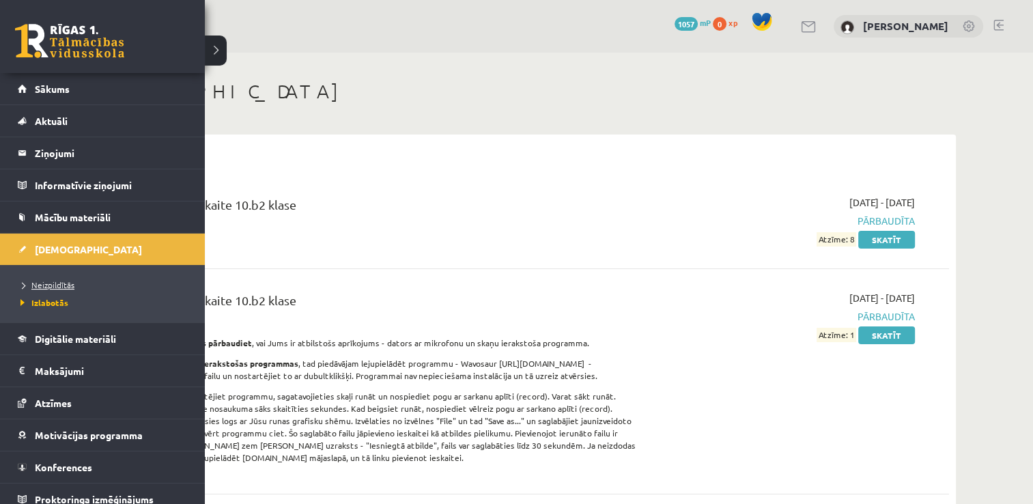
click at [66, 281] on span "Neizpildītās" at bounding box center [45, 284] width 57 height 11
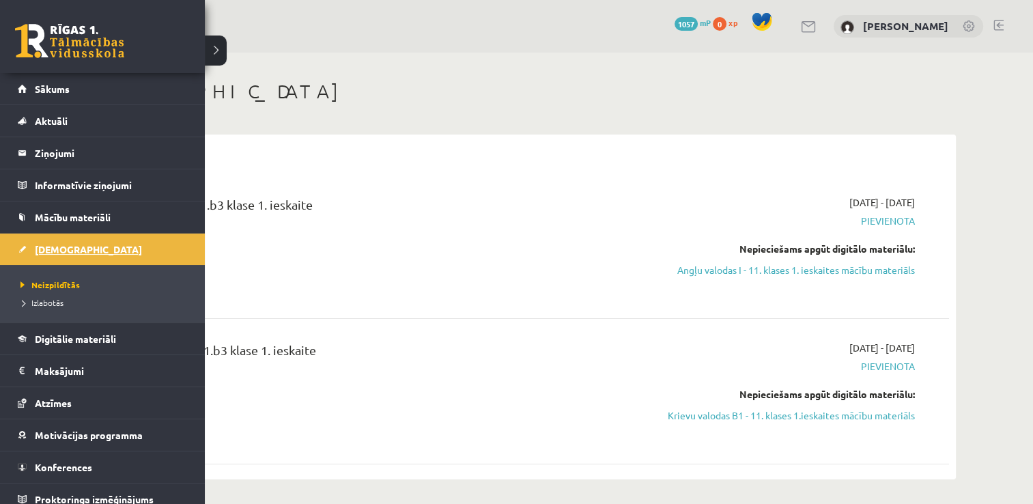
scroll to position [9, 0]
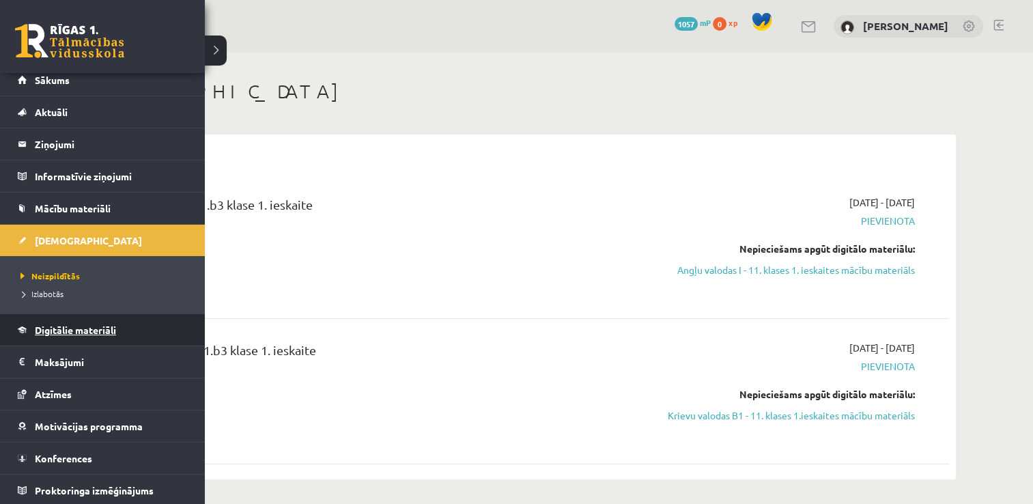
click at [123, 331] on link "Digitālie materiāli" at bounding box center [103, 329] width 170 height 31
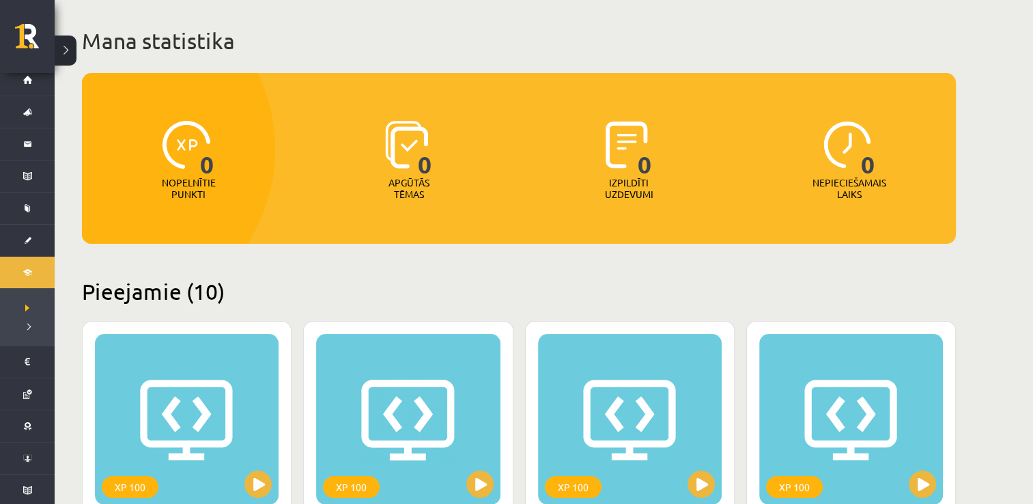
scroll to position [60, 0]
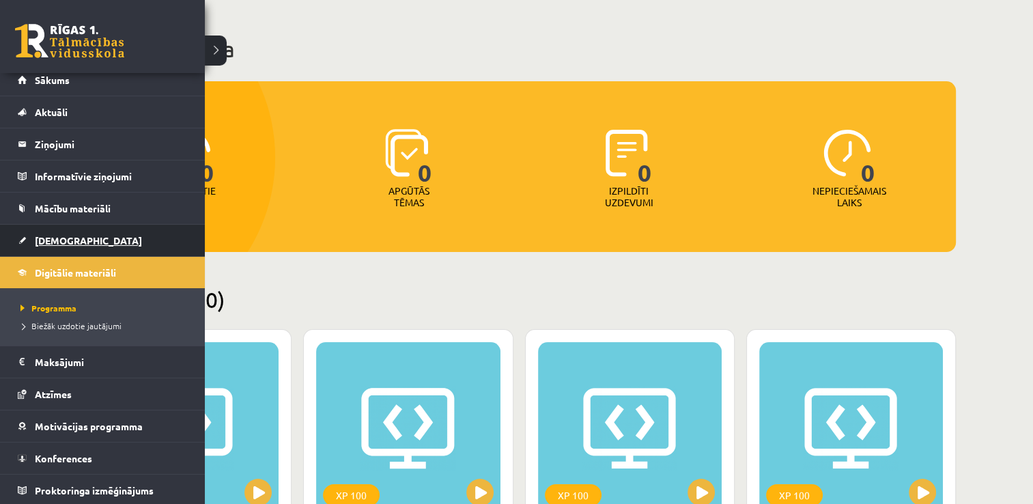
click at [81, 232] on link "[DEMOGRAPHIC_DATA]" at bounding box center [103, 240] width 170 height 31
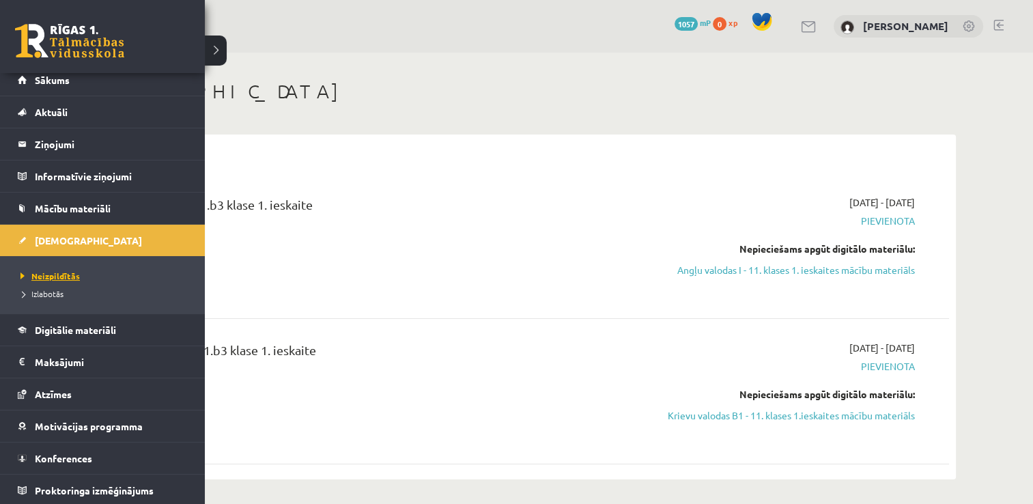
click at [61, 274] on span "Neizpildītās" at bounding box center [48, 275] width 63 height 11
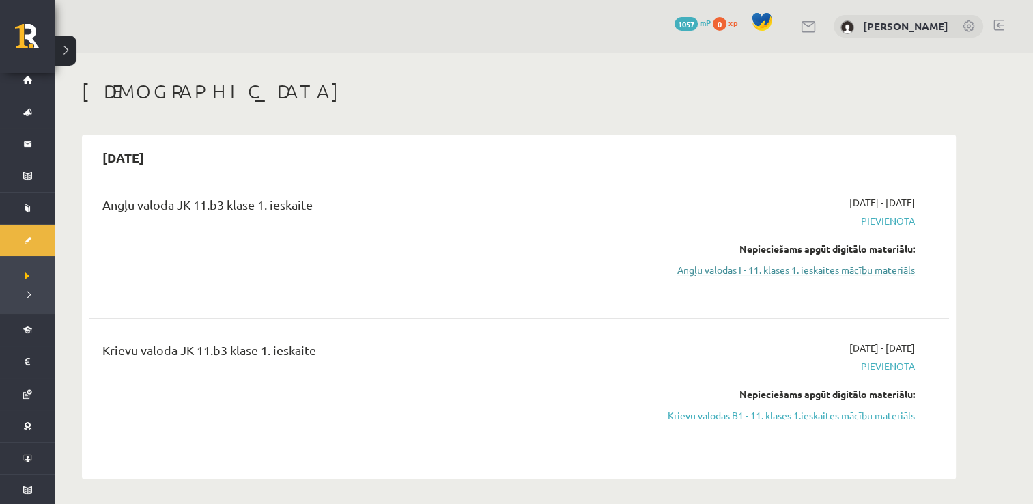
click at [790, 268] on link "Angļu valodas I - 11. klases 1. ieskaites mācību materiāls" at bounding box center [785, 270] width 257 height 14
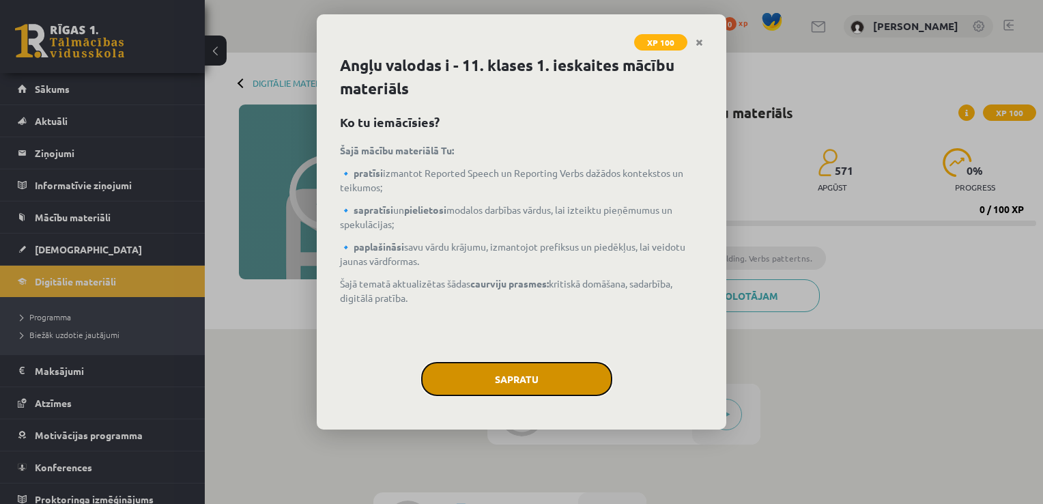
click at [577, 372] on button "Sapratu" at bounding box center [516, 379] width 191 height 34
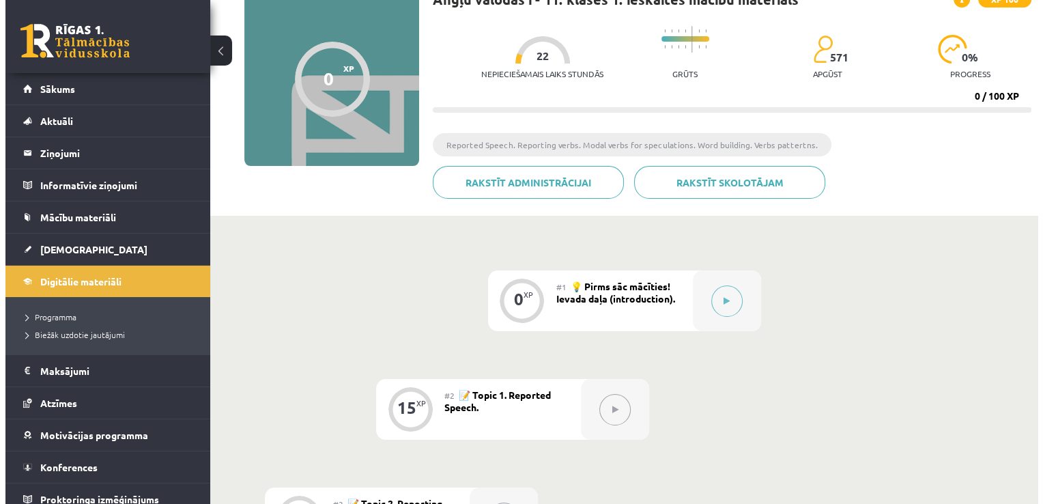
scroll to position [120, 0]
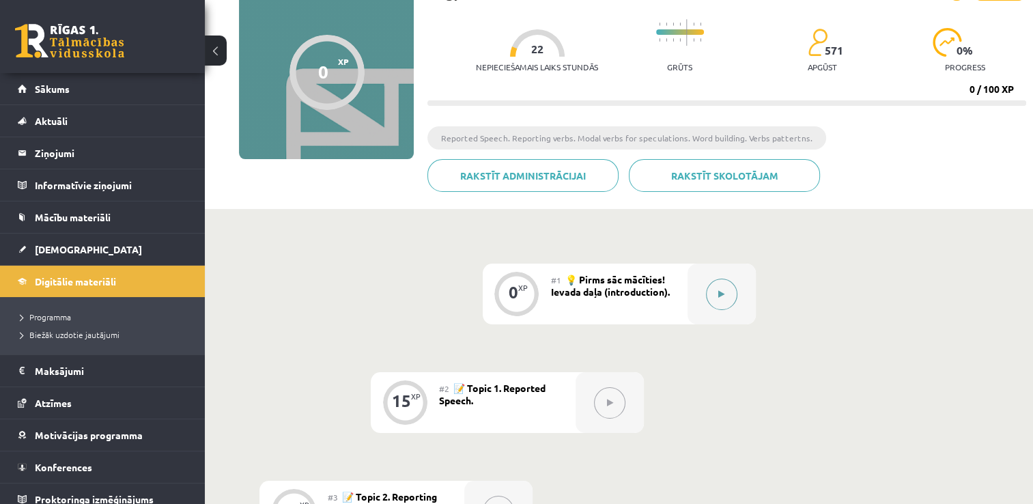
click at [706, 299] on button at bounding box center [721, 294] width 31 height 31
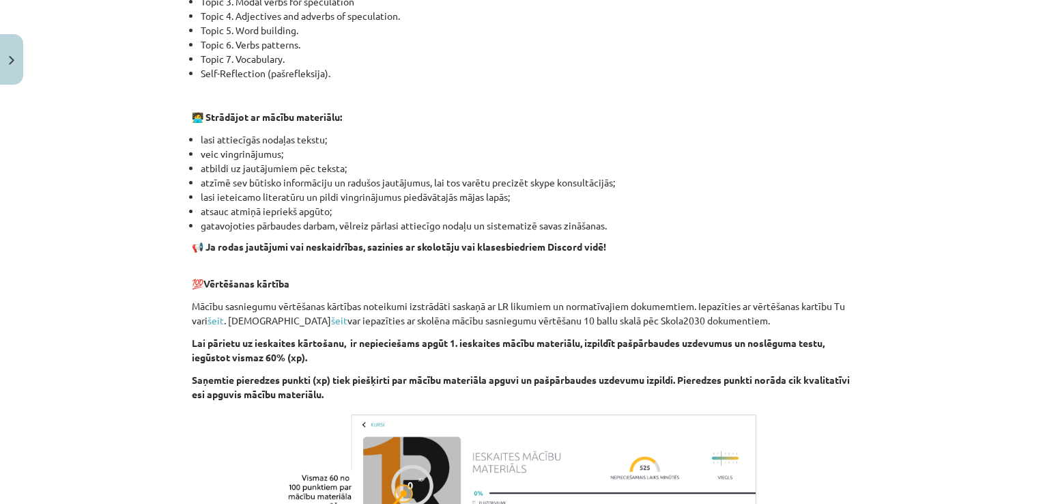
scroll to position [931, 0]
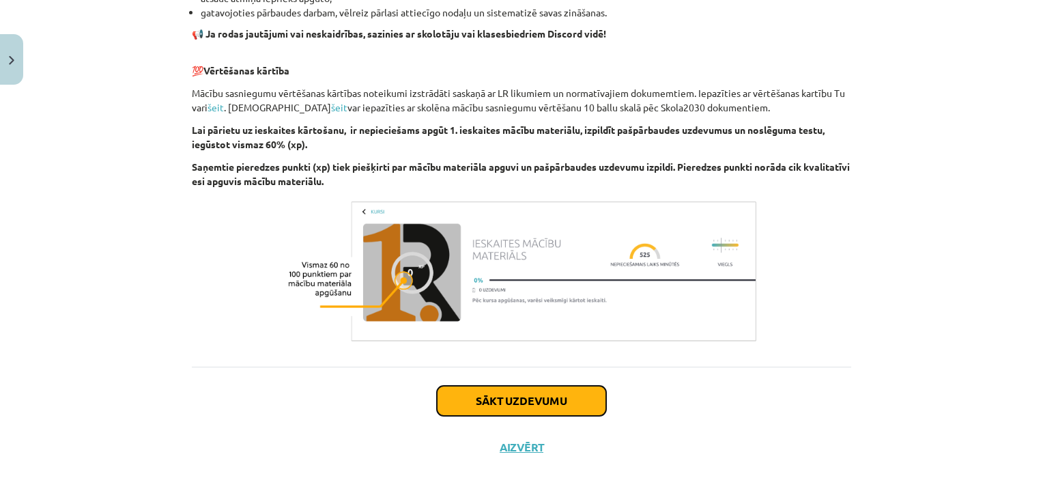
click at [576, 403] on button "Sākt uzdevumu" at bounding box center [521, 401] width 169 height 30
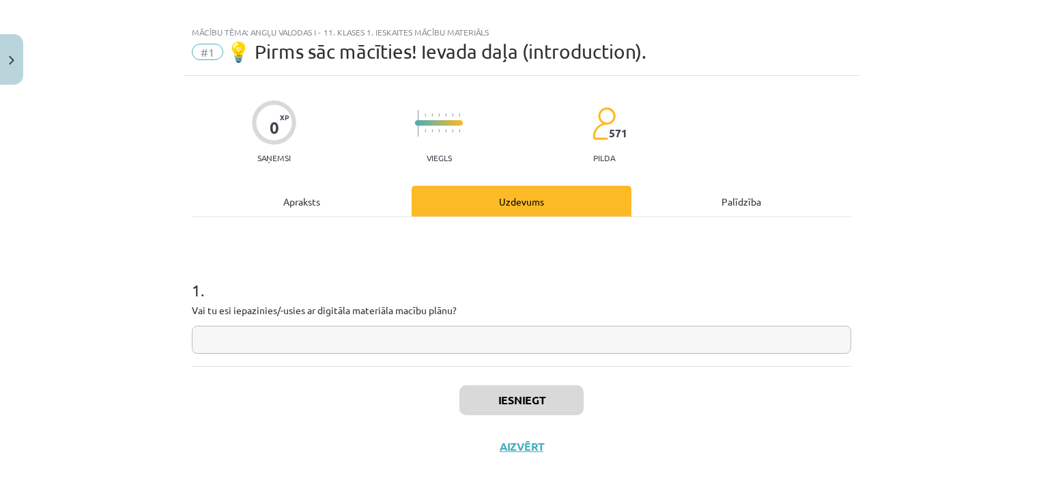
scroll to position [14, 0]
click at [293, 343] on input "text" at bounding box center [521, 341] width 659 height 28
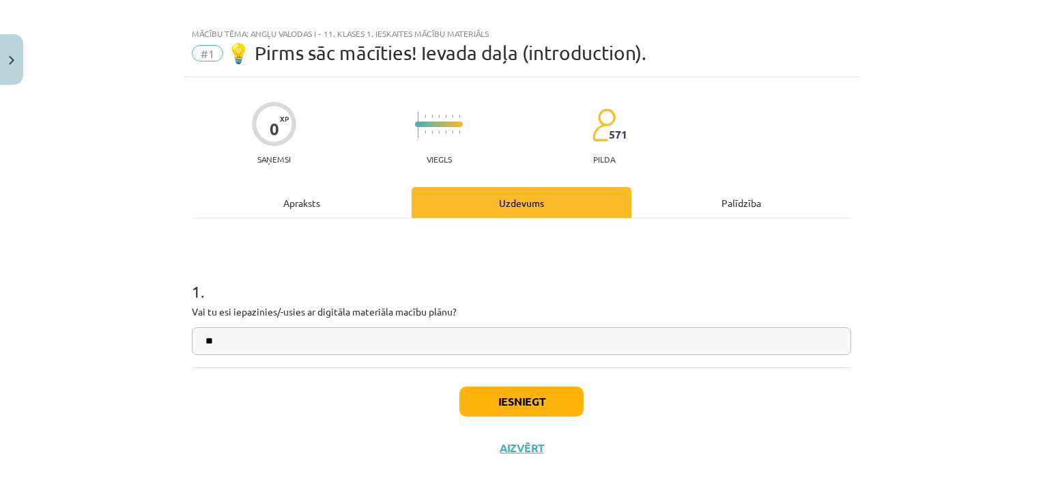
type input "**"
click at [473, 411] on button "Iesniegt" at bounding box center [521, 401] width 124 height 30
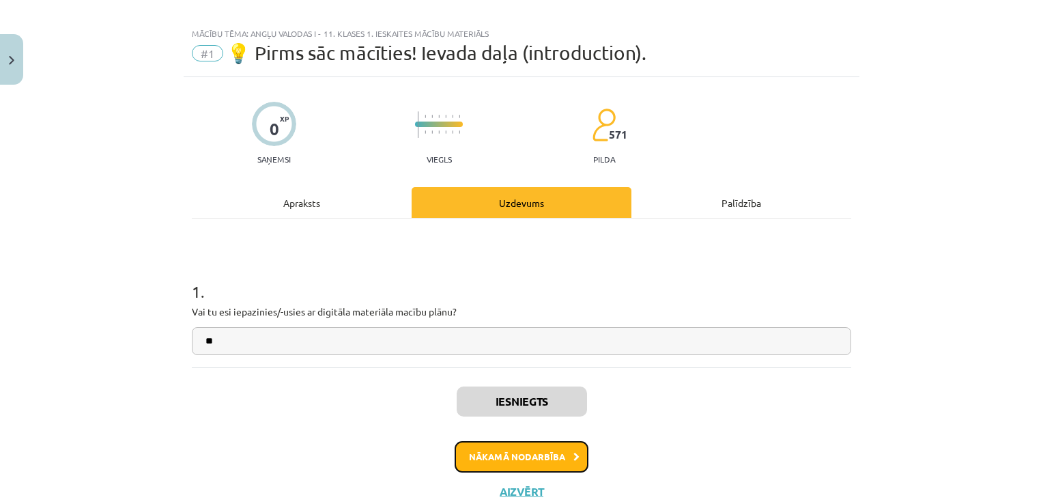
click at [554, 464] on button "Nākamā nodarbība" at bounding box center [522, 456] width 134 height 31
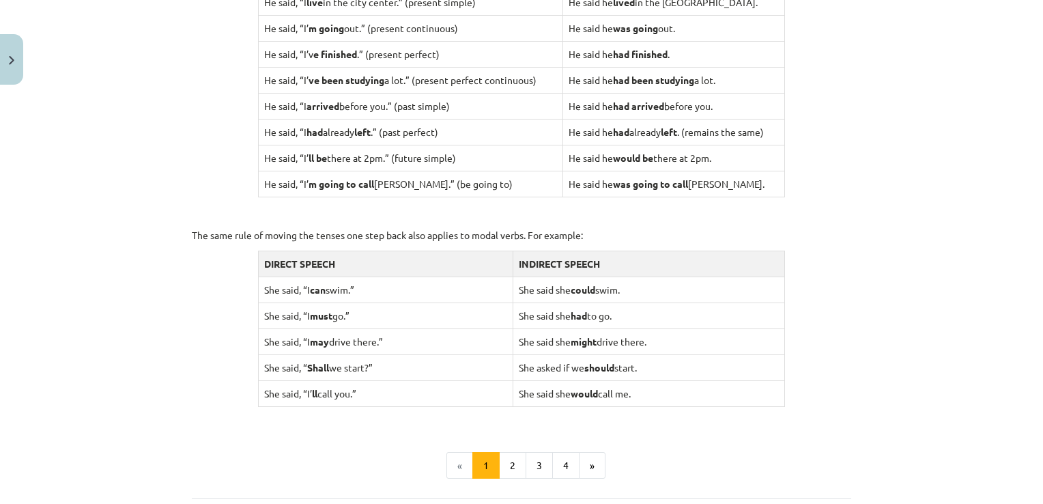
scroll to position [1338, 0]
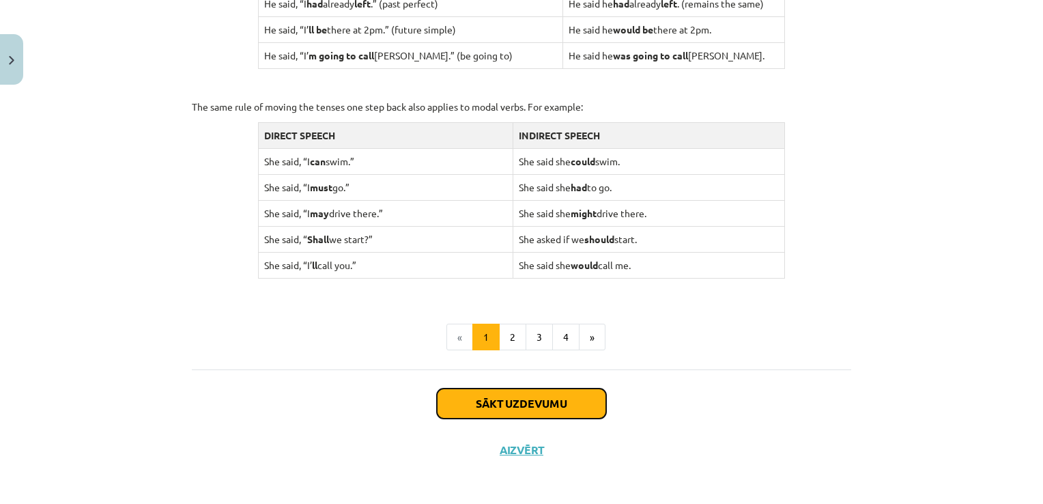
click at [530, 398] on button "Sākt uzdevumu" at bounding box center [521, 403] width 169 height 30
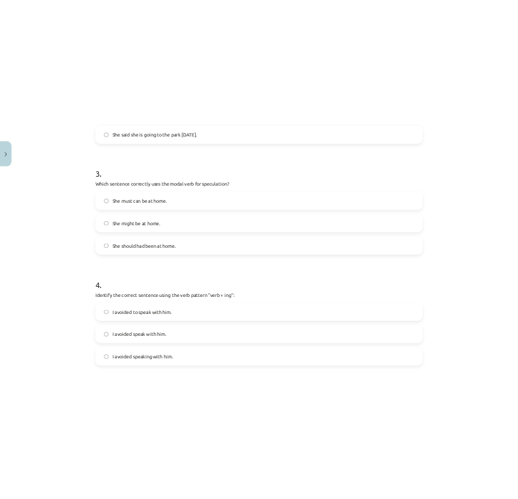
scroll to position [1014, 0]
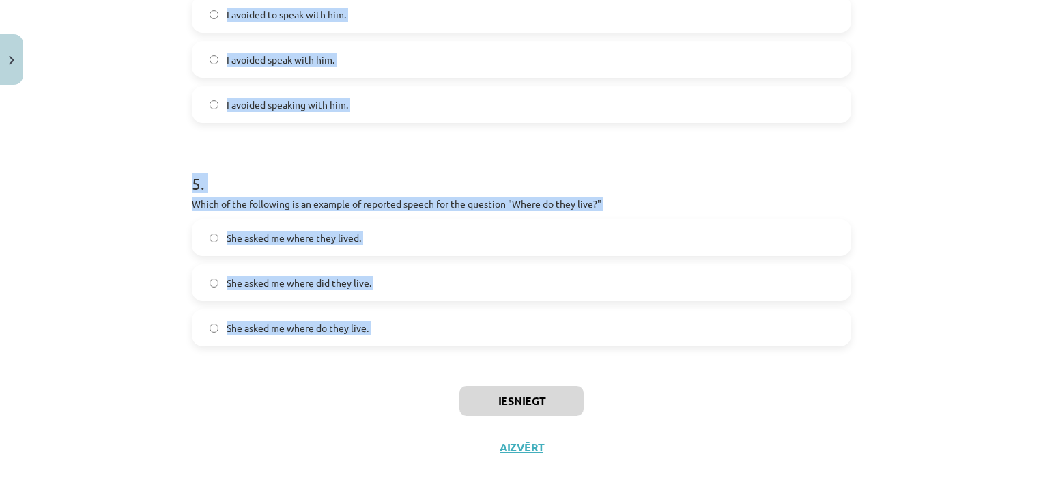
drag, startPoint x: 186, startPoint y: 288, endPoint x: 399, endPoint y: 368, distance: 228.1
copy form "Which of the following sentences correctly uses reported speech? He says that h…"
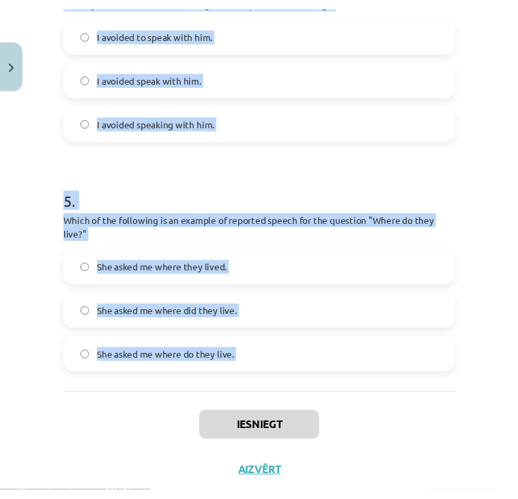
scroll to position [967, 0]
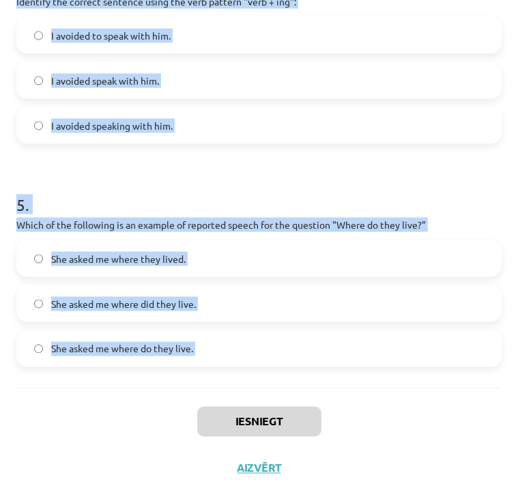
click at [459, 194] on h1 "5 ." at bounding box center [258, 192] width 485 height 42
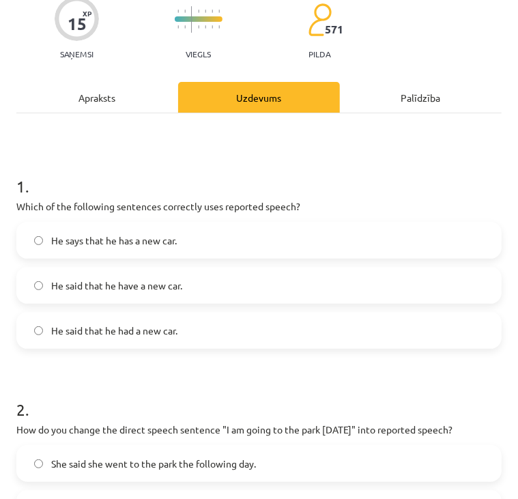
scroll to position [91, 0]
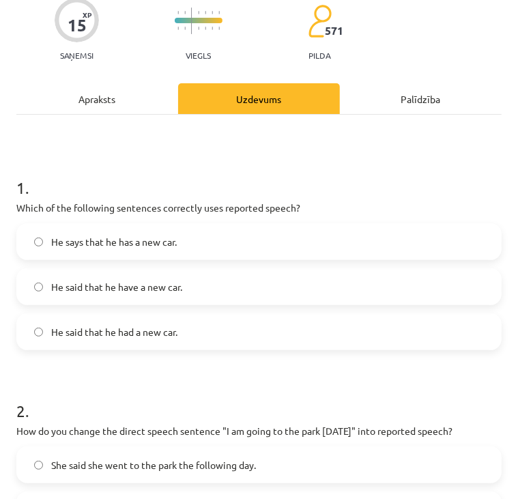
click at [199, 330] on label "He said that he had a new car." at bounding box center [259, 332] width 483 height 34
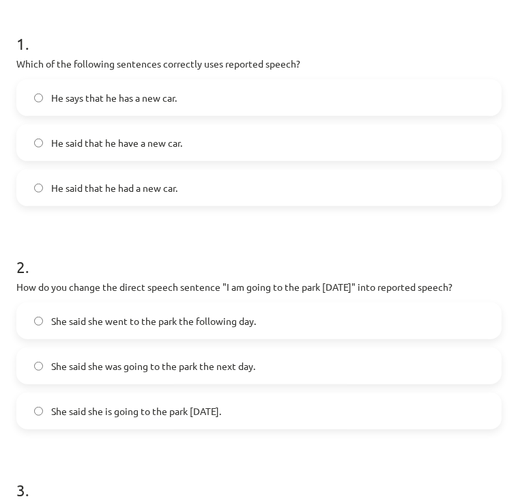
scroll to position [242, 0]
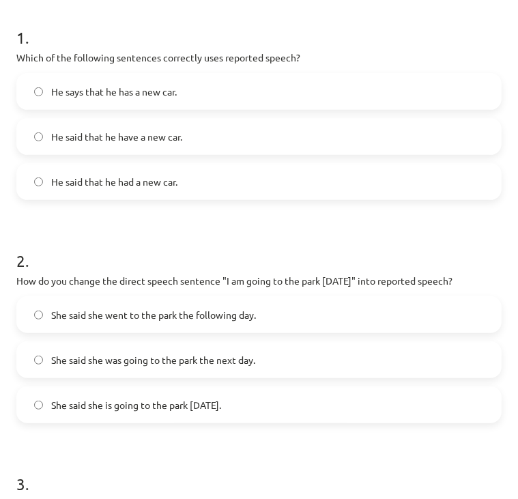
click at [192, 371] on label "She said she was going to the park the next day." at bounding box center [259, 360] width 483 height 34
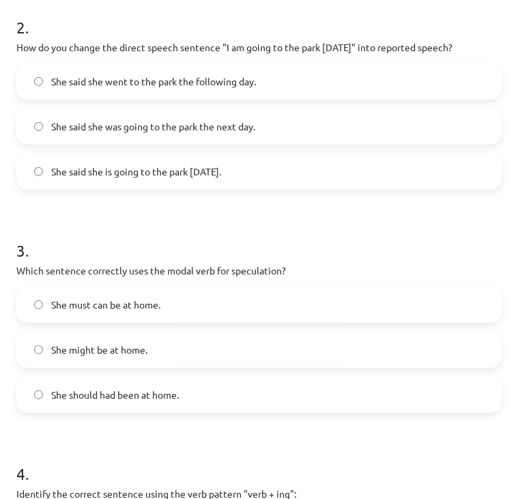
scroll to position [500, 0]
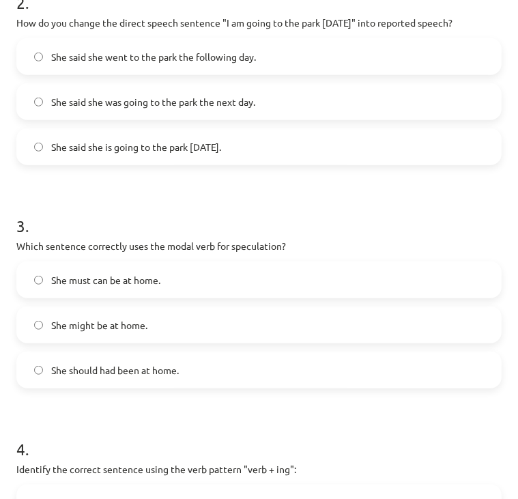
click at [180, 335] on label "She might be at home." at bounding box center [259, 325] width 483 height 34
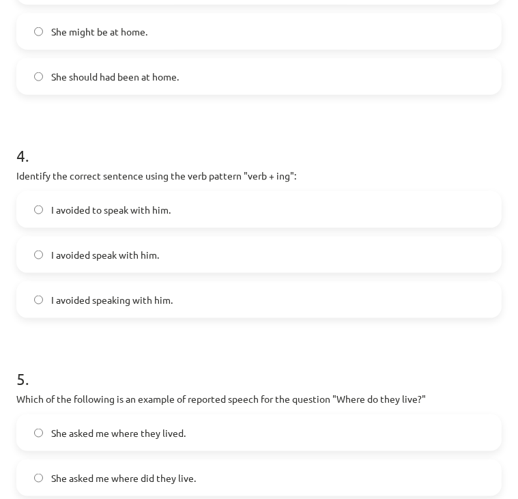
scroll to position [795, 0]
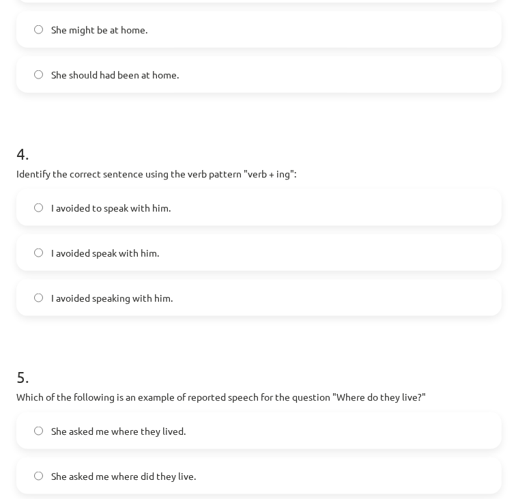
click at [190, 309] on label "I avoided speaking with him." at bounding box center [259, 298] width 483 height 34
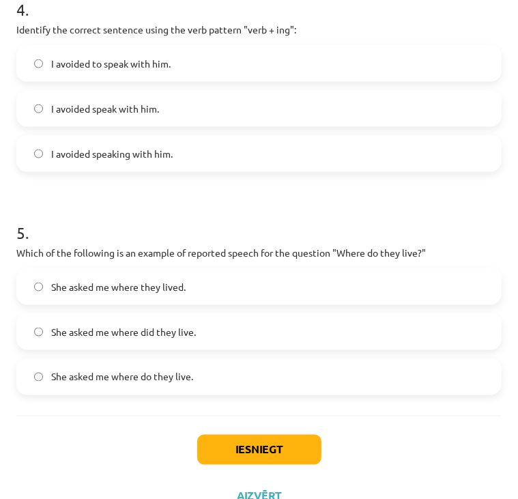
scroll to position [961, 0]
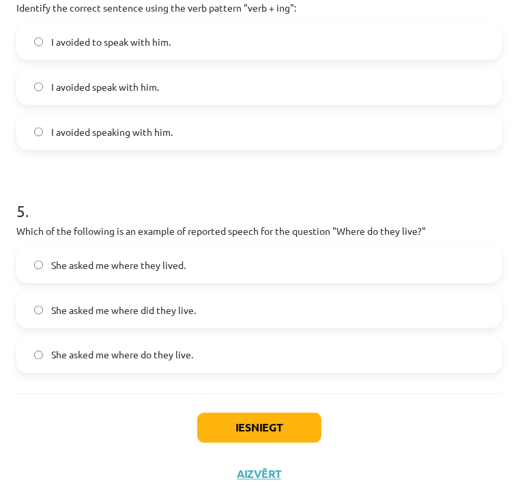
click at [205, 279] on label "She asked me where they lived." at bounding box center [259, 265] width 483 height 34
click at [259, 419] on button "Iesniegt" at bounding box center [259, 428] width 124 height 30
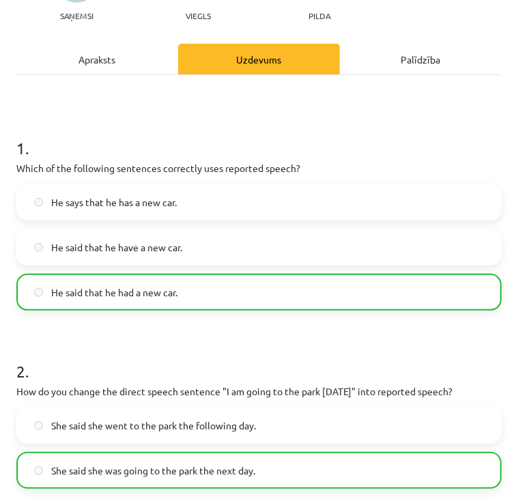
scroll to position [1010, 0]
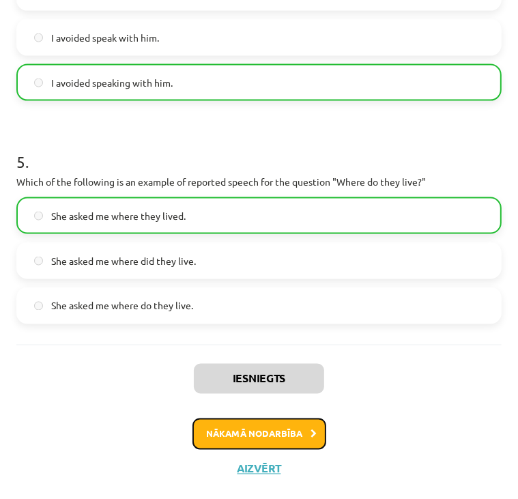
click at [236, 438] on button "Nākamā nodarbība" at bounding box center [260, 433] width 134 height 31
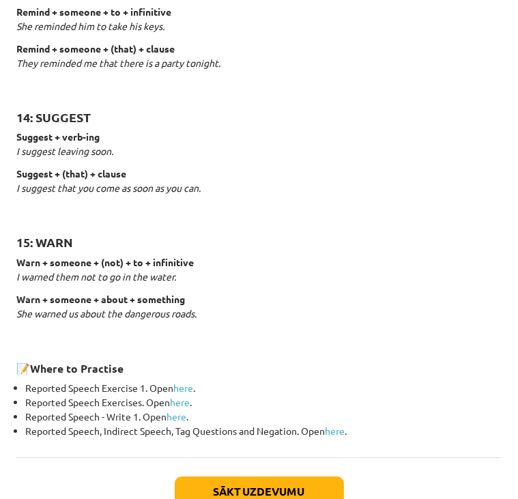
scroll to position [2084, 0]
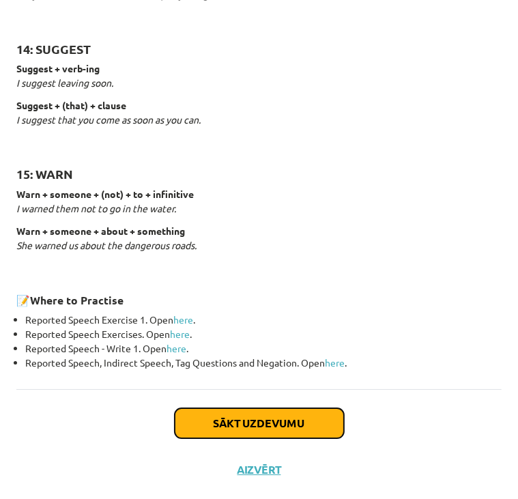
click at [251, 426] on button "Sākt uzdevumu" at bounding box center [259, 423] width 169 height 30
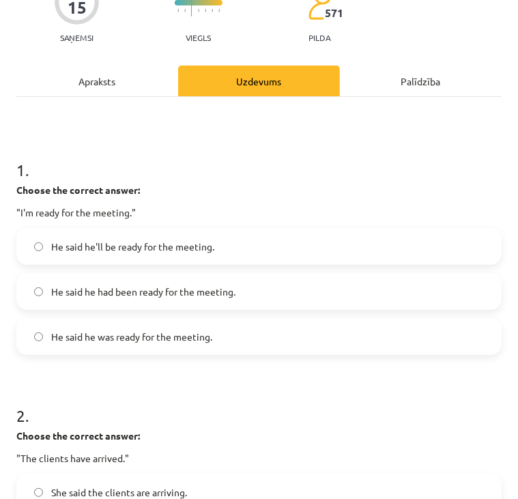
scroll to position [8, 0]
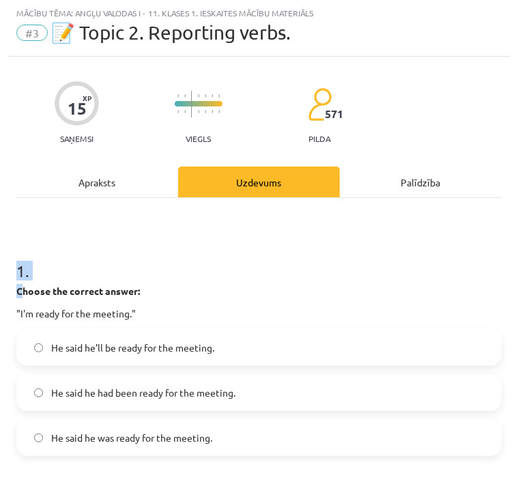
drag, startPoint x: 19, startPoint y: 289, endPoint x: 20, endPoint y: 244, distance: 44.4
click at [20, 244] on div "1 . Choose the correct answer: "I'm ready for the meeting." He said he'll be re…" at bounding box center [258, 347] width 485 height 218
click at [20, 244] on h1 "1 ." at bounding box center [258, 259] width 485 height 42
click at [90, 269] on h1 "1 ." at bounding box center [258, 259] width 485 height 42
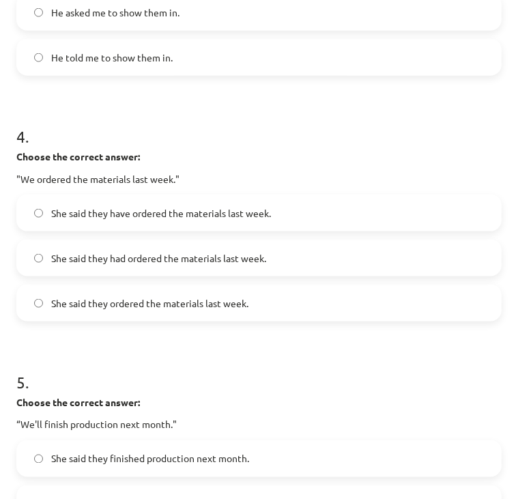
scroll to position [1080, 0]
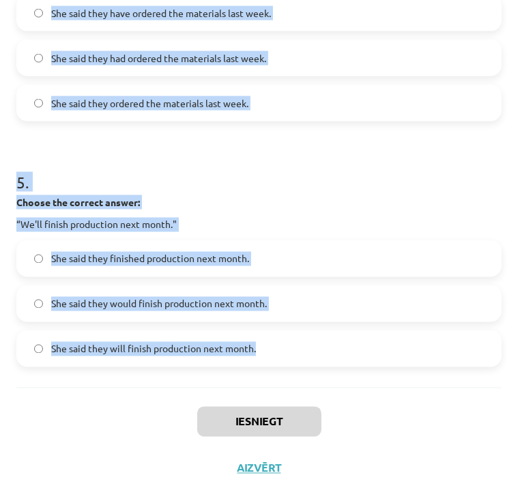
drag, startPoint x: 19, startPoint y: 256, endPoint x: 274, endPoint y: 368, distance: 278.2
copy form "1 . Choose the correct answer: "I'm ready for the meeting." He said he'll be re…"
click at [341, 195] on p "Choose the correct answer:" at bounding box center [258, 202] width 485 height 14
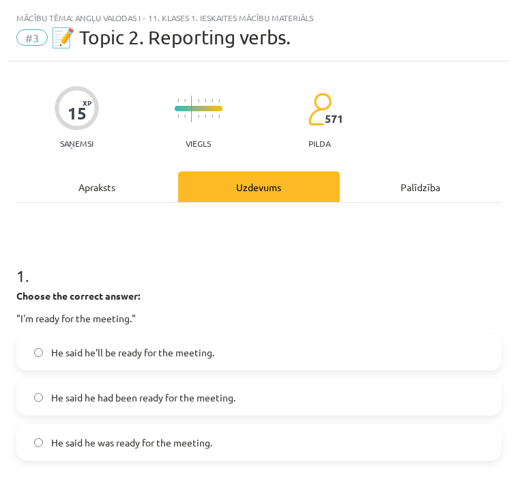
scroll to position [0, 0]
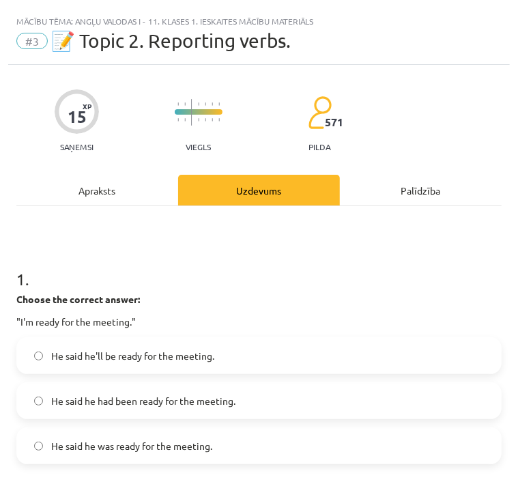
click at [202, 440] on span "He said he was ready for the meeting." at bounding box center [131, 446] width 161 height 14
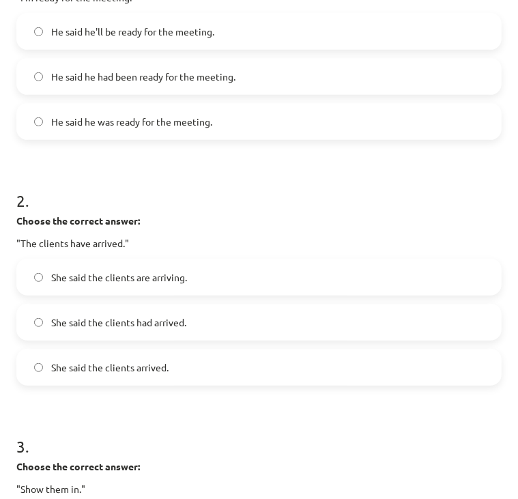
scroll to position [325, 0]
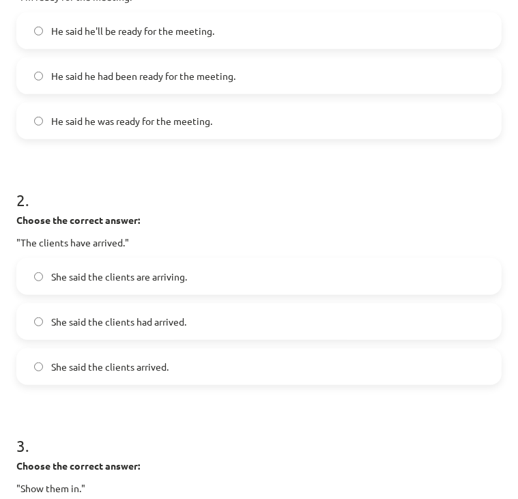
click at [255, 324] on label "She said the clients had arrived." at bounding box center [259, 321] width 483 height 34
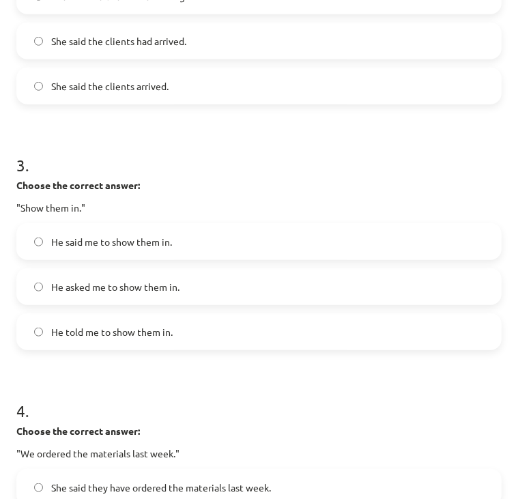
scroll to position [606, 0]
click at [196, 296] on label "He asked me to show them in." at bounding box center [259, 286] width 483 height 34
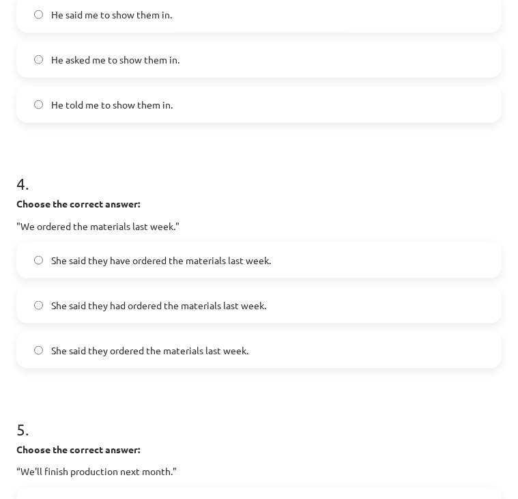
scroll to position [834, 0]
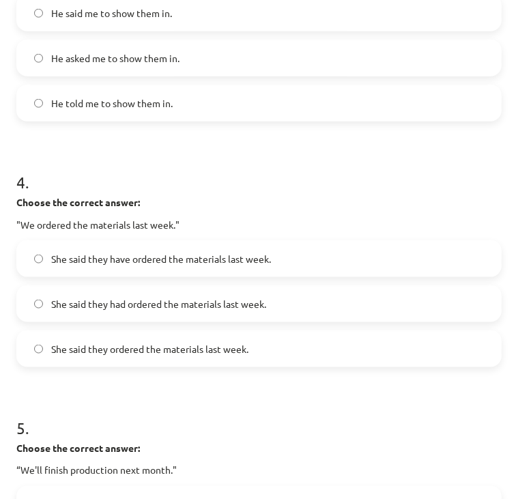
click at [196, 297] on span "She said they had ordered the materials last week." at bounding box center [158, 304] width 215 height 14
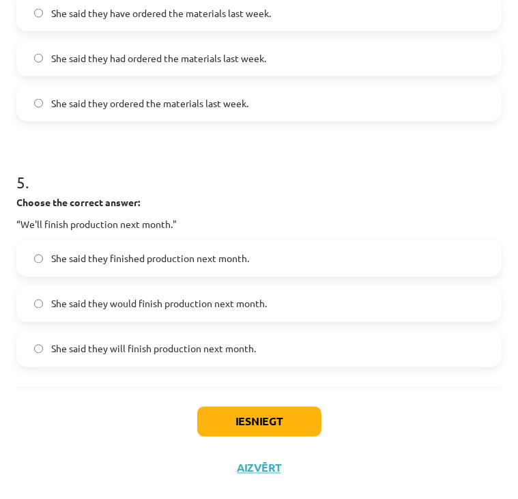
click at [196, 297] on span "She said they would finish production next month." at bounding box center [159, 304] width 216 height 14
click at [276, 418] on button "Iesniegt" at bounding box center [259, 422] width 124 height 30
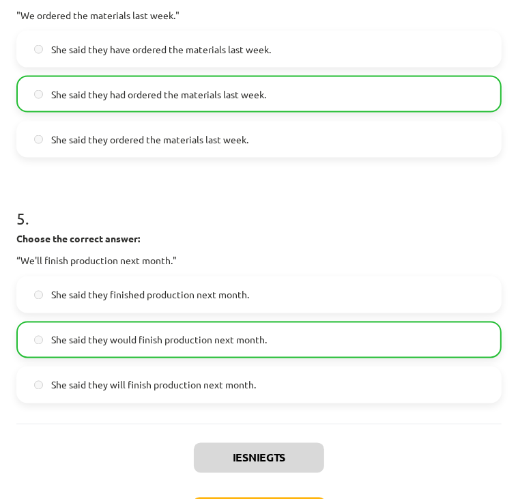
scroll to position [1093, 0]
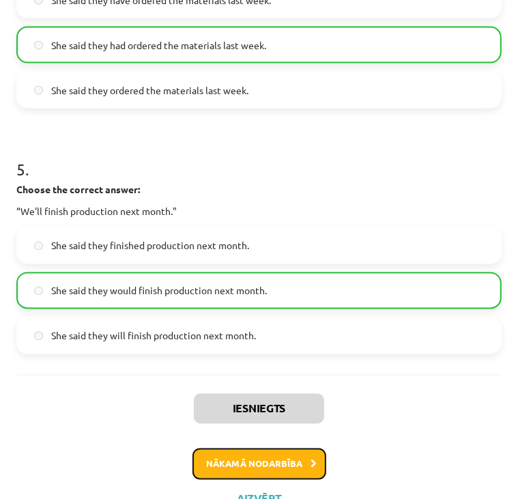
click at [264, 458] on button "Nākamā nodarbība" at bounding box center [260, 464] width 134 height 31
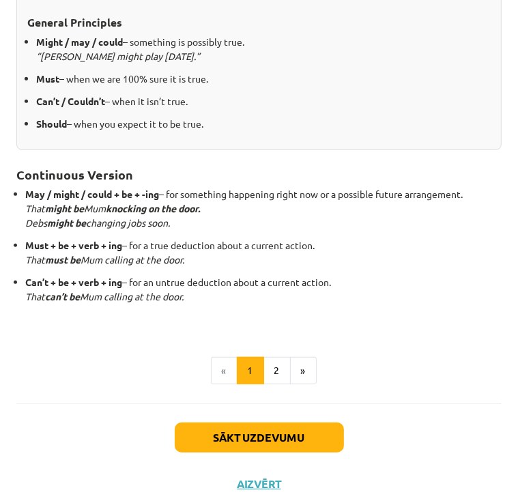
scroll to position [303, 0]
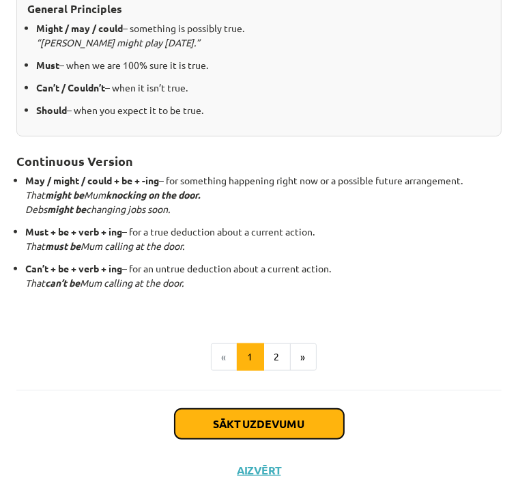
click at [265, 423] on button "Sākt uzdevumu" at bounding box center [259, 424] width 169 height 30
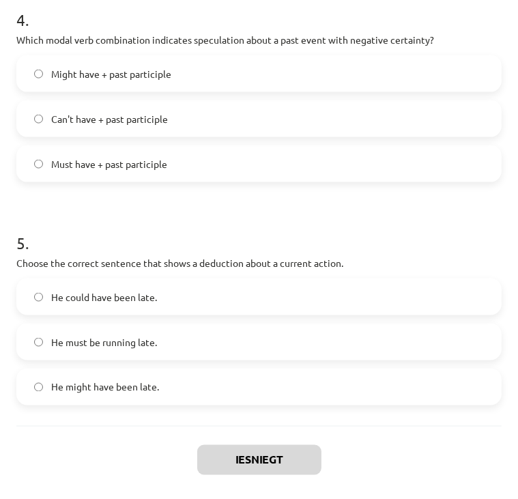
scroll to position [967, 0]
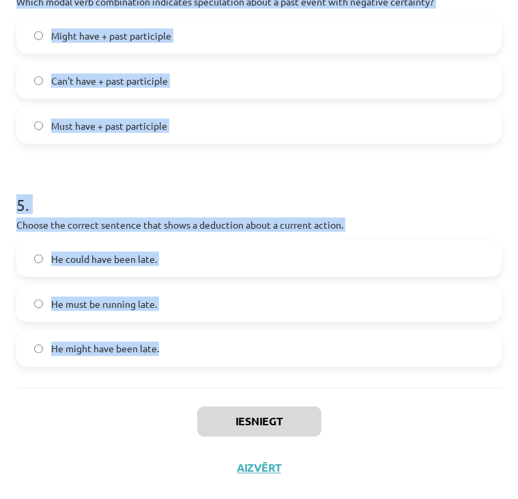
drag, startPoint x: 18, startPoint y: 286, endPoint x: 215, endPoint y: 376, distance: 216.9
copy form "Which modal verb would you use to speculate about something that is possibly tr…"
click at [412, 204] on h1 "5 ." at bounding box center [258, 192] width 485 height 42
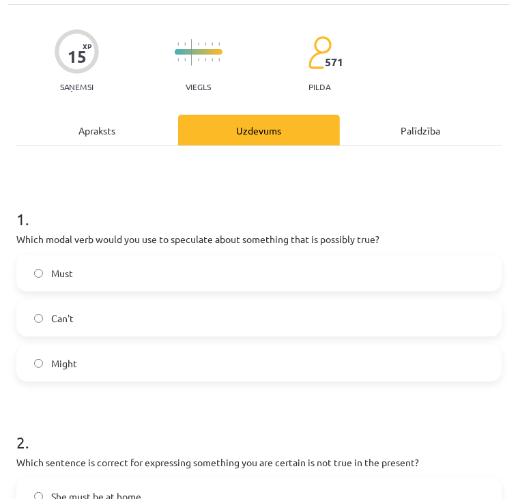
scroll to position [60, 0]
click at [247, 356] on label "Might" at bounding box center [259, 363] width 483 height 34
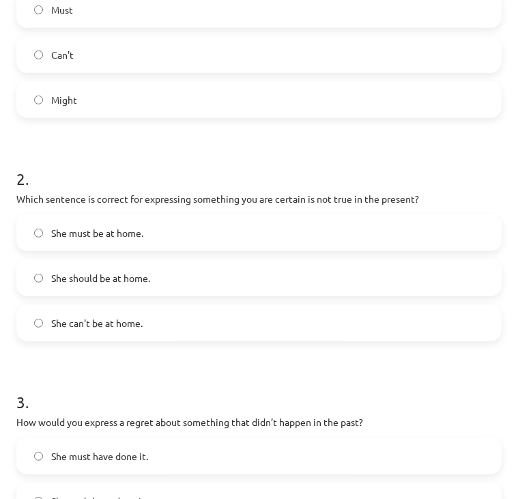
scroll to position [331, 0]
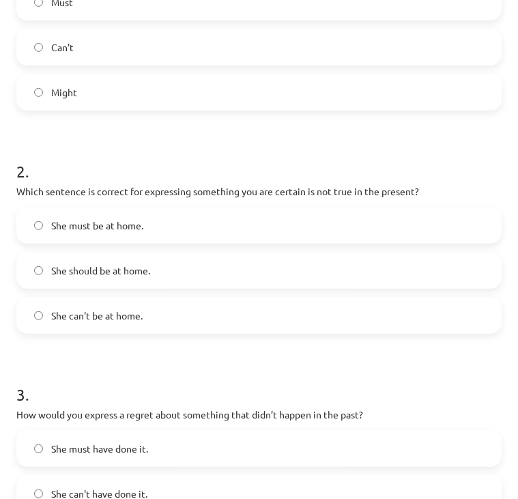
click at [199, 316] on label "She can't be at home." at bounding box center [259, 315] width 483 height 34
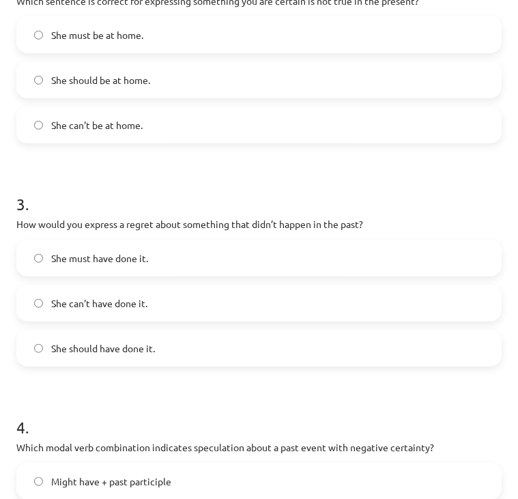
scroll to position [522, 0]
click at [182, 349] on label "She should have done it." at bounding box center [259, 347] width 483 height 34
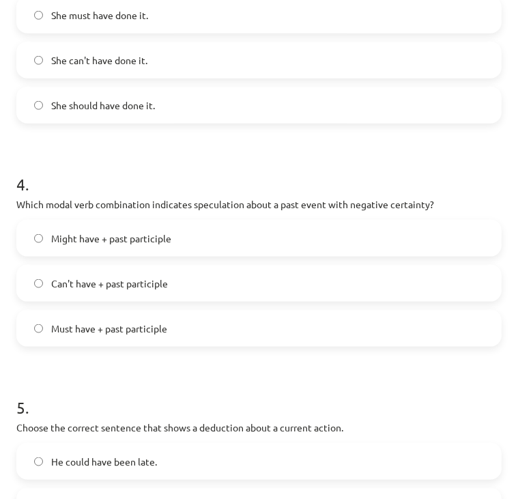
scroll to position [767, 0]
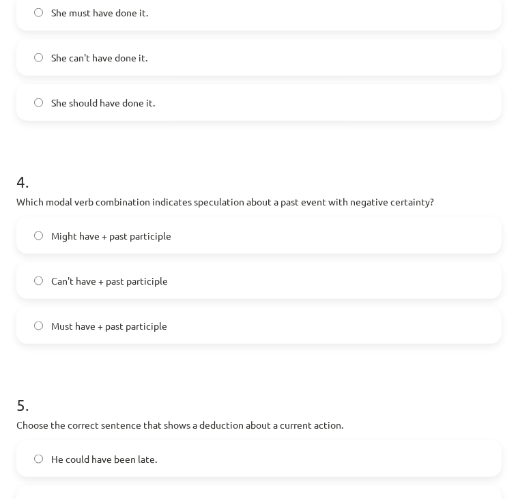
click at [188, 289] on label "Can't have + past participle" at bounding box center [259, 281] width 483 height 34
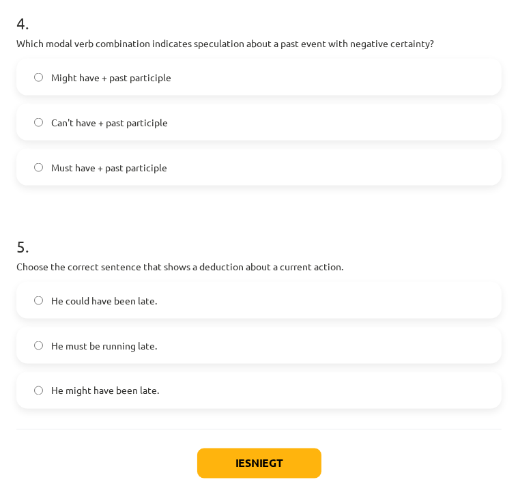
scroll to position [929, 0]
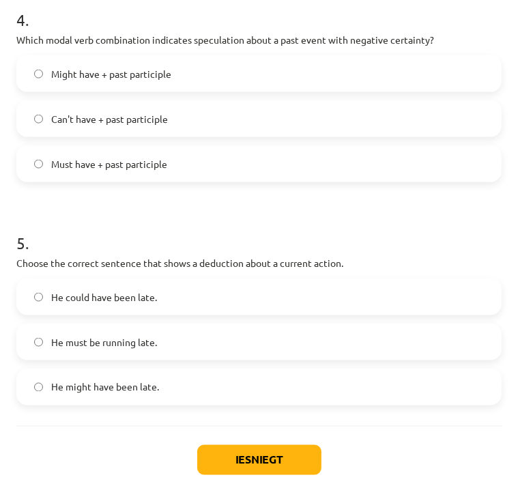
click at [169, 349] on label "He must be running late." at bounding box center [259, 342] width 483 height 34
click at [253, 468] on button "Iesniegt" at bounding box center [259, 460] width 124 height 30
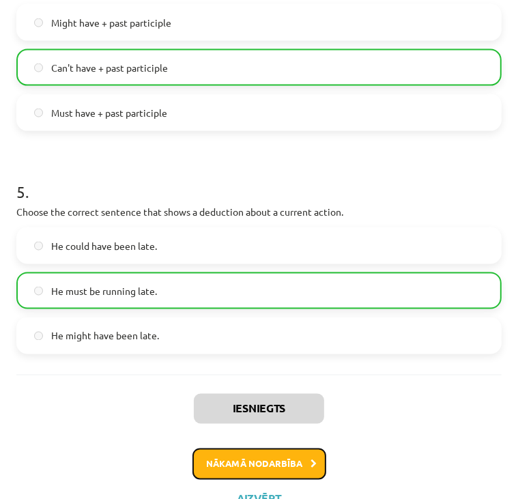
click at [255, 468] on button "Nākamā nodarbība" at bounding box center [260, 464] width 134 height 31
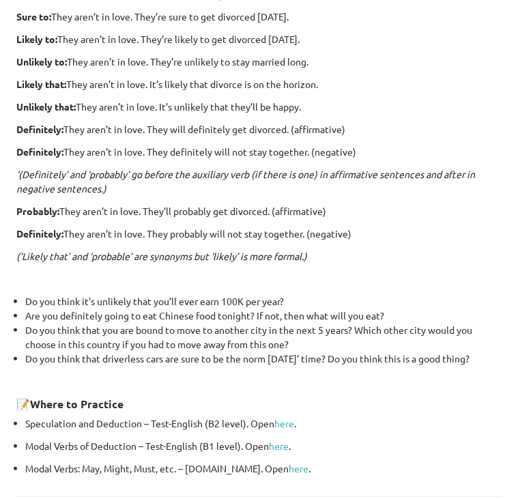
scroll to position [404, 0]
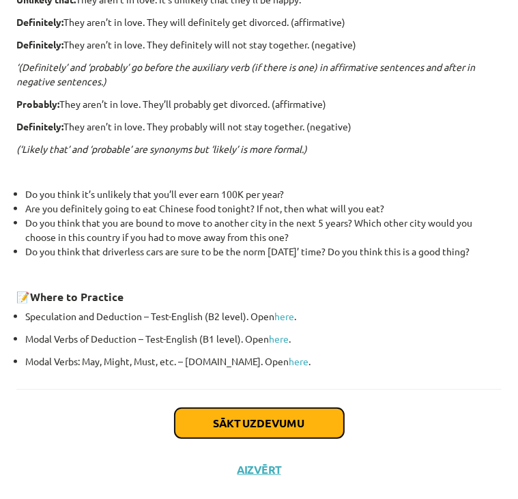
click at [266, 409] on button "Sākt uzdevumu" at bounding box center [259, 423] width 169 height 30
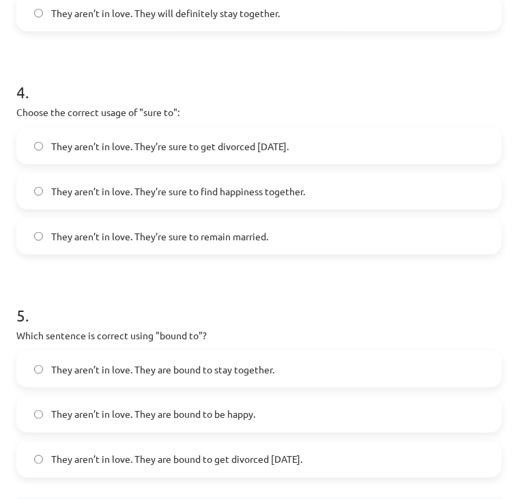
scroll to position [990, 0]
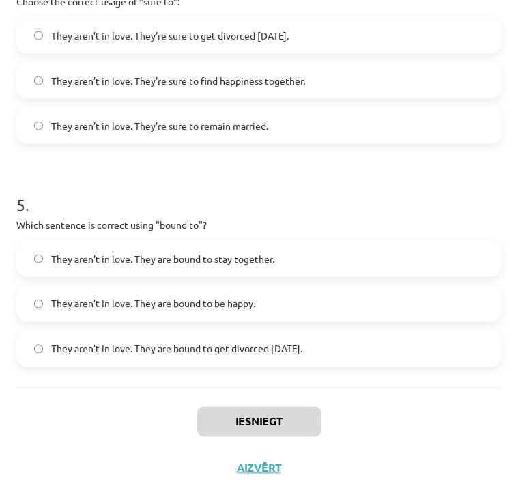
drag, startPoint x: 16, startPoint y: 287, endPoint x: 367, endPoint y: 360, distance: 358.3
copy form "Loremi dol sitamet consecte adipi "elitsedd" ei te incididuntu laboree: Dolo ma…"
click at [418, 199] on h1 "5 ." at bounding box center [258, 192] width 485 height 42
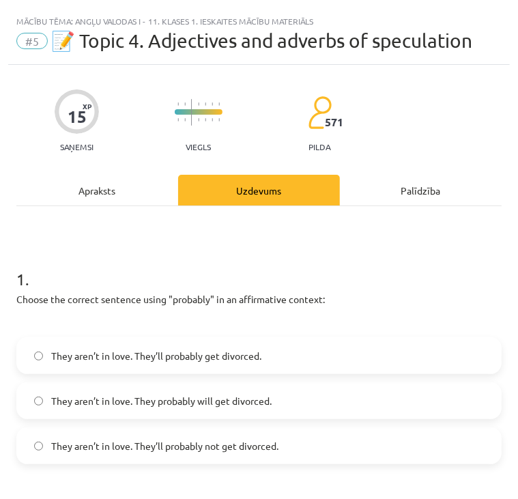
scroll to position [60, 0]
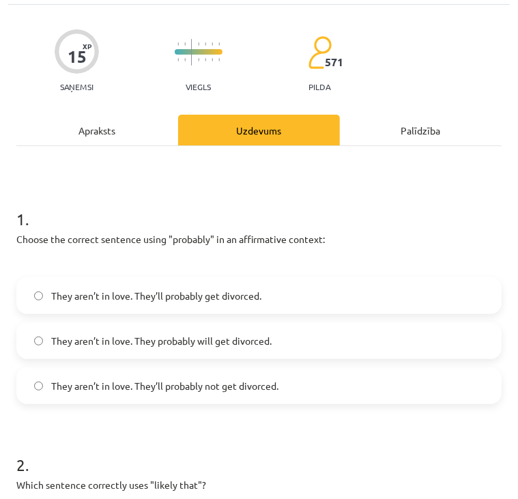
click at [276, 289] on label "They aren’t in love. They’ll probably get divorced." at bounding box center [259, 296] width 483 height 34
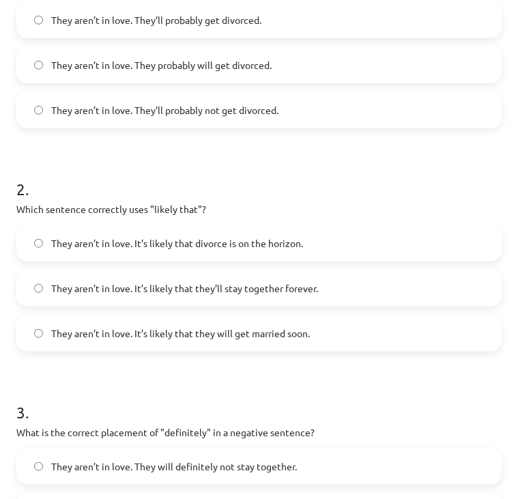
scroll to position [352, 0]
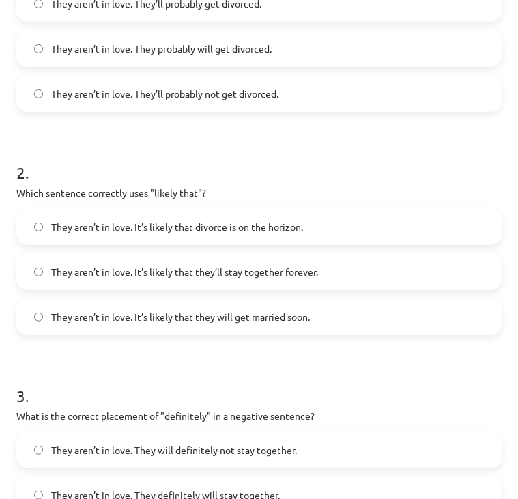
click at [265, 241] on label "They aren’t in love. It’s likely that divorce is on the horizon." at bounding box center [259, 227] width 483 height 34
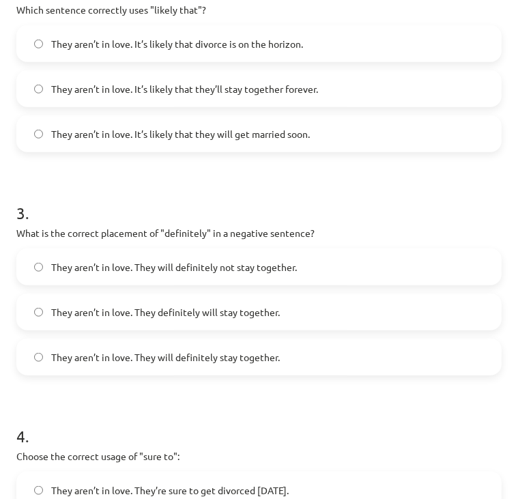
scroll to position [535, 0]
click at [317, 274] on label "They aren’t in love. They will definitely not stay together." at bounding box center [259, 267] width 483 height 34
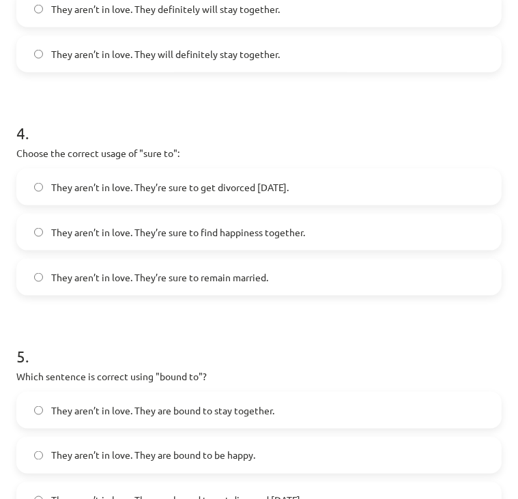
scroll to position [845, 0]
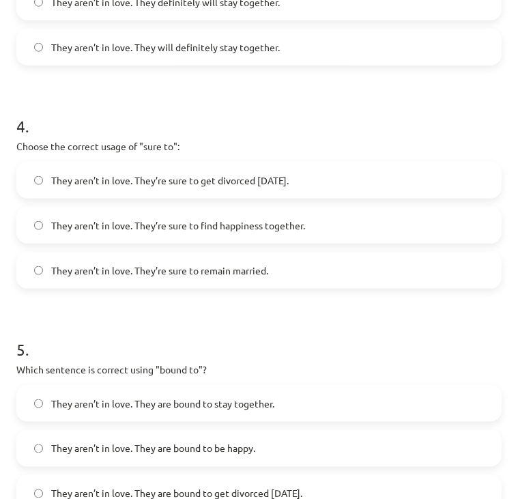
click at [289, 175] on span "They aren’t in love. They’re sure to get divorced [DATE]." at bounding box center [170, 180] width 238 height 14
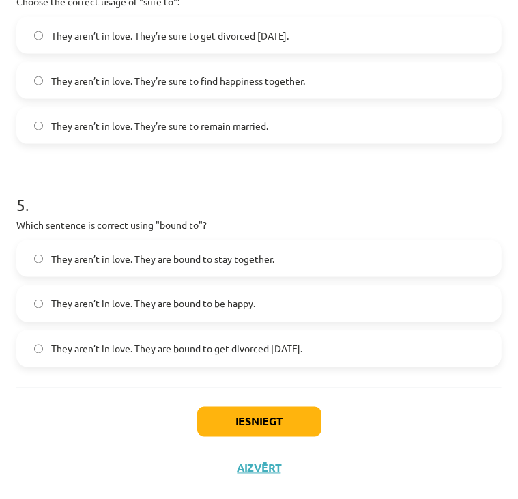
click at [302, 346] on span "They aren’t in love. They are bound to get divorced [DATE]." at bounding box center [176, 349] width 251 height 14
click at [269, 409] on button "Iesniegt" at bounding box center [259, 422] width 124 height 30
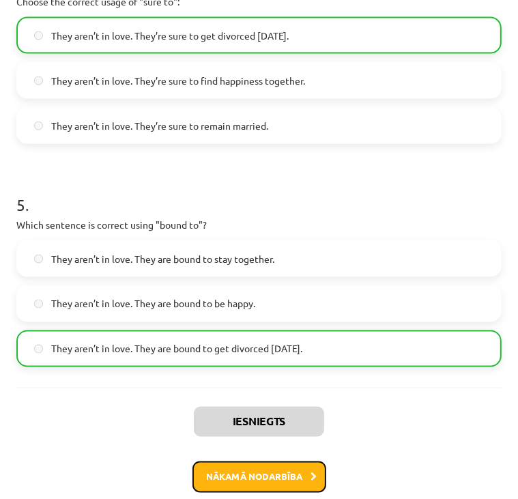
click at [277, 466] on button "Nākamā nodarbība" at bounding box center [260, 477] width 134 height 31
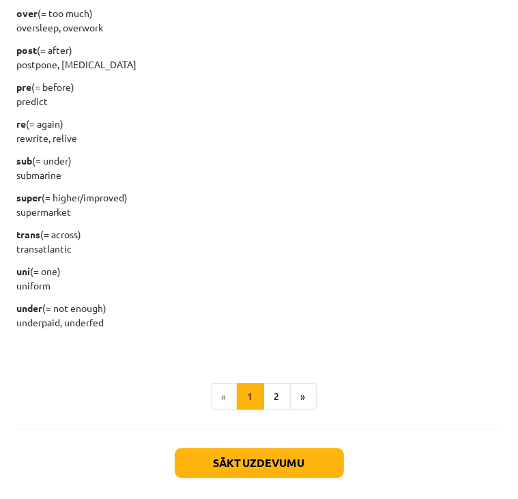
scroll to position [1677, 0]
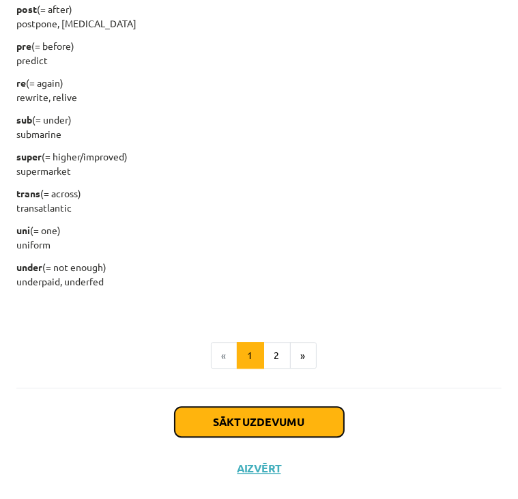
click at [274, 430] on button "Sākt uzdevumu" at bounding box center [259, 422] width 169 height 30
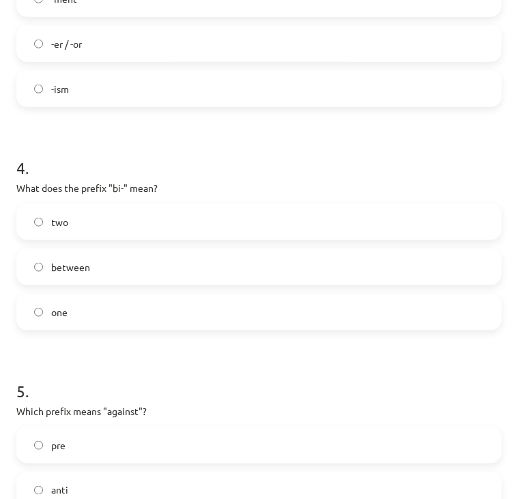
scroll to position [990, 0]
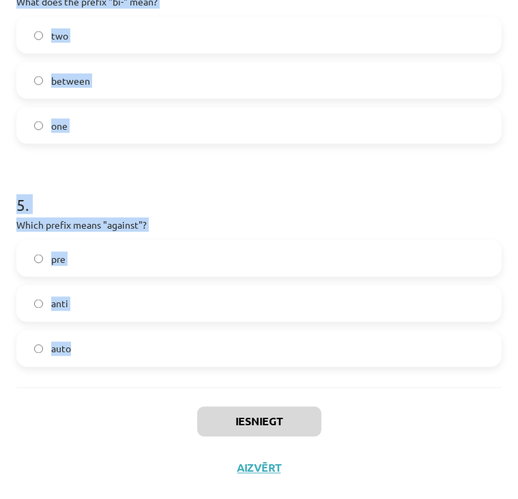
drag, startPoint x: 18, startPoint y: 290, endPoint x: 180, endPoint y: 365, distance: 178.7
copy form "What does the prefix "sub-" mean? above across under 2 . Which of the following…"
click at [317, 190] on h1 "5 ." at bounding box center [258, 192] width 485 height 42
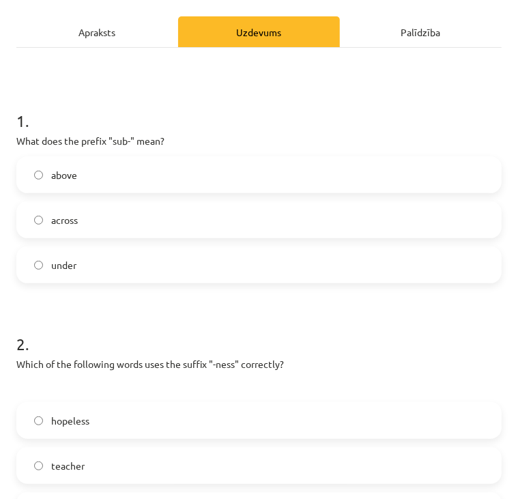
scroll to position [158, 0]
click at [139, 258] on label "under" at bounding box center [259, 265] width 483 height 34
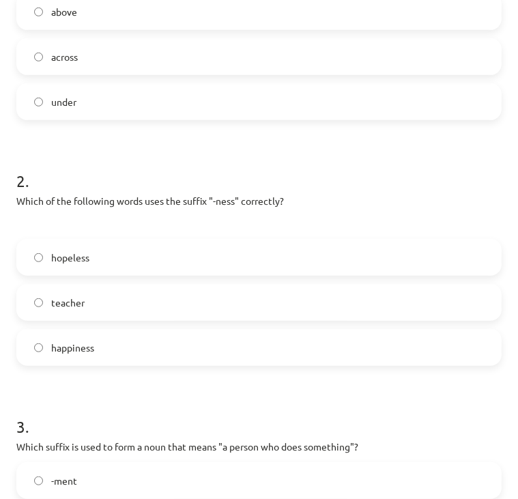
scroll to position [322, 0]
click at [122, 343] on label "happiness" at bounding box center [259, 347] width 483 height 34
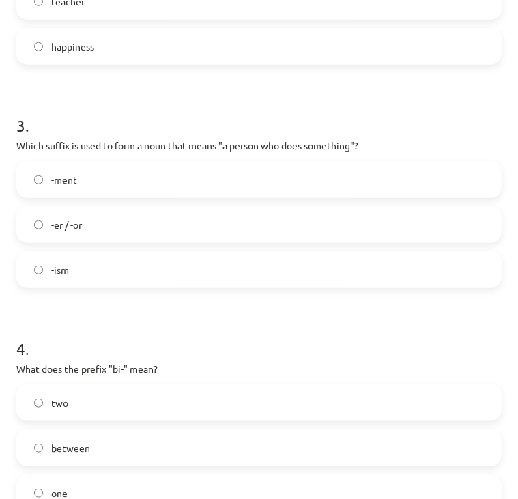
scroll to position [625, 0]
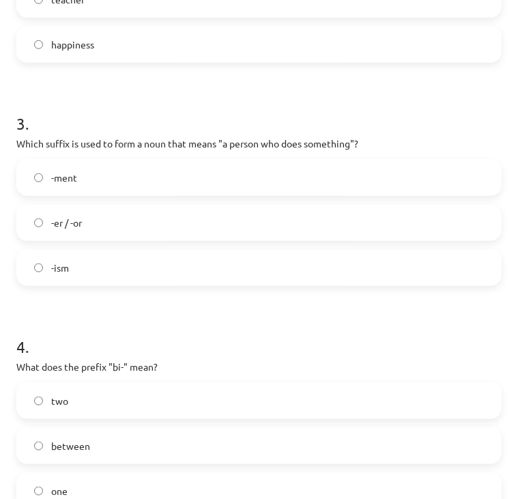
click at [145, 237] on label "-er / -or" at bounding box center [259, 222] width 483 height 34
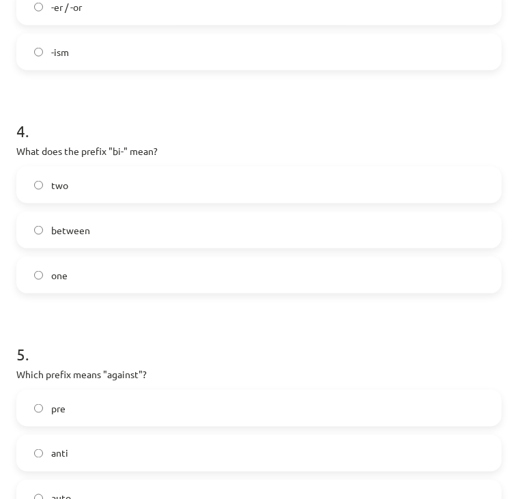
scroll to position [841, 0]
click at [158, 178] on label "two" at bounding box center [259, 184] width 483 height 34
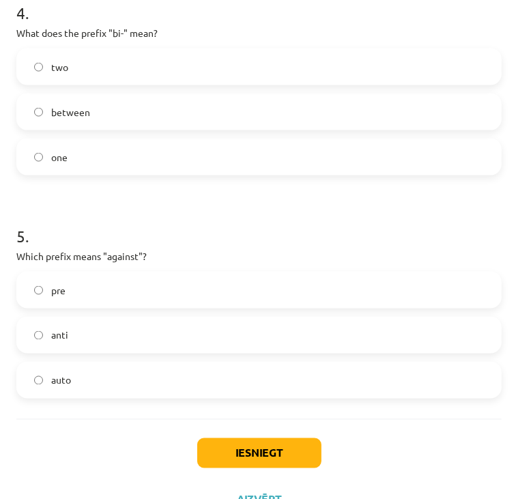
scroll to position [961, 0]
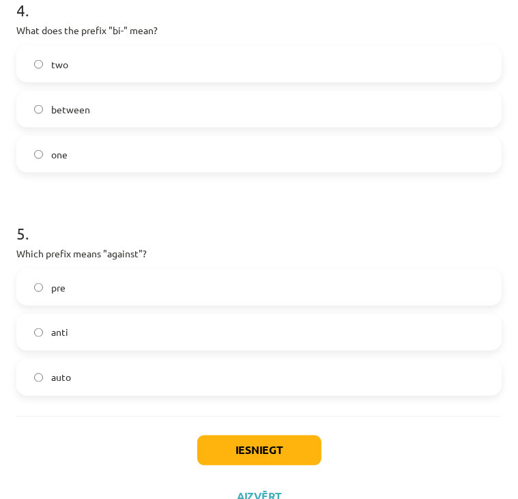
click at [183, 335] on label "anti" at bounding box center [259, 332] width 483 height 34
click at [275, 436] on button "Iesniegt" at bounding box center [259, 451] width 124 height 30
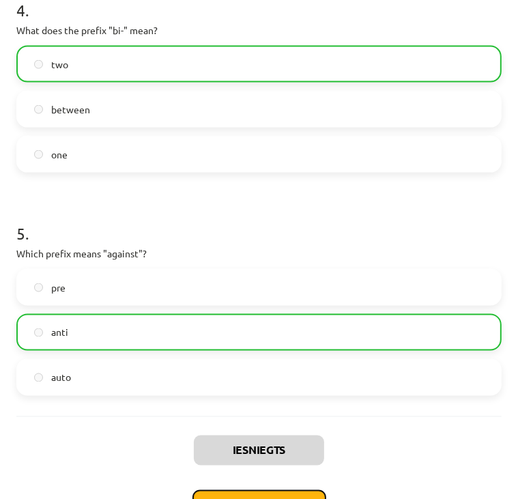
click at [272, 492] on button "Nākamā nodarbība" at bounding box center [260, 505] width 134 height 31
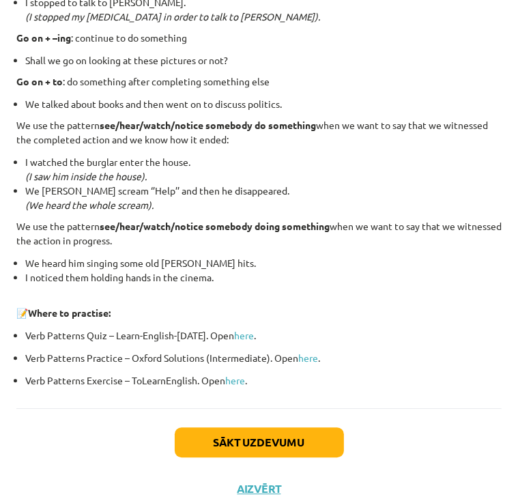
scroll to position [1806, 0]
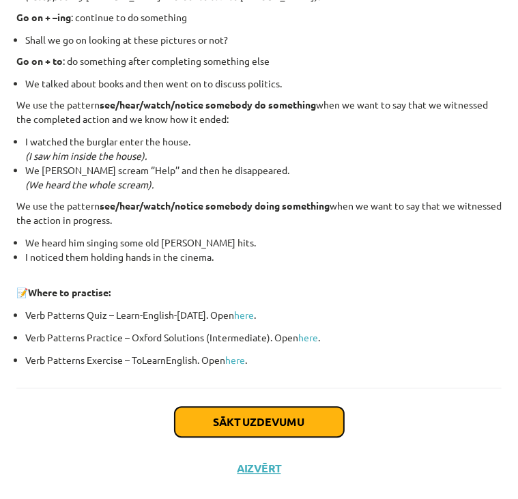
click at [263, 407] on button "Sākt uzdevumu" at bounding box center [259, 422] width 169 height 30
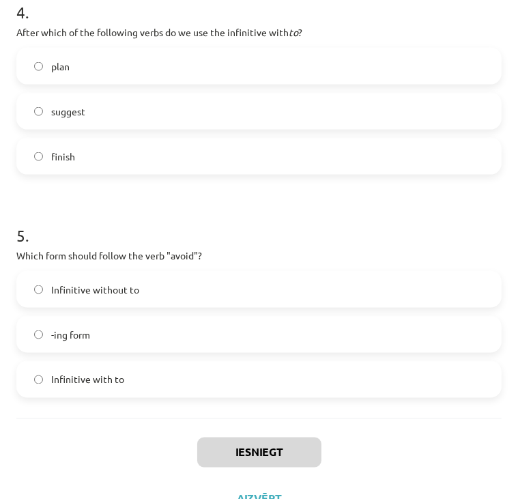
scroll to position [967, 0]
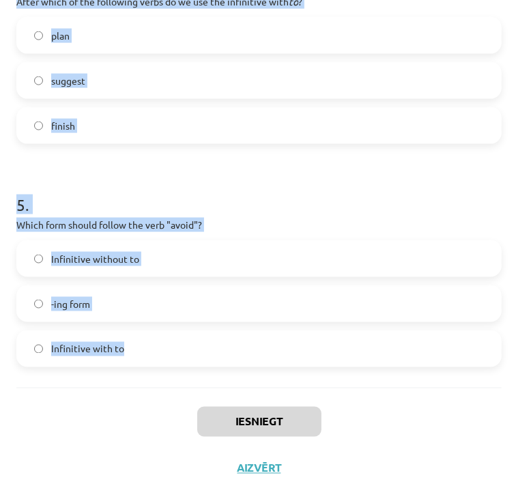
drag, startPoint x: 18, startPoint y: 287, endPoint x: 147, endPoint y: 360, distance: 147.9
copy form "What is the difference in meaning between "stop talking" and "stop to talk"? "S…"
click at [462, 184] on h1 "5 ." at bounding box center [258, 192] width 485 height 42
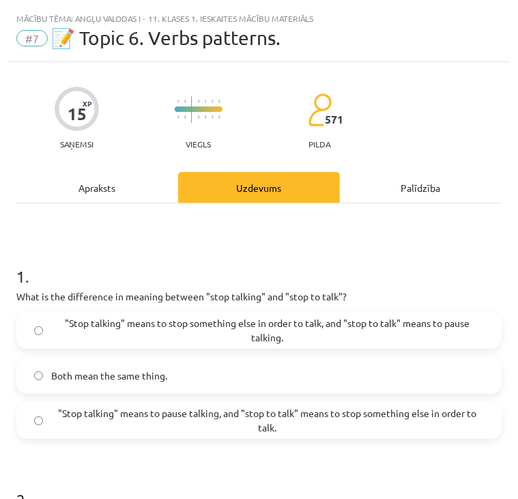
scroll to position [0, 0]
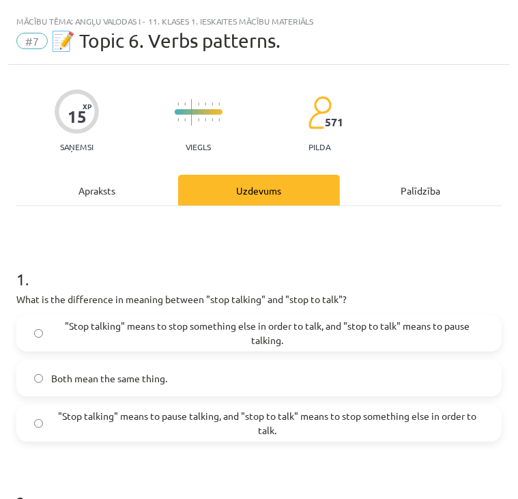
click at [223, 425] on span ""Stop talking" means to pause talking, and "stop to talk" means to stop somethi…" at bounding box center [267, 423] width 433 height 29
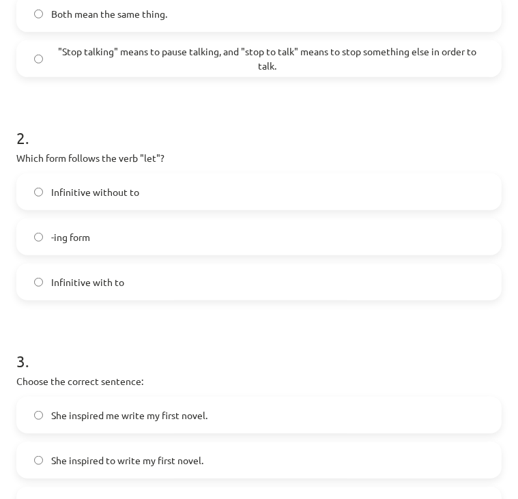
scroll to position [365, 0]
click at [162, 189] on label "Infinitive without to" at bounding box center [259, 191] width 483 height 34
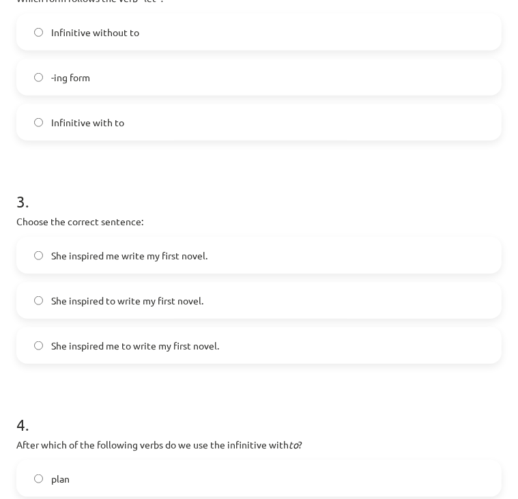
scroll to position [524, 0]
click at [197, 328] on label "She inspired me to write my first novel." at bounding box center [259, 345] width 483 height 34
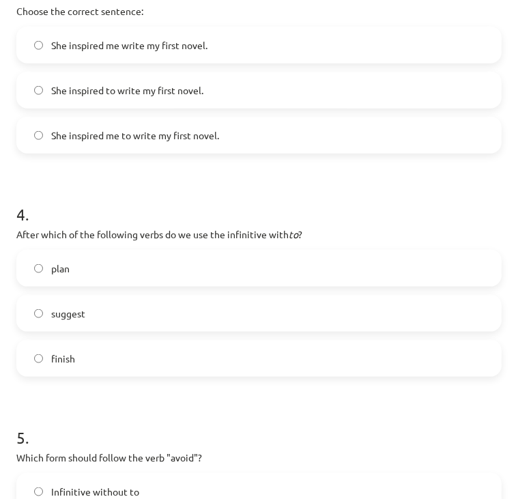
scroll to position [735, 0]
click at [150, 272] on label "plan" at bounding box center [259, 268] width 483 height 34
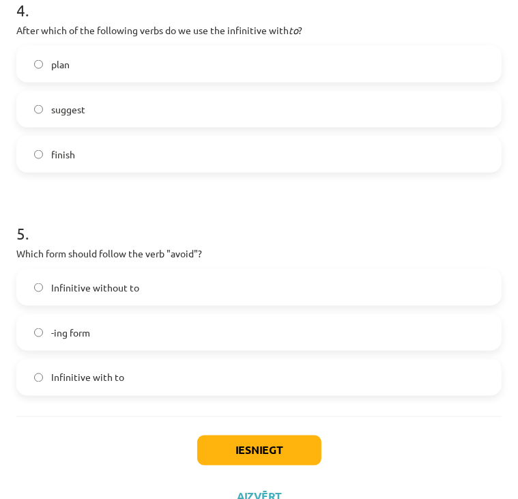
scroll to position [942, 0]
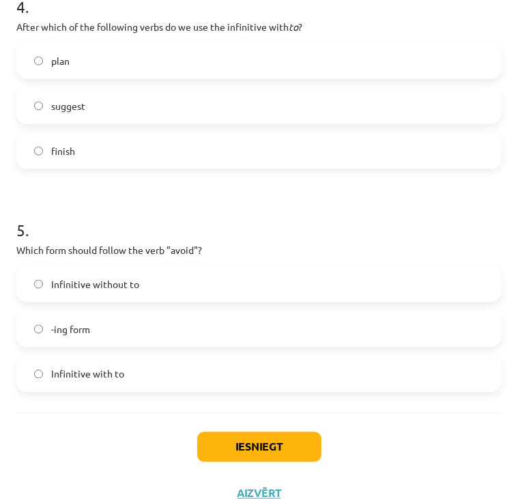
click at [120, 326] on label "-ing form" at bounding box center [259, 329] width 483 height 34
click at [268, 444] on button "Iesniegt" at bounding box center [259, 447] width 124 height 30
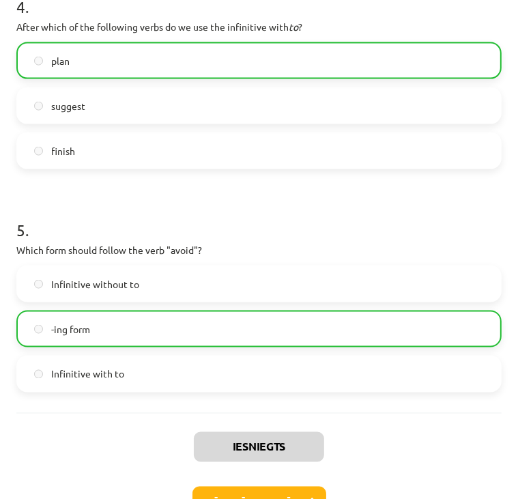
scroll to position [1010, 0]
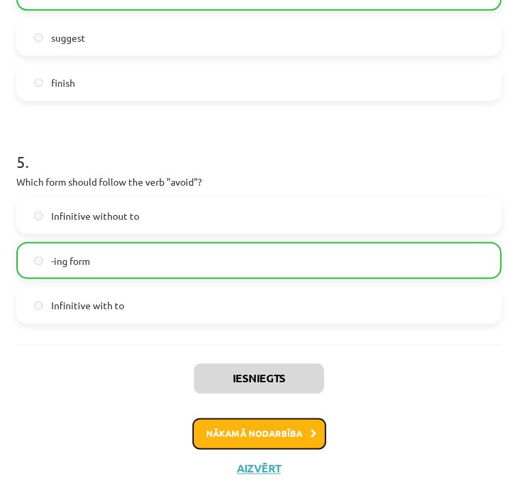
click at [277, 419] on button "Nākamā nodarbība" at bounding box center [260, 433] width 134 height 31
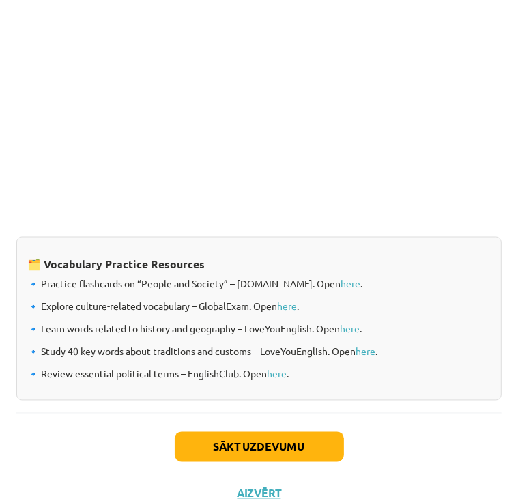
scroll to position [1084, 0]
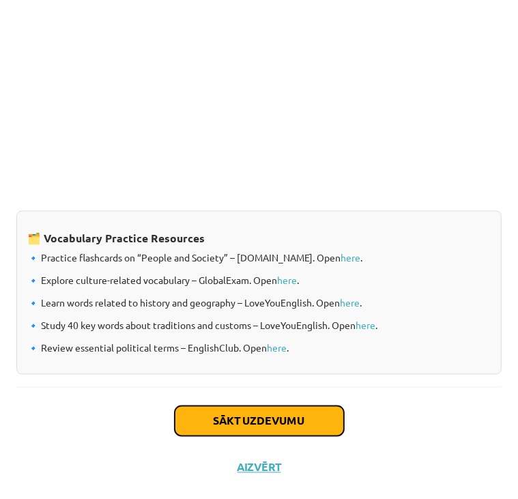
click at [283, 423] on button "Sākt uzdevumu" at bounding box center [259, 421] width 169 height 30
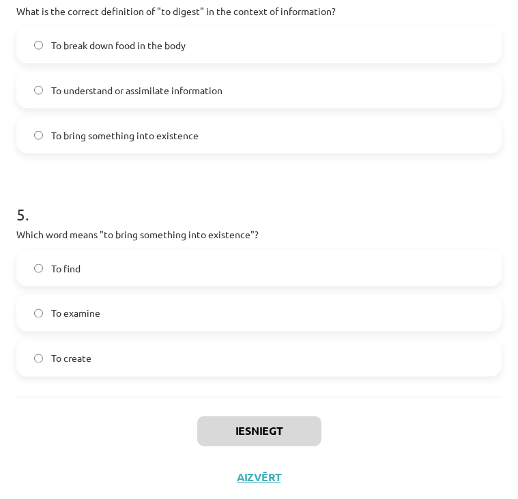
scroll to position [1027, 0]
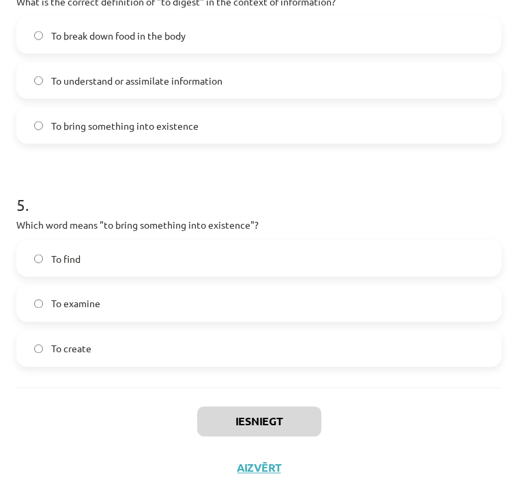
drag, startPoint x: 14, startPoint y: 286, endPoint x: 190, endPoint y: 505, distance: 281.6
click at [190, 379] on html "0 Dāvanas 1057 mP 0 xp [PERSON_NAME] Sākums Aktuāli Kā mācīties [PERSON_NAME] K…" at bounding box center [259, 129] width 518 height 499
drag, startPoint x: 190, startPoint y: 505, endPoint x: 132, endPoint y: 392, distance: 127.6
click at [132, 392] on div "Iesniegt Aizvērt" at bounding box center [258, 436] width 485 height 96
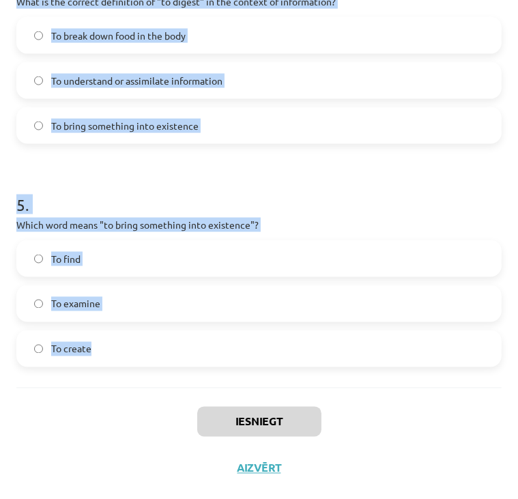
drag, startPoint x: 16, startPoint y: 299, endPoint x: 253, endPoint y: 367, distance: 245.9
copy form "Which of the following means "the surroundings or conditions in which a person,…"
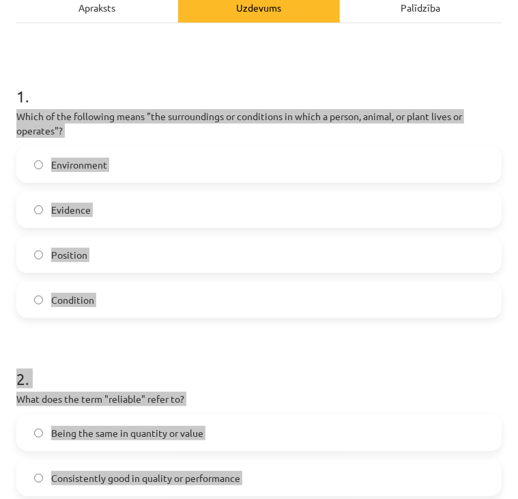
scroll to position [182, 0]
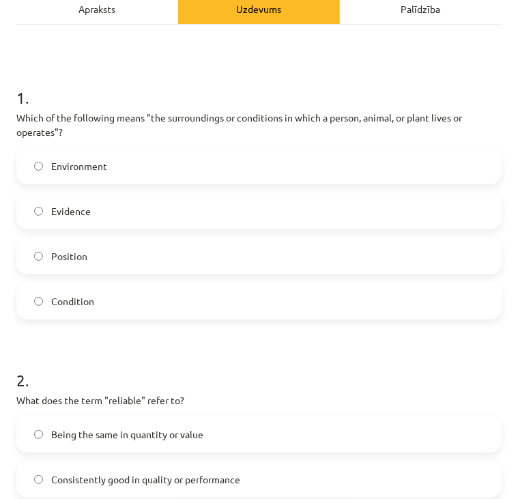
click at [339, 66] on h1 "1 ." at bounding box center [258, 85] width 485 height 42
click at [191, 158] on label "Environment" at bounding box center [259, 166] width 483 height 34
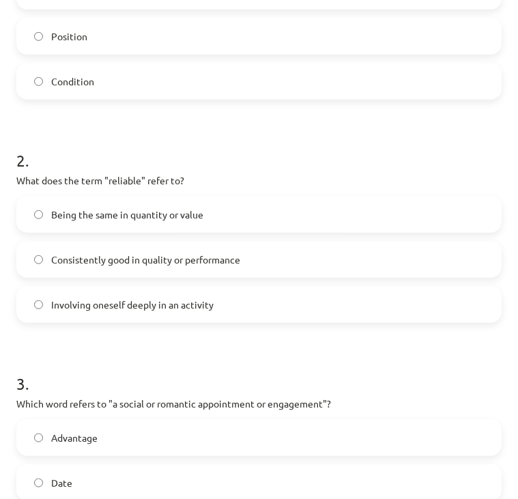
scroll to position [401, 0]
click at [154, 272] on label "Consistently good in quality or performance" at bounding box center [259, 259] width 483 height 34
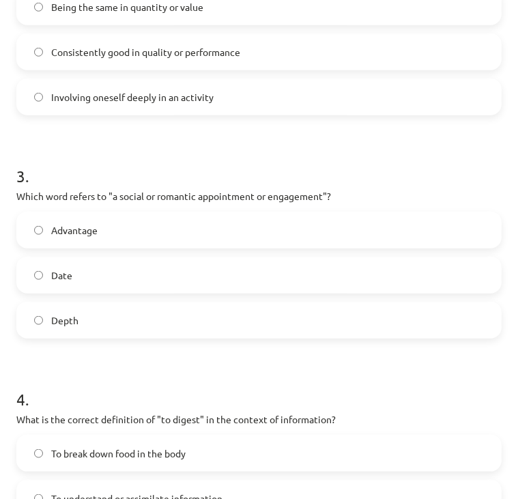
scroll to position [610, 0]
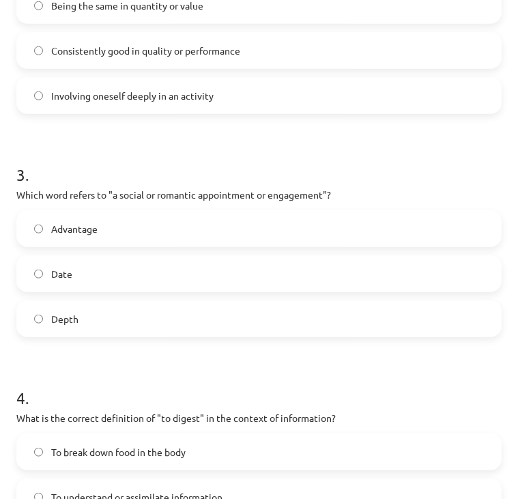
click at [119, 289] on label "Date" at bounding box center [259, 274] width 483 height 34
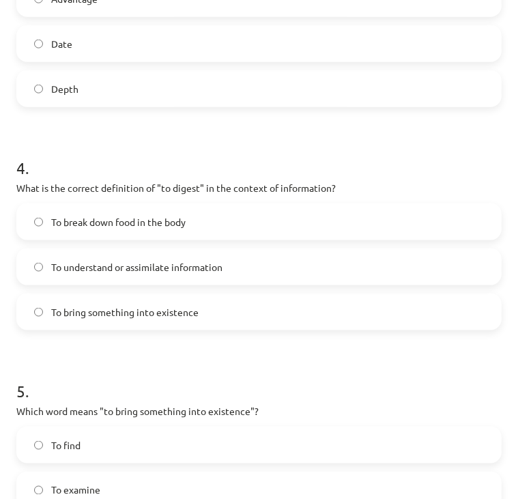
scroll to position [844, 0]
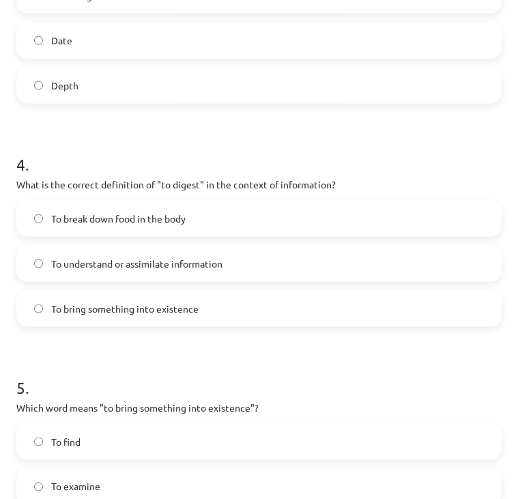
click at [147, 272] on label "To understand or assimilate information" at bounding box center [259, 263] width 483 height 34
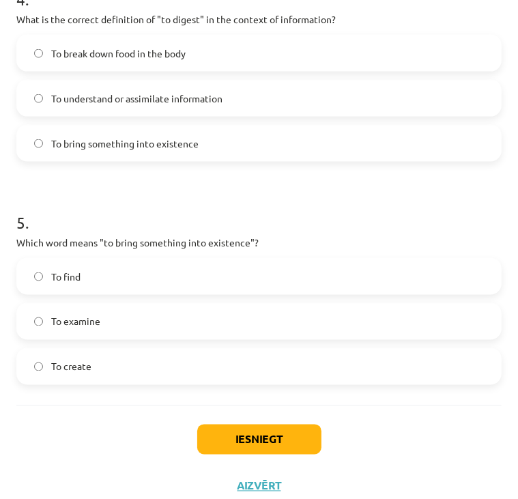
scroll to position [1027, 0]
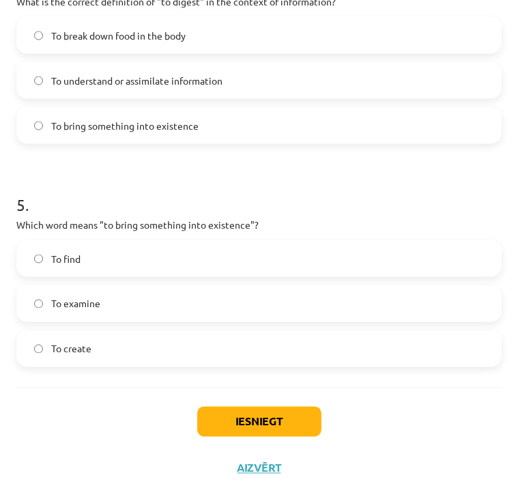
click at [104, 350] on label "To create" at bounding box center [259, 349] width 483 height 34
click at [201, 421] on button "Iesniegt" at bounding box center [259, 422] width 124 height 30
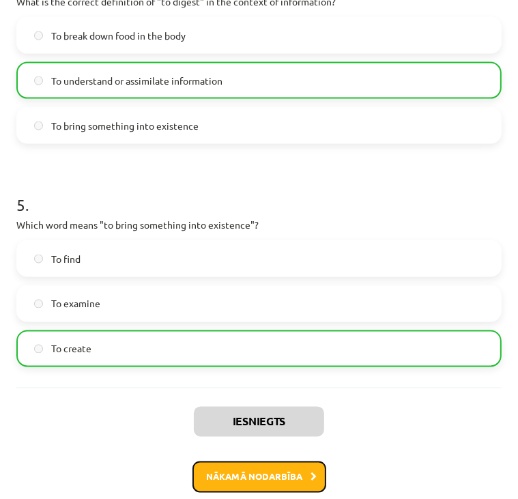
click at [244, 487] on button "Nākamā nodarbība" at bounding box center [260, 477] width 134 height 31
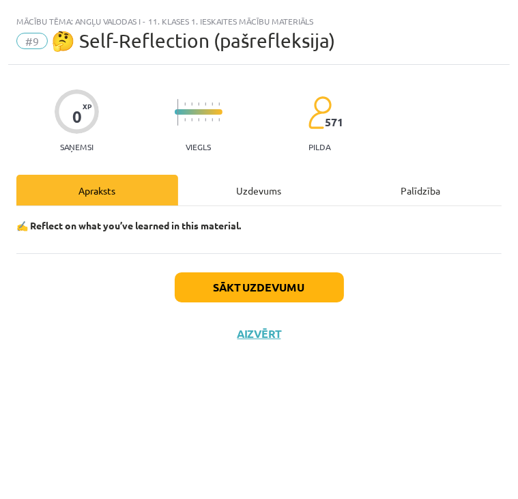
scroll to position [0, 0]
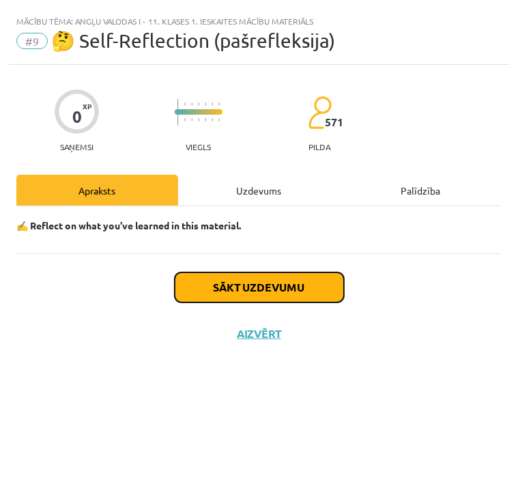
click at [276, 292] on button "Sākt uzdevumu" at bounding box center [259, 287] width 169 height 30
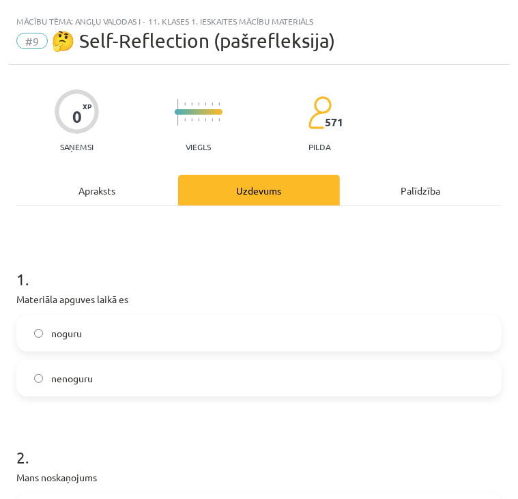
click at [148, 341] on label "noguru" at bounding box center [259, 333] width 483 height 34
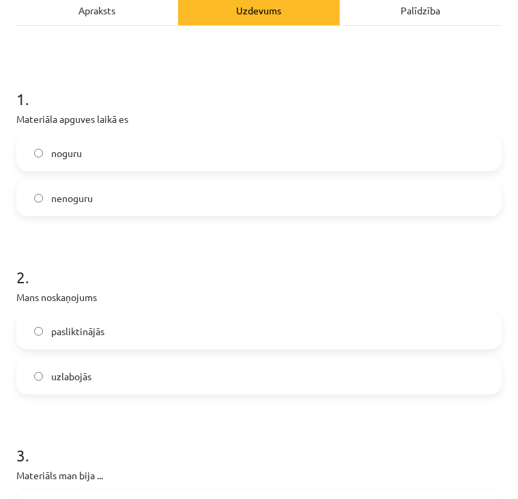
scroll to position [183, 0]
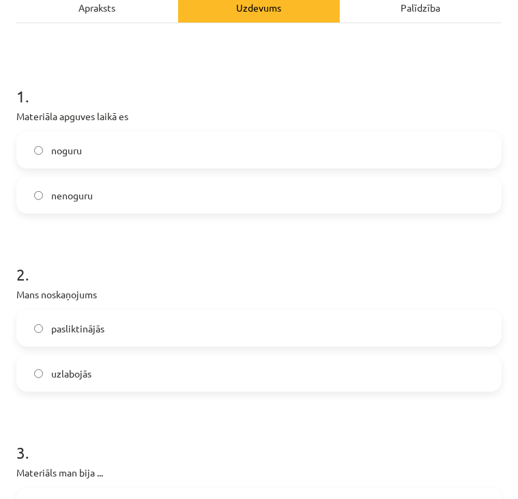
click at [133, 337] on label "pasliktinājās" at bounding box center [259, 328] width 483 height 34
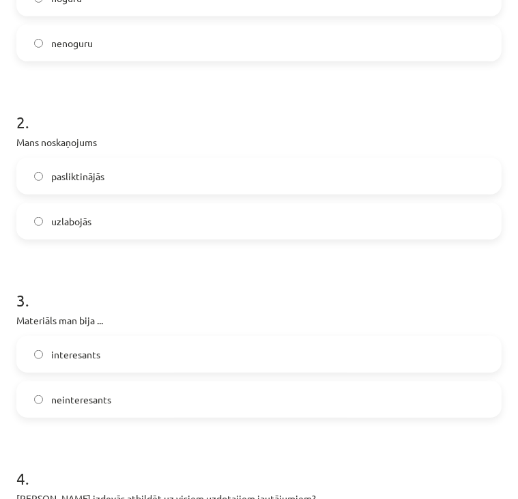
scroll to position [344, 0]
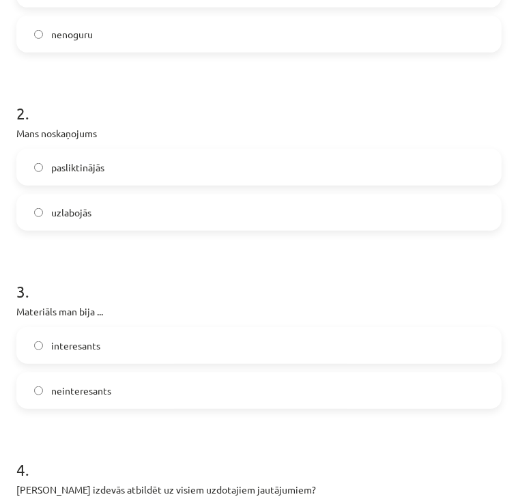
click at [160, 329] on label "interesants" at bounding box center [259, 345] width 483 height 34
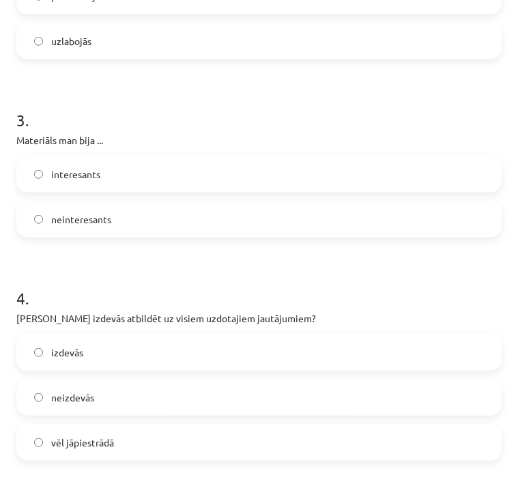
scroll to position [519, 0]
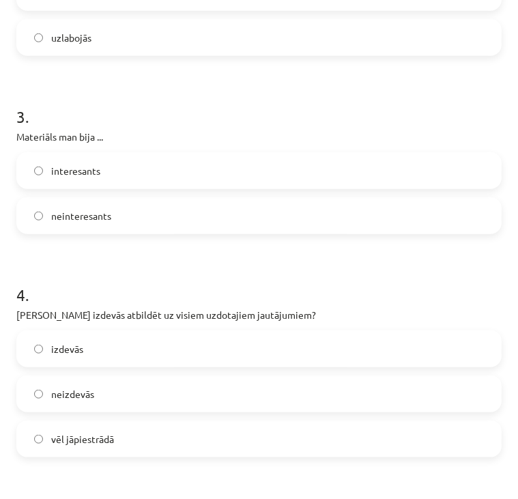
click at [142, 444] on label "vēl jāpiestrādā" at bounding box center [259, 439] width 483 height 34
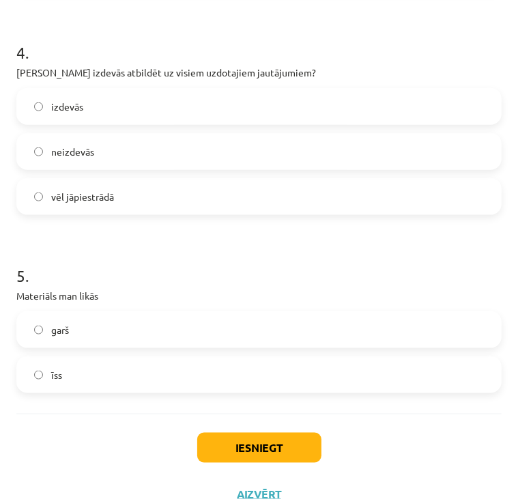
click at [233, 339] on label "garš" at bounding box center [259, 330] width 483 height 34
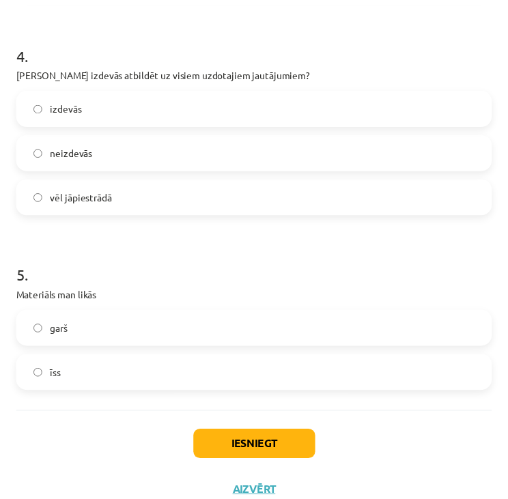
scroll to position [787, 0]
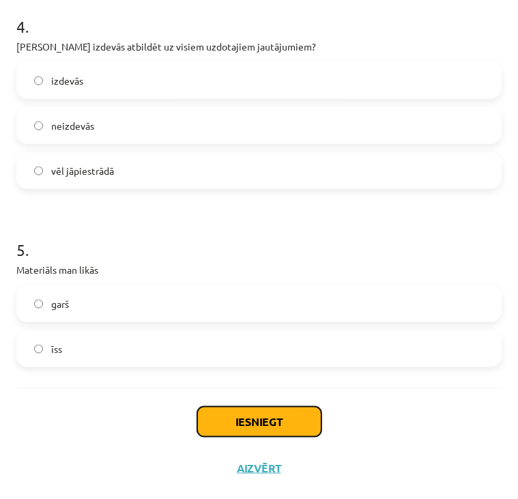
click at [242, 429] on button "Iesniegt" at bounding box center [259, 422] width 124 height 30
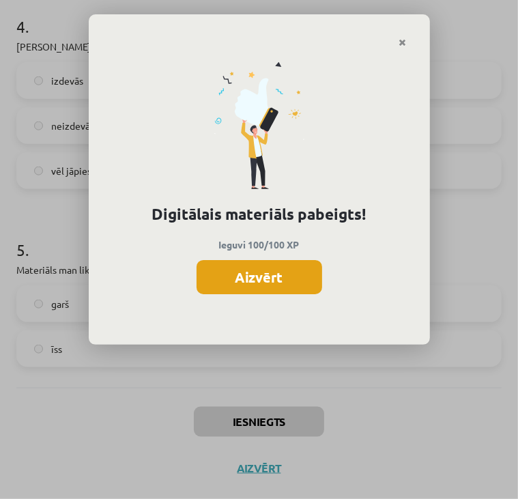
click at [251, 270] on button "Aizvērt" at bounding box center [260, 277] width 126 height 34
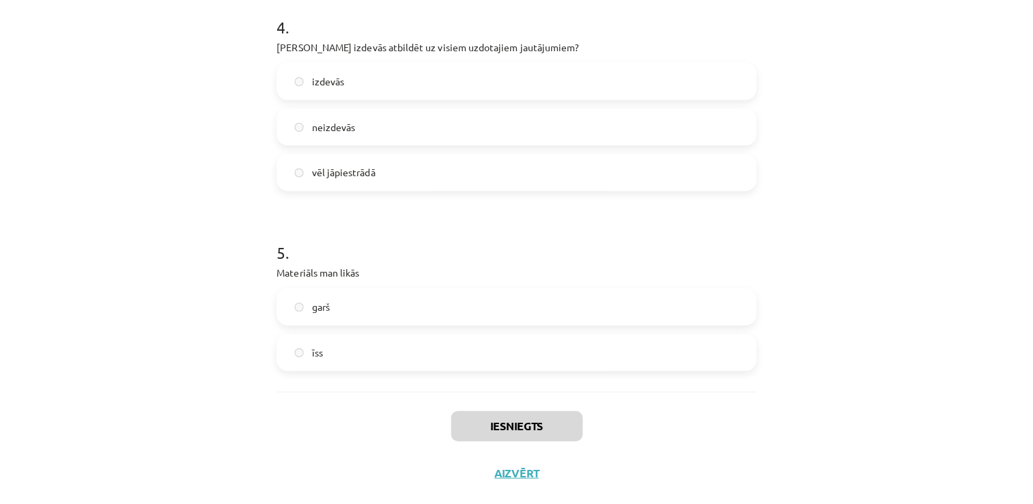
scroll to position [556, 0]
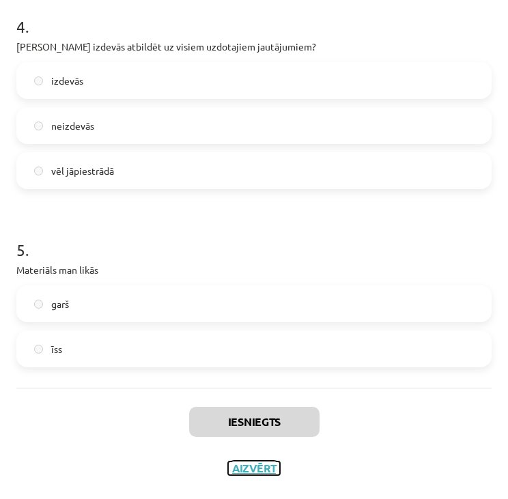
click at [246, 464] on button "Aizvērt" at bounding box center [254, 469] width 52 height 14
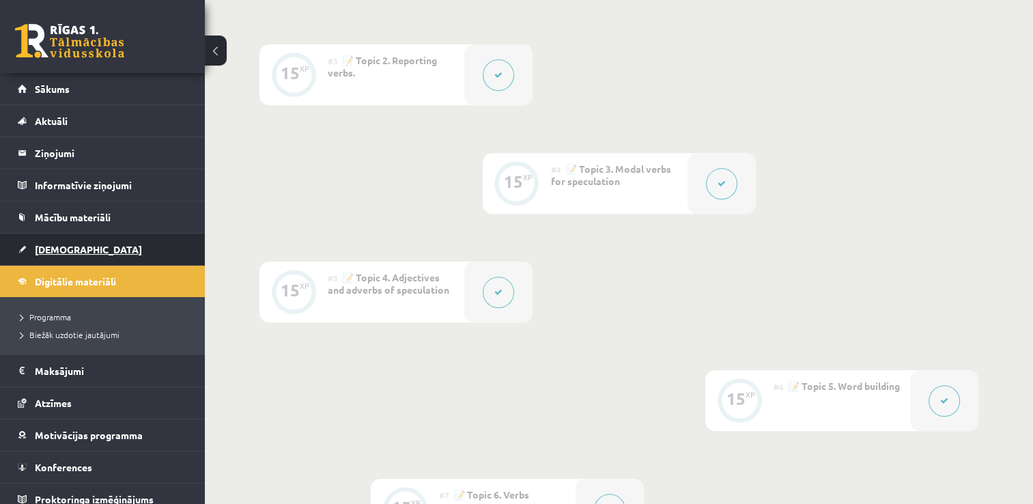
click at [76, 253] on link "[DEMOGRAPHIC_DATA]" at bounding box center [103, 248] width 170 height 31
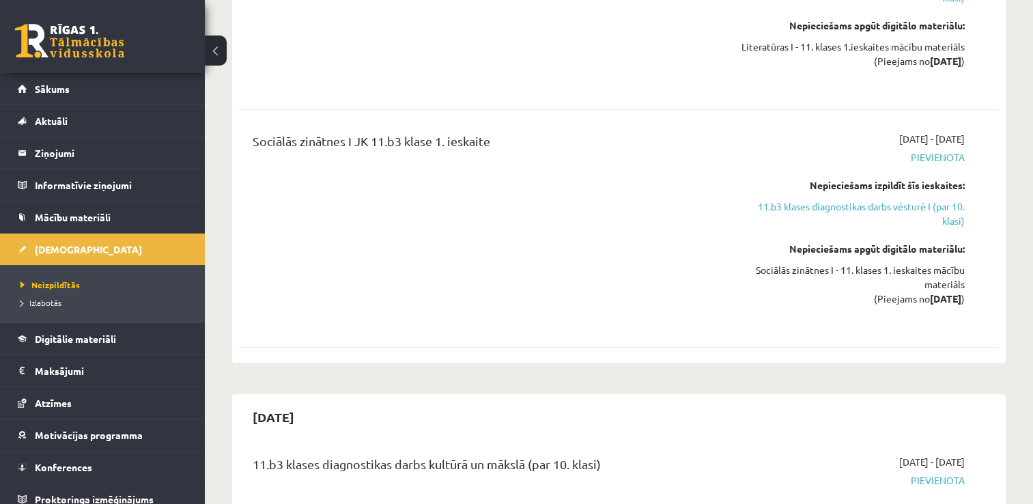
scroll to position [817, 0]
